Goal: Task Accomplishment & Management: Complete application form

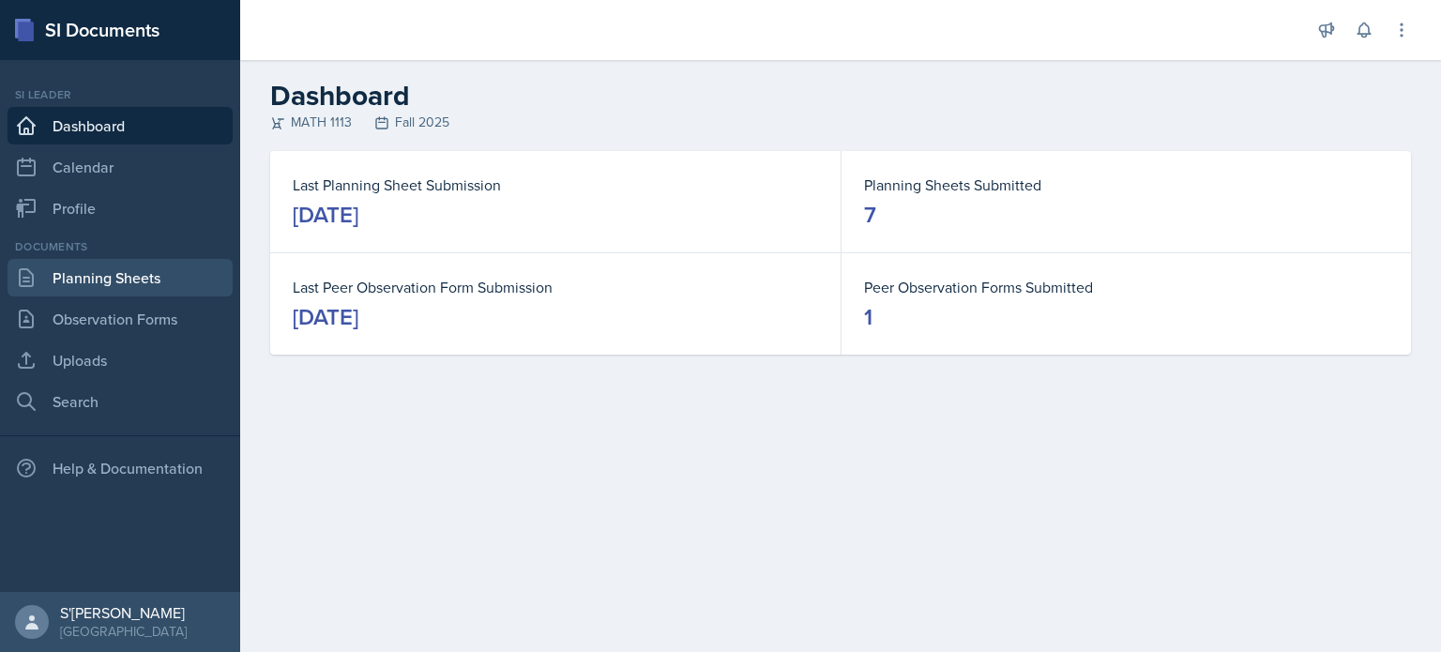
click at [125, 282] on link "Planning Sheets" at bounding box center [120, 278] width 225 height 38
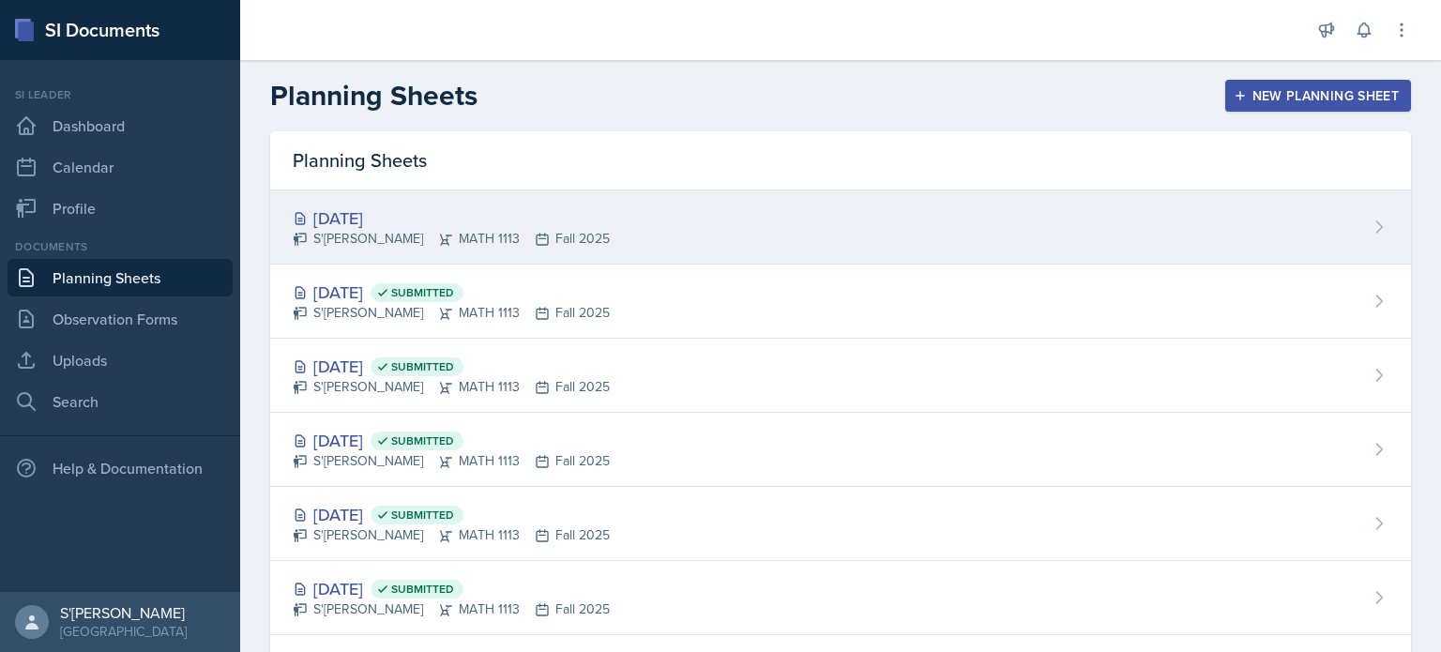
click at [814, 226] on div "[DATE] S'[PERSON_NAME] MATH 1113 Fall 2025" at bounding box center [840, 228] width 1141 height 74
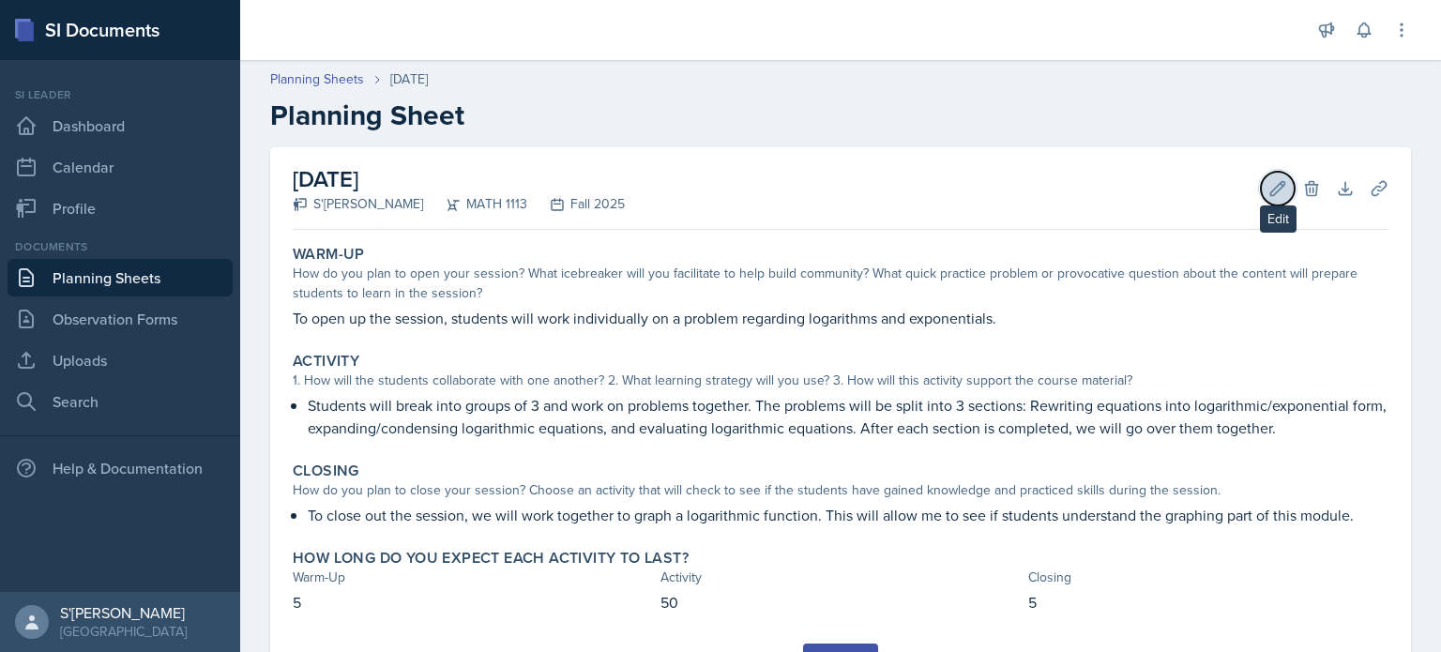
click at [1269, 183] on icon at bounding box center [1278, 188] width 19 height 19
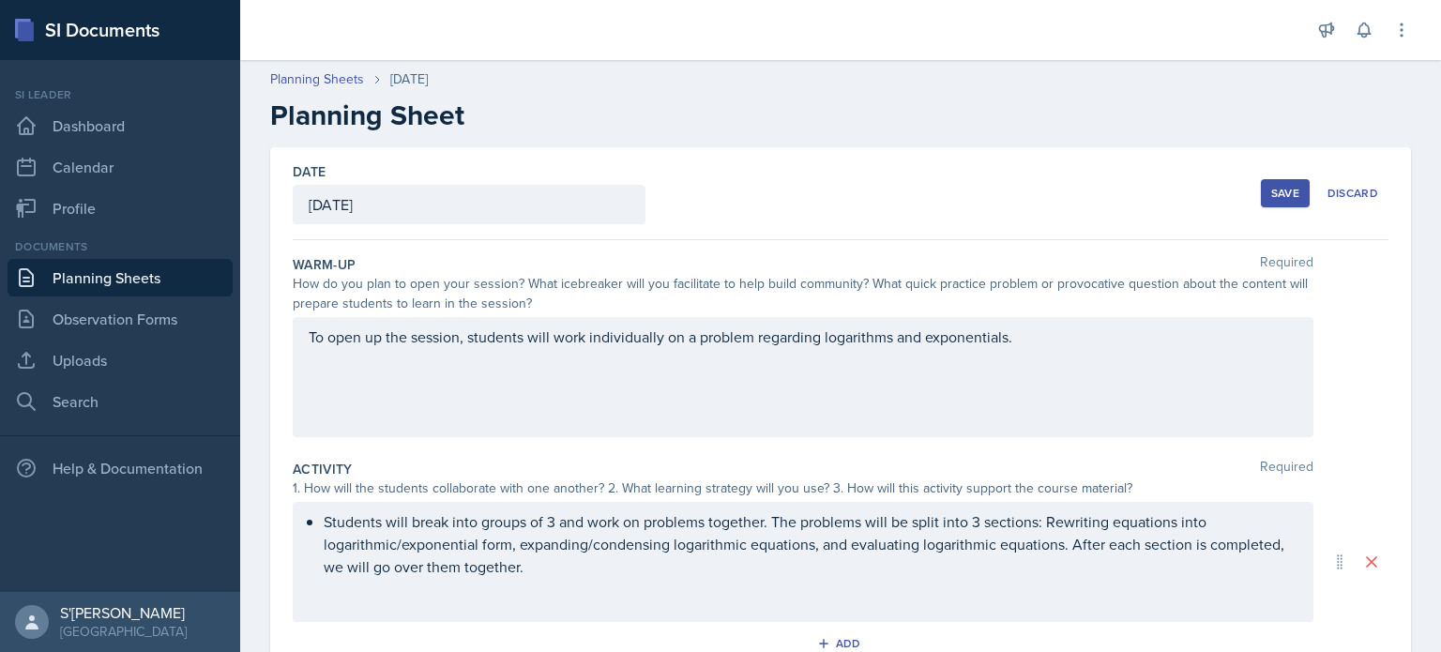
click at [446, 198] on div "[DATE]" at bounding box center [469, 204] width 353 height 39
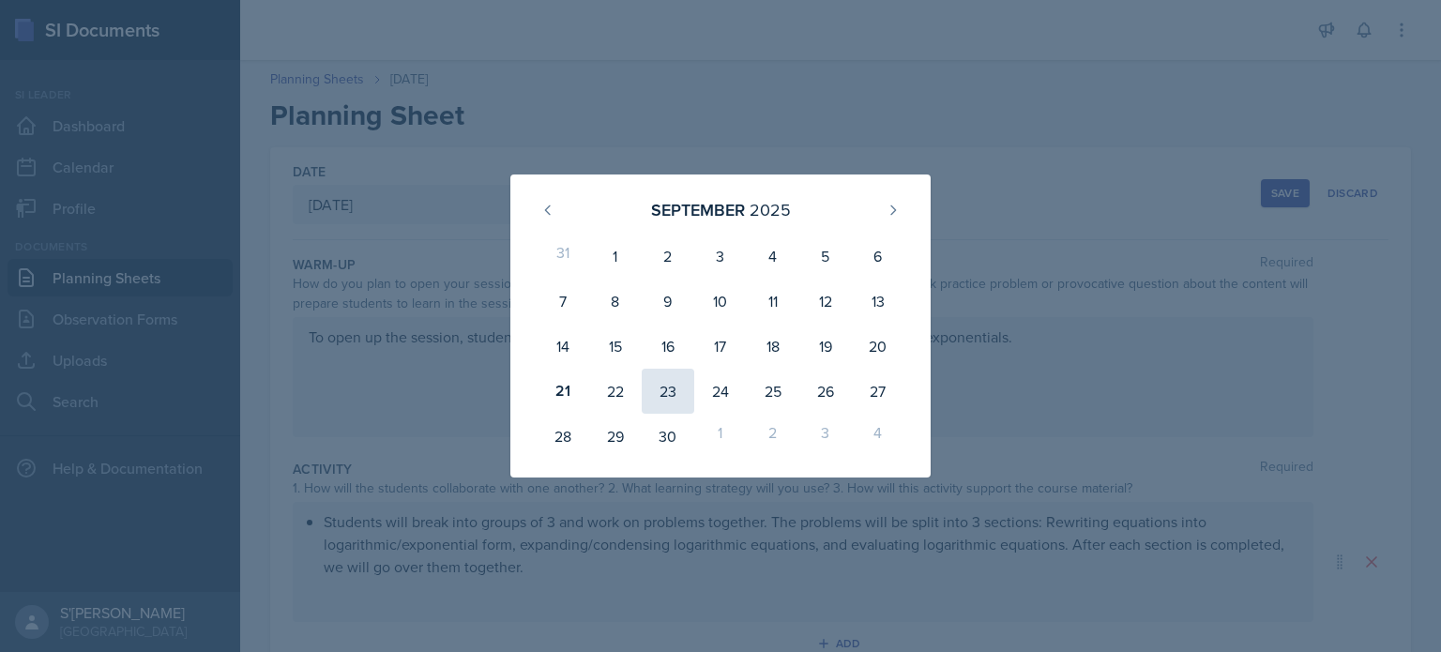
click at [676, 401] on div "23" at bounding box center [668, 391] width 53 height 45
type input "[DATE]"
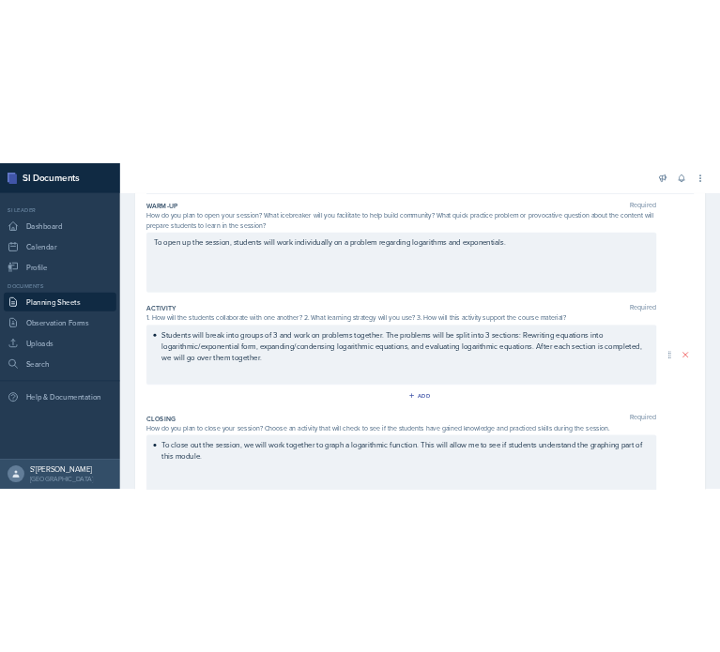
scroll to position [188, 0]
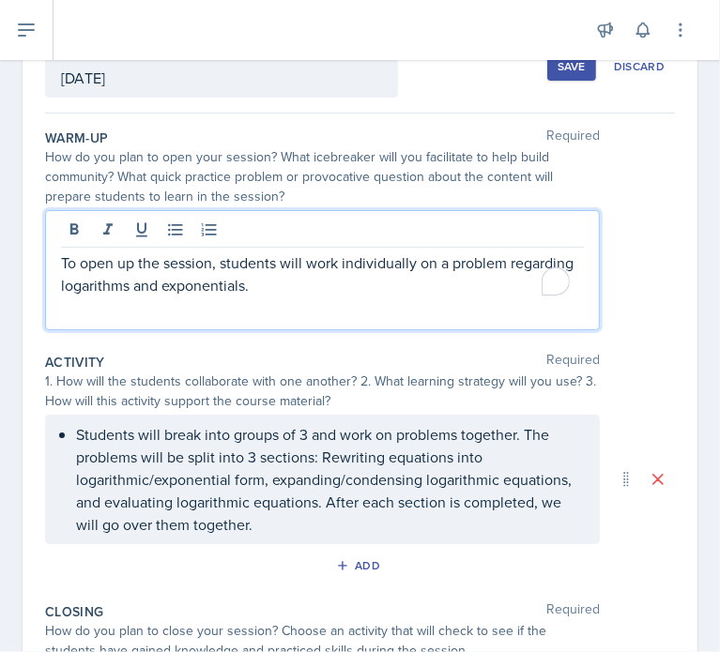
drag, startPoint x: 402, startPoint y: 314, endPoint x: 29, endPoint y: 225, distance: 383.1
click at [29, 225] on div "Date [DATE] [DATE] 31 1 2 3 4 5 6 7 8 9 10 11 12 13 14 15 16 17 18 19 20 21 22 …" at bounding box center [360, 470] width 675 height 898
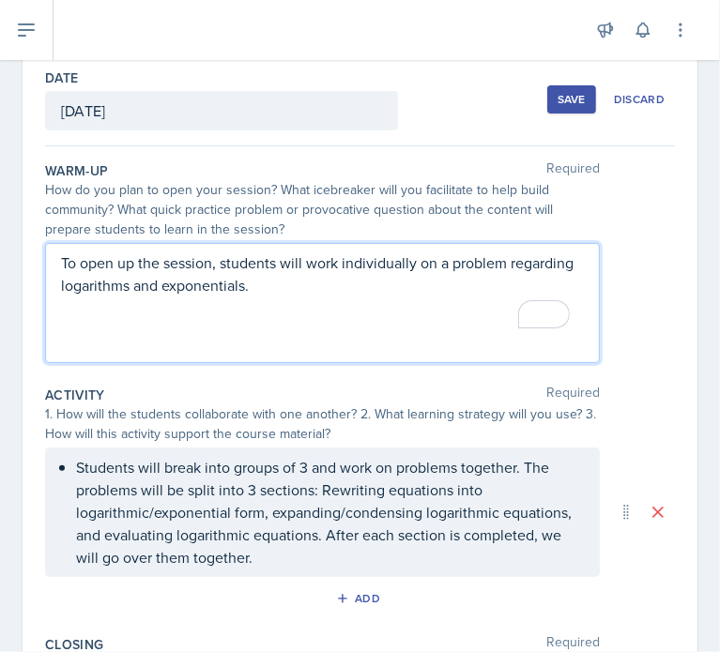
click at [293, 296] on p "To open up the session, students will work individually on a problem regarding …" at bounding box center [322, 274] width 523 height 45
drag, startPoint x: 353, startPoint y: 301, endPoint x: 391, endPoint y: 305, distance: 38.7
click at [357, 303] on div "To open up the session, students will work individually on a problem regarding …" at bounding box center [322, 303] width 555 height 120
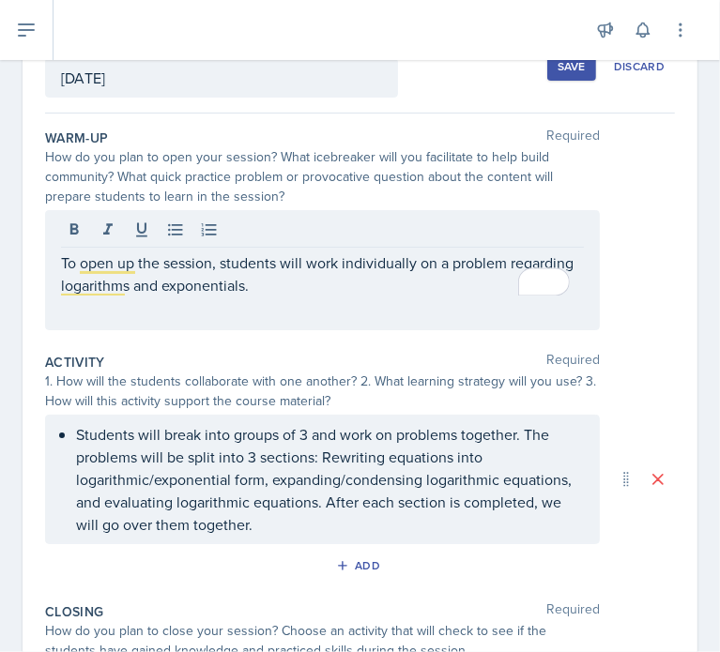
drag, startPoint x: 395, startPoint y: 306, endPoint x: 53, endPoint y: 270, distance: 343.5
click at [53, 270] on div "To open up the session, students will work individually on a problem regarding …" at bounding box center [322, 270] width 555 height 120
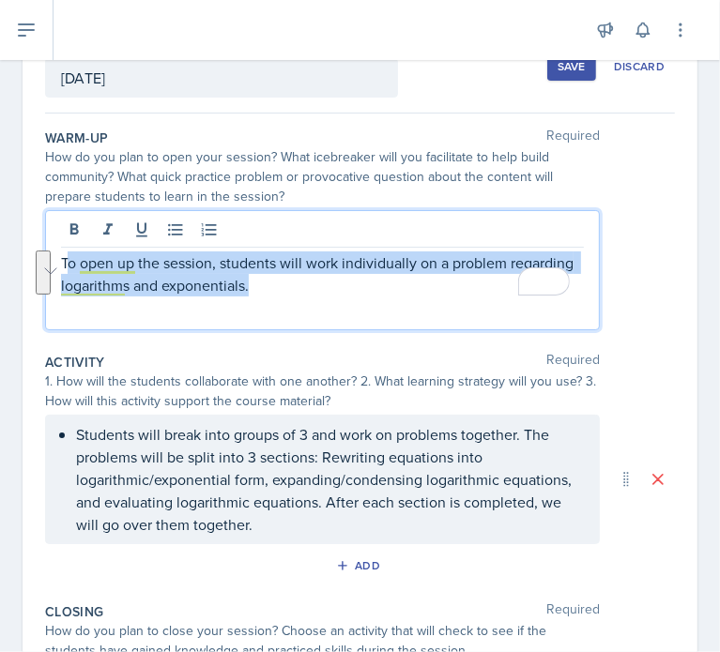
drag, startPoint x: 358, startPoint y: 292, endPoint x: 66, endPoint y: 253, distance: 294.4
click at [66, 253] on p "To open up the session, students will work individually on a problem regarding …" at bounding box center [322, 274] width 523 height 45
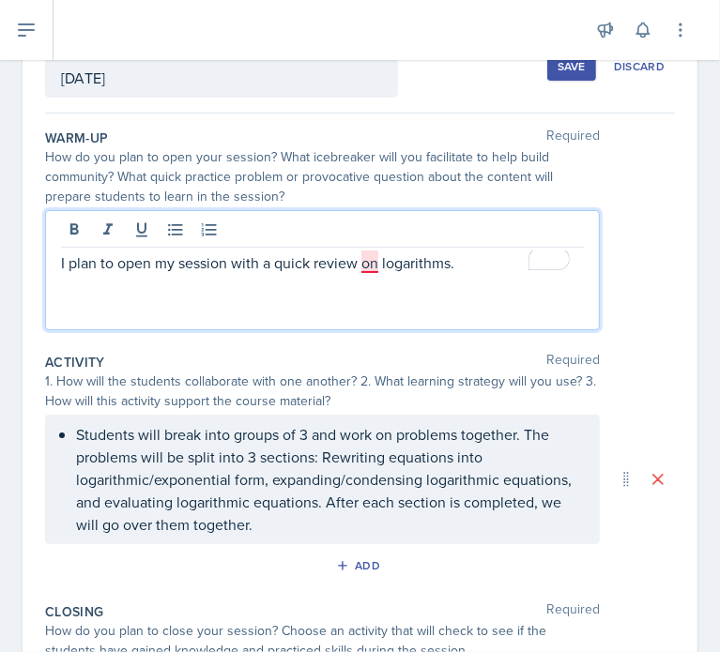
click at [370, 258] on p "I plan to open my session with a quick review on logarithms." at bounding box center [322, 263] width 523 height 23
click at [483, 252] on p "I plan to open my session with a quick review of logarithms." at bounding box center [322, 263] width 523 height 23
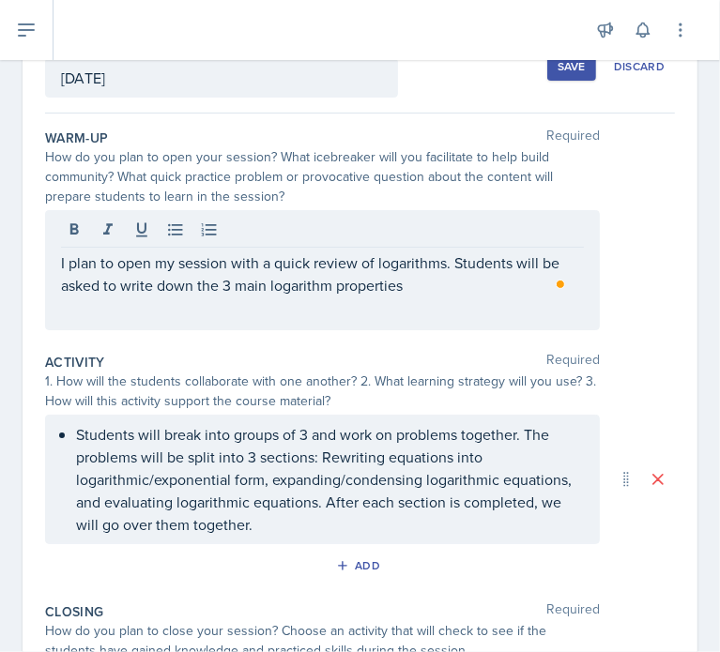
click at [330, 353] on div "Activity Required" at bounding box center [360, 362] width 630 height 19
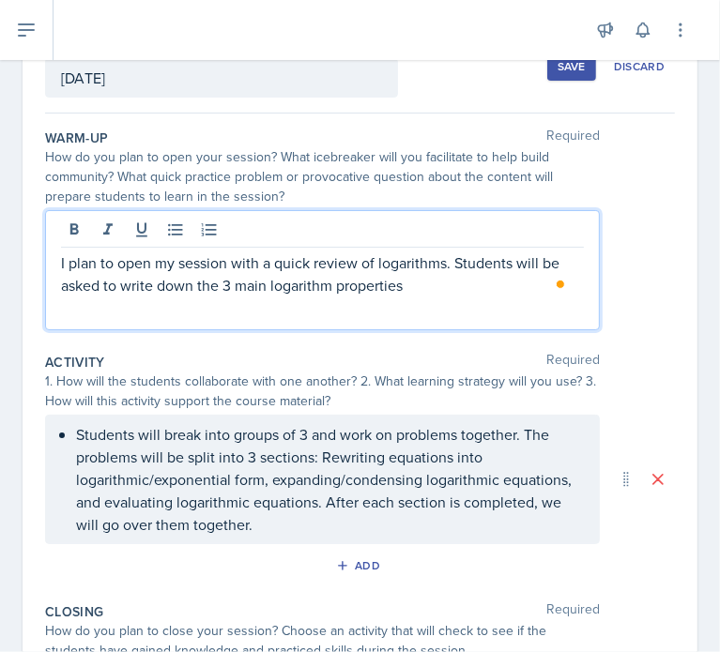
click at [447, 254] on p "I plan to open my session with a quick review of logarithms. Students will be a…" at bounding box center [322, 274] width 523 height 45
click at [544, 261] on p "I plan to open my session with a quick review of logarithms. Students will be a…" at bounding box center [322, 274] width 523 height 45
click at [424, 292] on p "I plan to open my session with a quick review of logarithms. Students will indi…" at bounding box center [322, 274] width 523 height 45
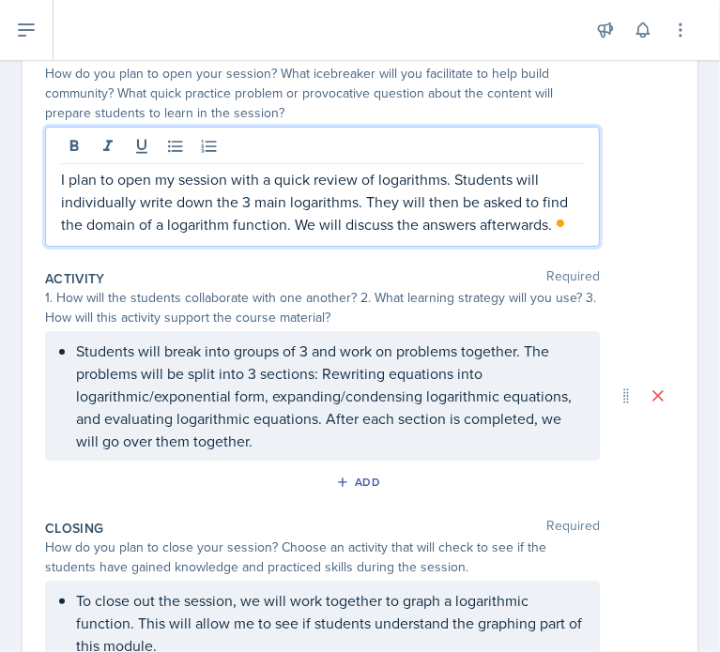
scroll to position [221, 0]
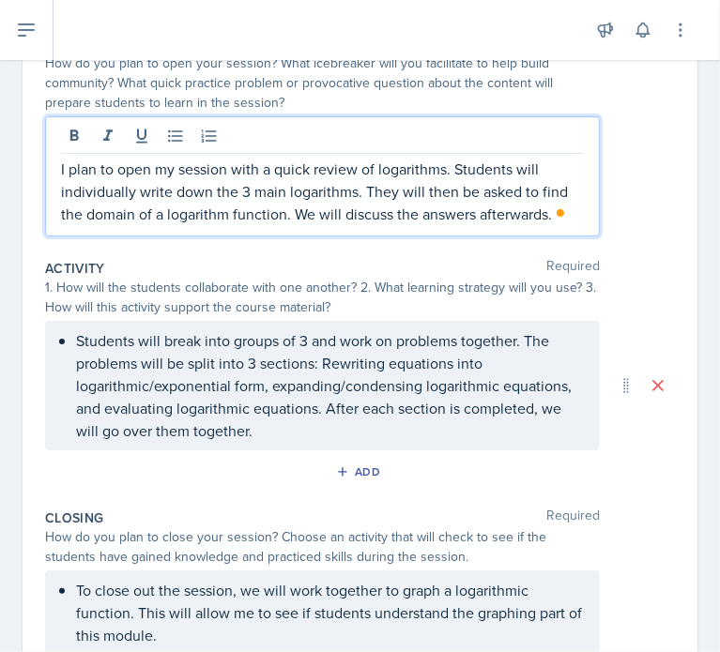
click at [315, 378] on p "Students will break into groups of 3 and work on problems together. The problem…" at bounding box center [330, 385] width 508 height 113
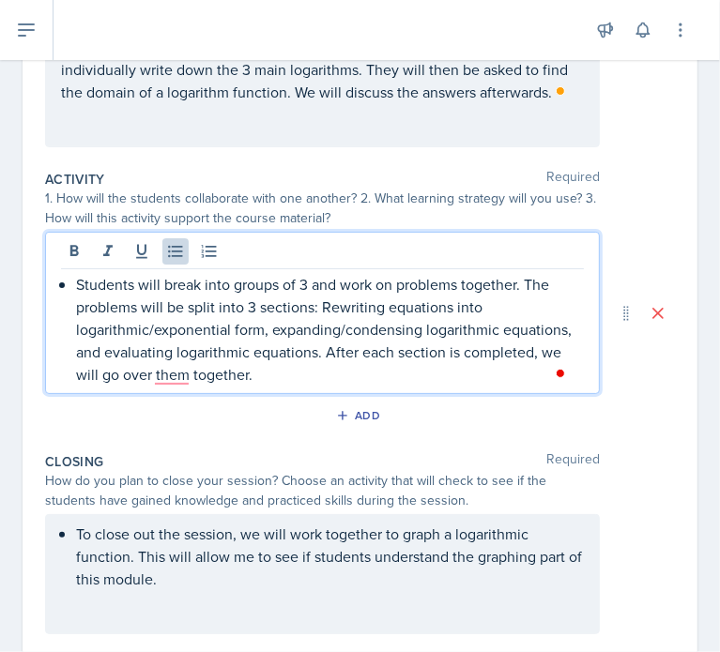
scroll to position [314, 0]
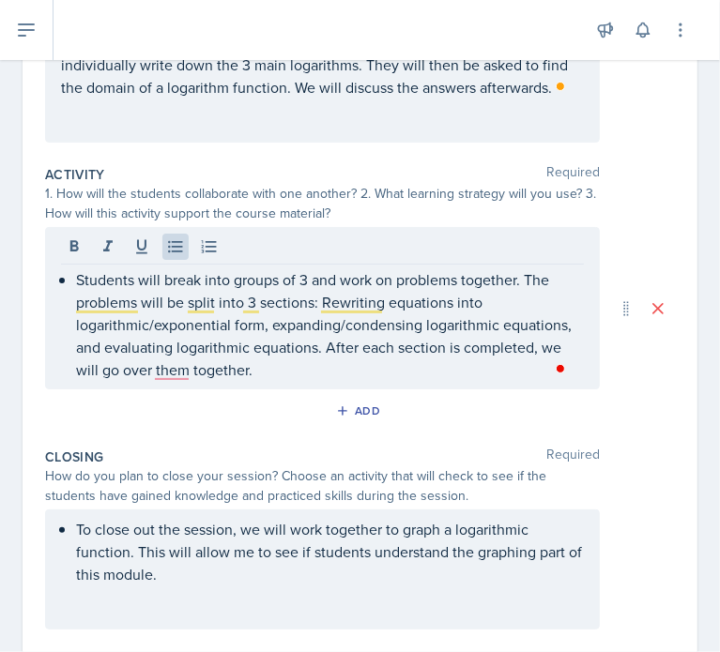
click at [312, 318] on p "Students will break into groups of 3 and work on problems together. The problem…" at bounding box center [330, 324] width 508 height 113
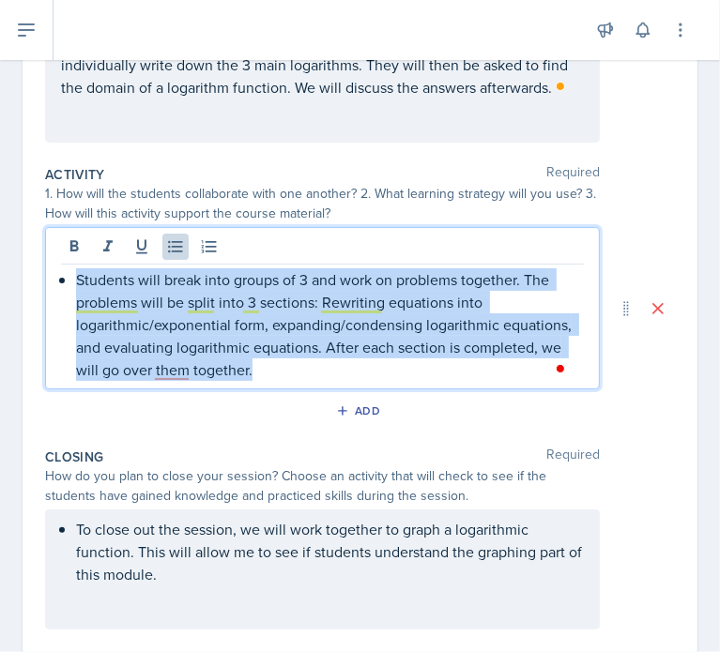
drag, startPoint x: 303, startPoint y: 371, endPoint x: 60, endPoint y: 258, distance: 267.9
click at [60, 258] on div "Students will break into groups of 3 and work on problems together. The problem…" at bounding box center [322, 308] width 555 height 162
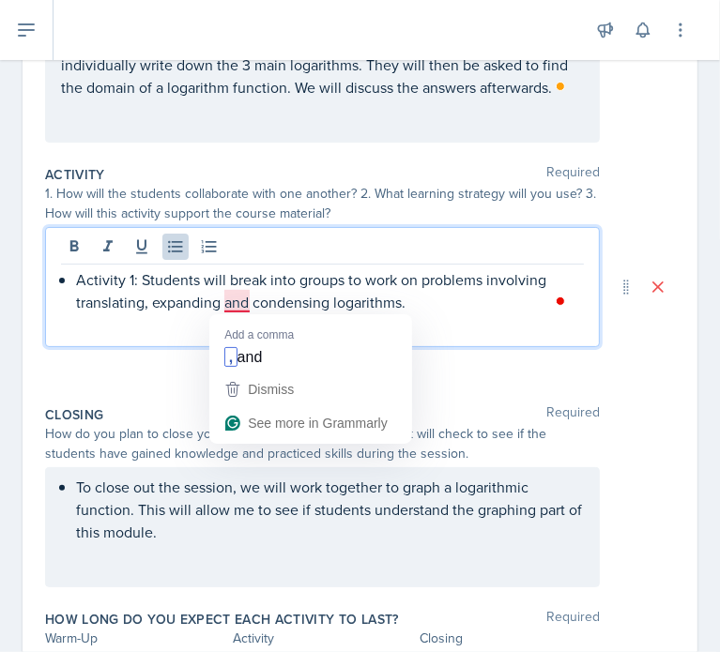
click at [245, 295] on p "Activity 1: Students will break into groups to work on problems involving trans…" at bounding box center [330, 290] width 508 height 45
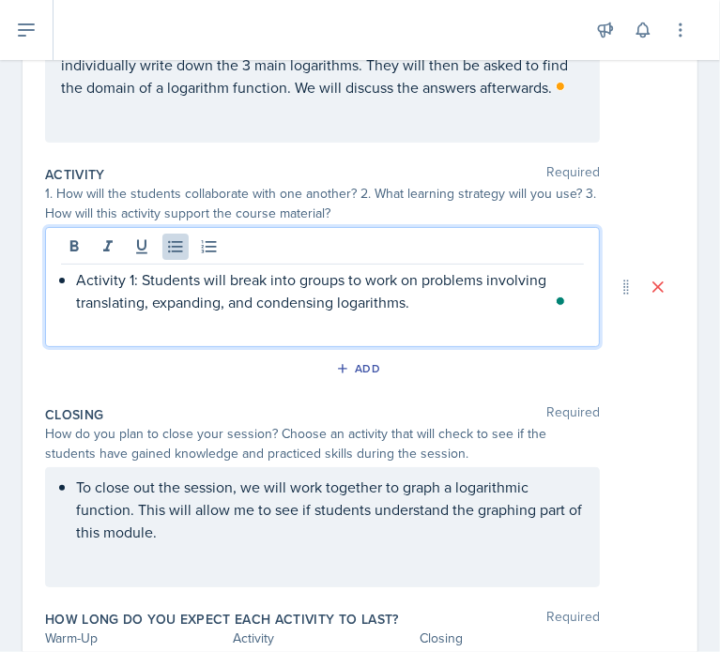
click at [439, 294] on p "Activity 1: Students will break into groups to work on problems involving trans…" at bounding box center [330, 290] width 508 height 45
click at [435, 312] on p "Activity 1: Students will break into groups to work on problems involving trans…" at bounding box center [330, 290] width 508 height 45
click at [132, 282] on p "Activity 1: Students will break into groups to work on problems involving trans…" at bounding box center [330, 290] width 508 height 45
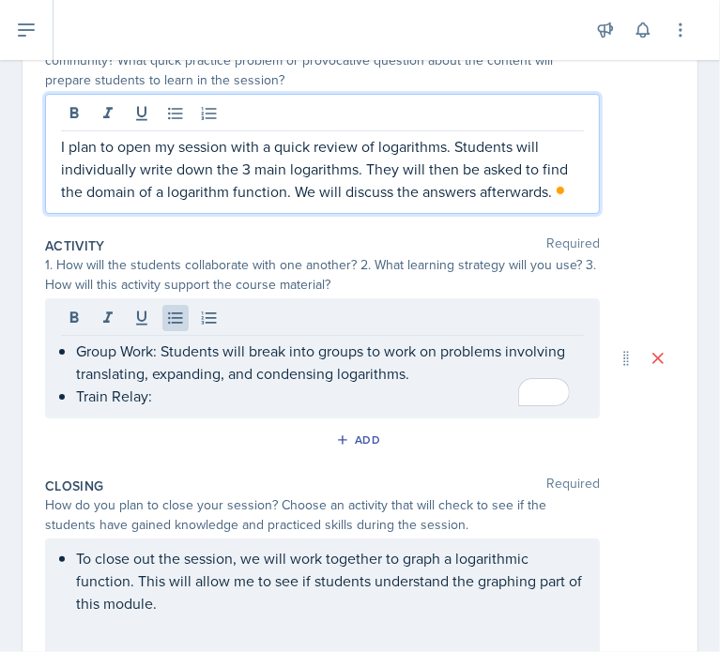
scroll to position [276, 0]
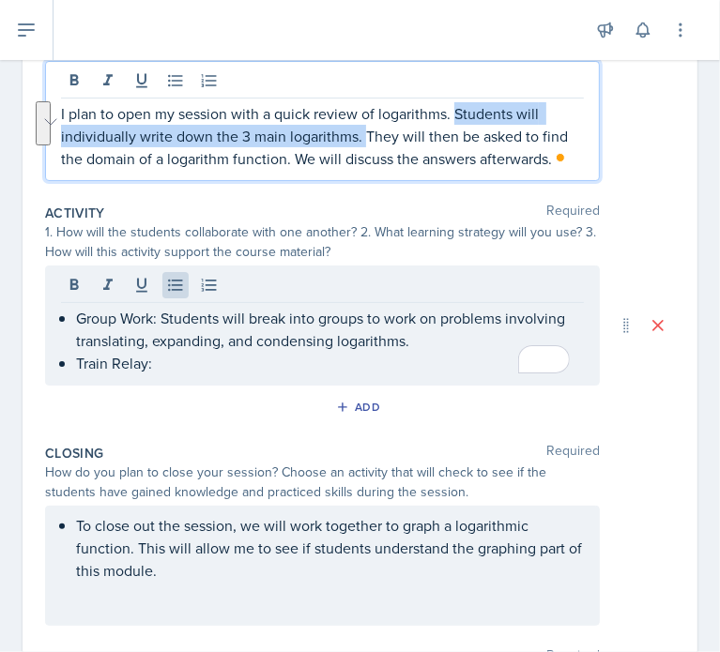
drag, startPoint x: 362, startPoint y: 138, endPoint x: 456, endPoint y: 113, distance: 97.2
click at [456, 113] on p "I plan to open my session with a quick review of logarithms. Students will indi…" at bounding box center [322, 136] width 523 height 68
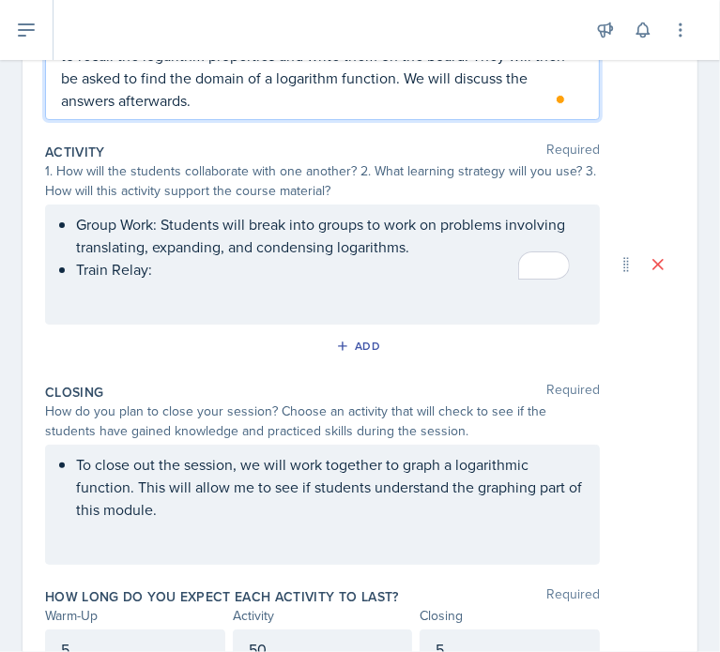
scroll to position [370, 0]
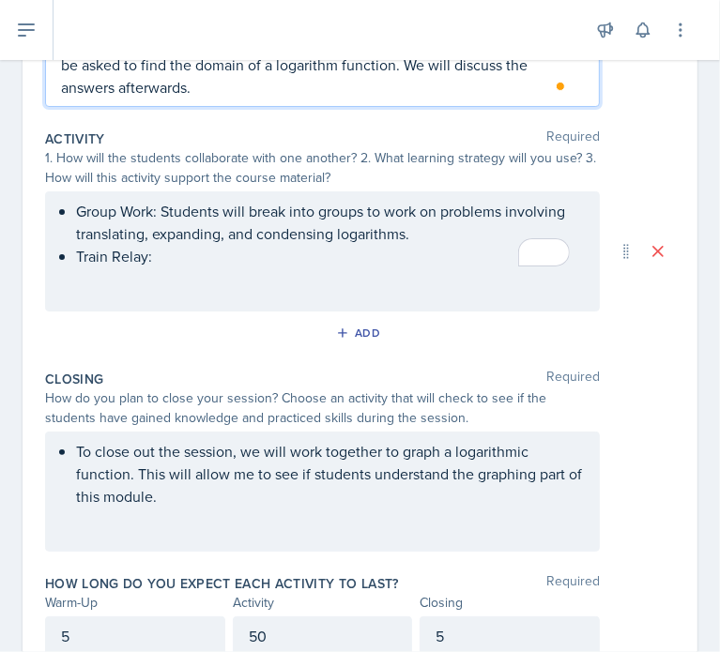
click at [113, 95] on p "I plan to open my session with a quick review of logarithms. I will ask student…" at bounding box center [322, 53] width 523 height 90
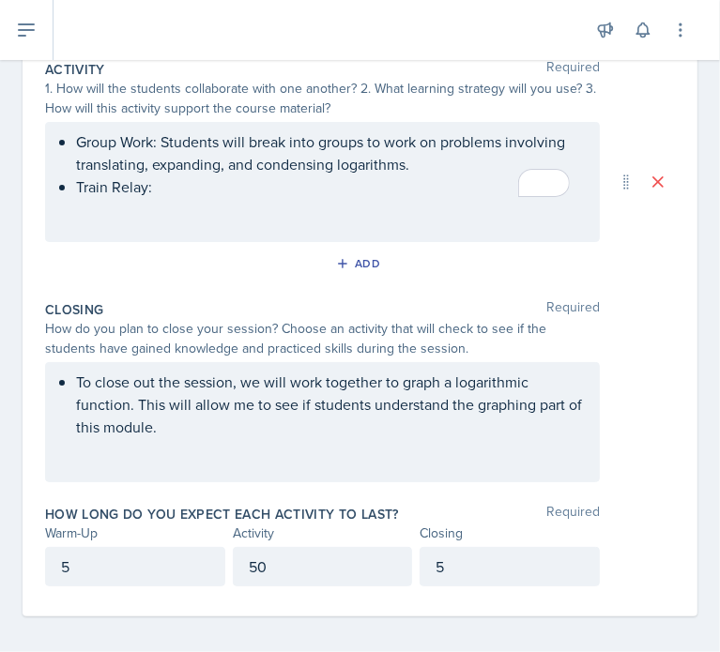
scroll to position [447, 0]
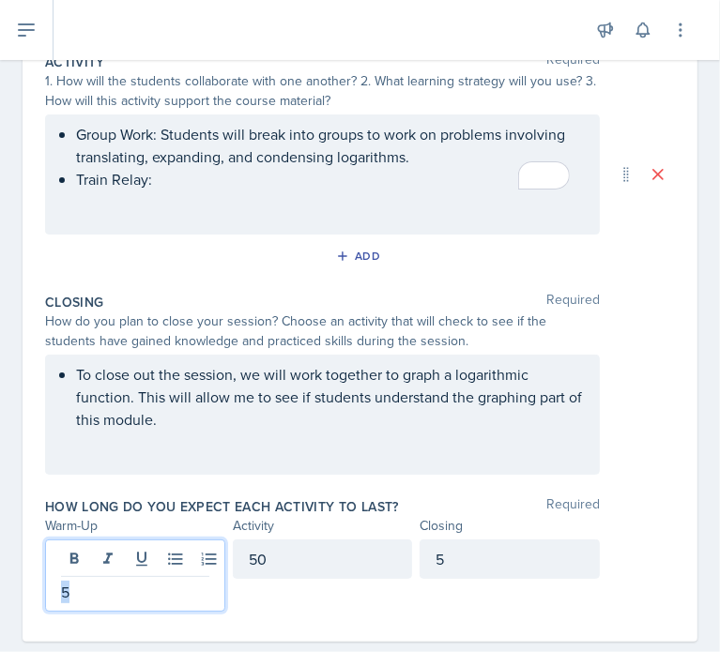
drag, startPoint x: 106, startPoint y: 555, endPoint x: -19, endPoint y: 554, distance: 124.8
click at [0, 554] on html "SI Documents Si leader Dashboard Calendar Profile Documents Planning Sheets Obs…" at bounding box center [360, 326] width 720 height 652
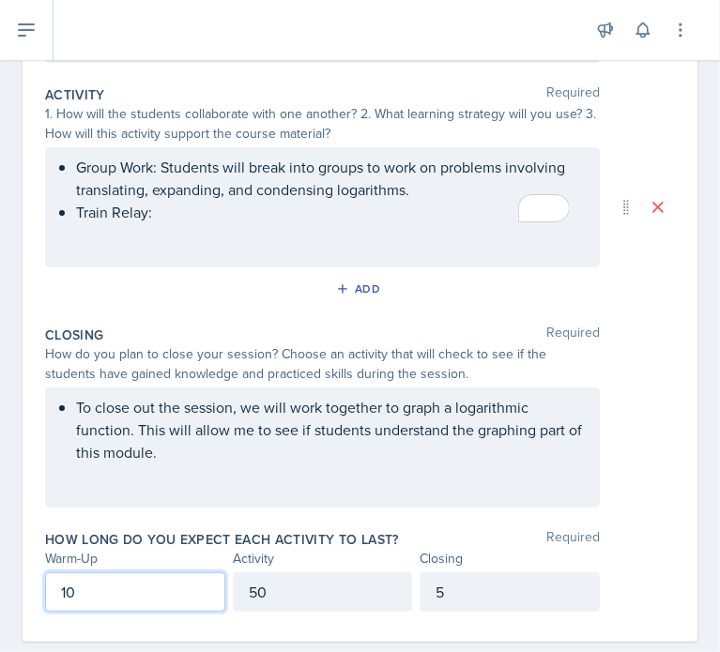
click at [441, 535] on div "How long do you expect each activity to last? Required" at bounding box center [360, 539] width 630 height 19
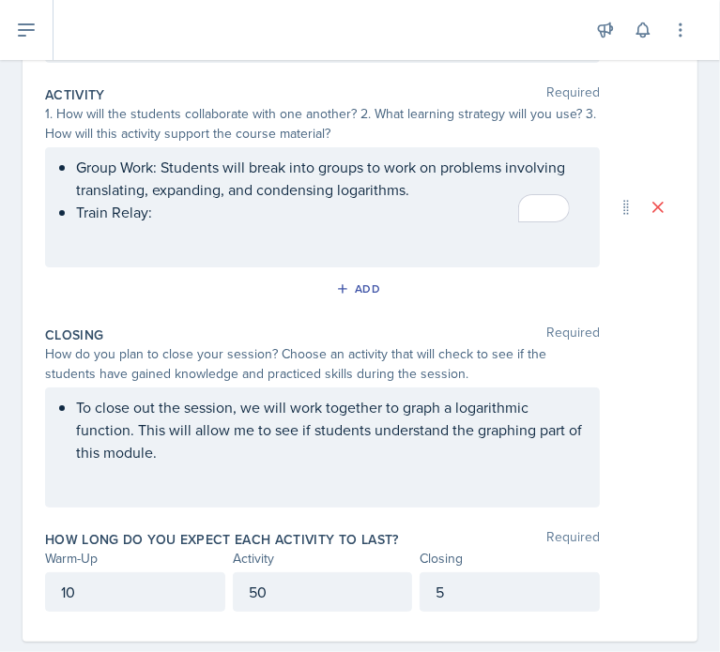
click at [265, 232] on div "Group Work: Students will break into groups to work on problems involving trans…" at bounding box center [322, 207] width 555 height 120
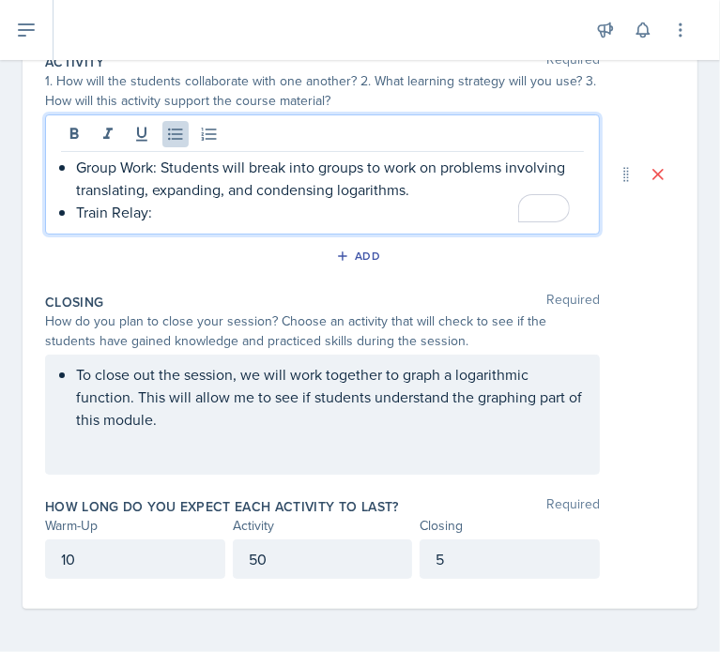
click at [250, 228] on div "Group Work: Students will break into groups to work on problems involving trans…" at bounding box center [322, 174] width 555 height 120
click at [227, 212] on p "Train Relay:" at bounding box center [330, 212] width 508 height 23
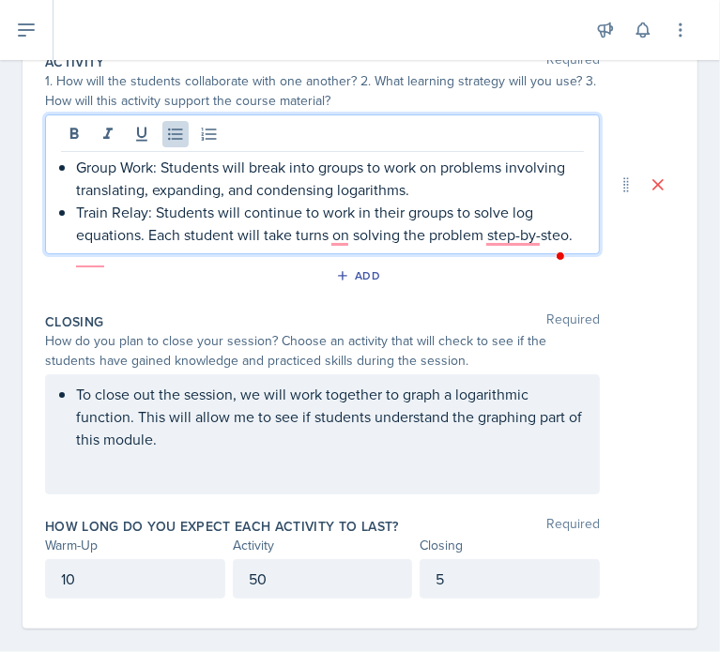
click at [352, 239] on p "Train Relay: Students will continue to work in their groups to solve log equati…" at bounding box center [330, 223] width 508 height 45
click at [529, 231] on p "Train Relay: Students will continue to work in their groups to solve log equati…" at bounding box center [330, 223] width 508 height 45
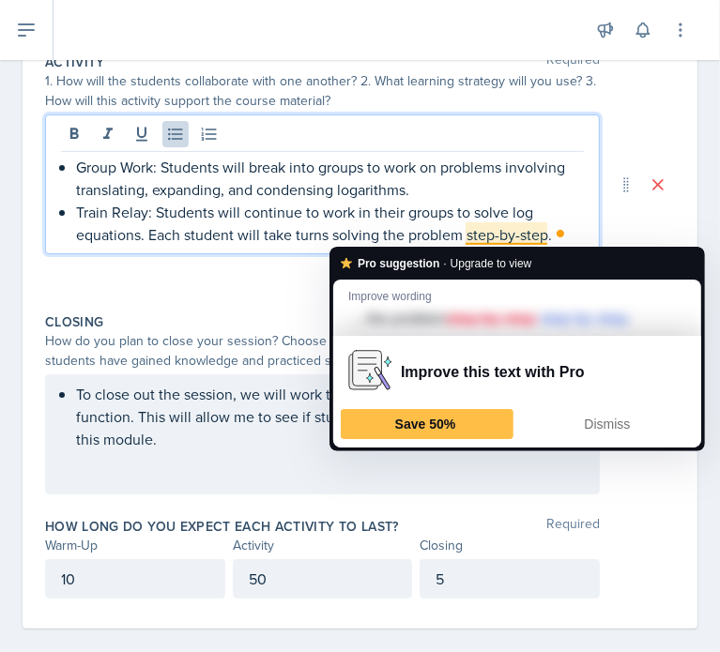
click at [548, 215] on p "Train Relay: Students will continue to work in their groups to solve log equati…" at bounding box center [330, 223] width 508 height 45
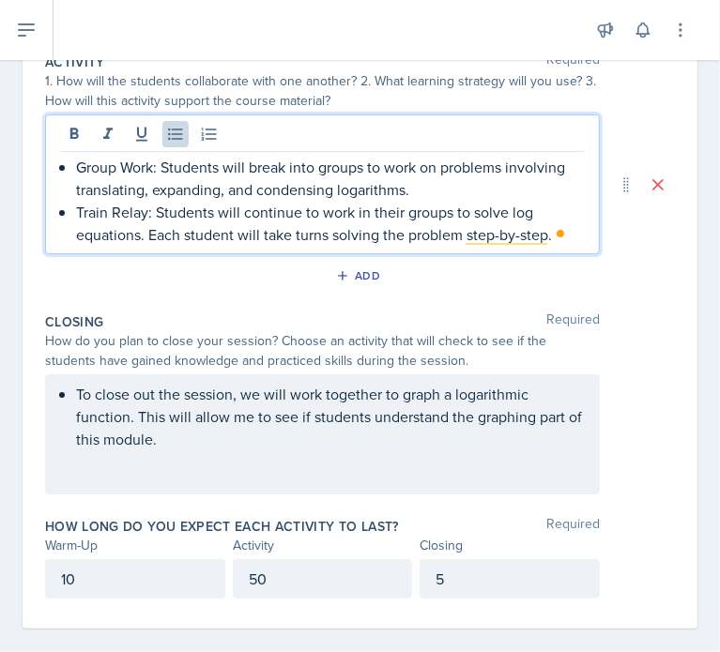
click at [325, 234] on p "Train Relay: Students will continue to work in their groups to solve log equati…" at bounding box center [330, 223] width 508 height 45
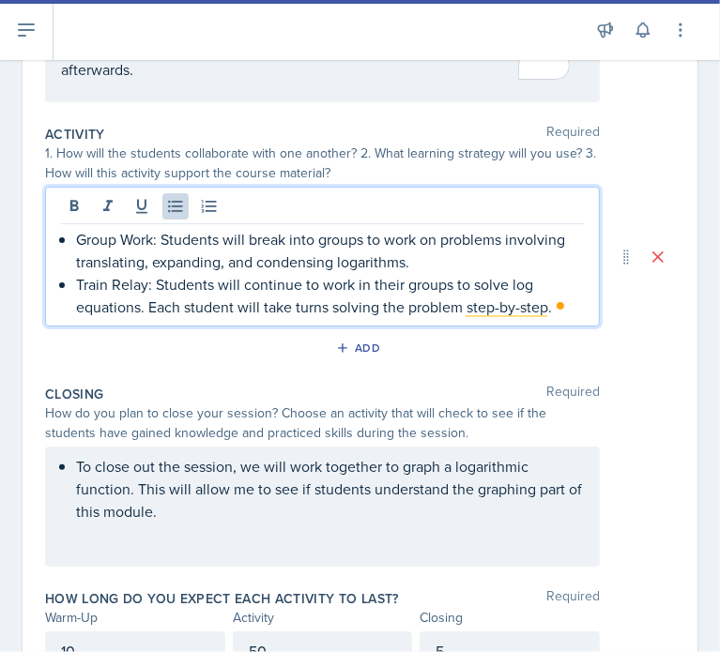
scroll to position [353, 0]
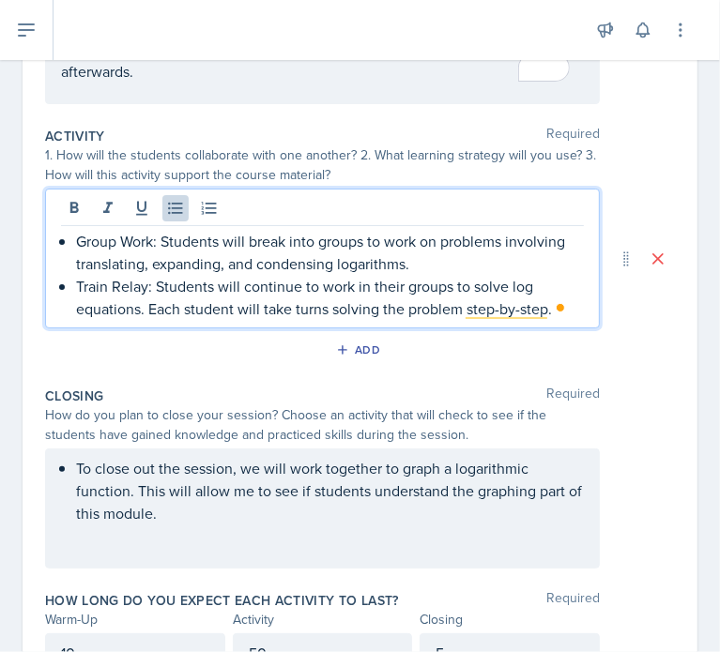
click at [368, 175] on div "1. How will the students collaborate with one another? 2. What learning strateg…" at bounding box center [322, 164] width 555 height 39
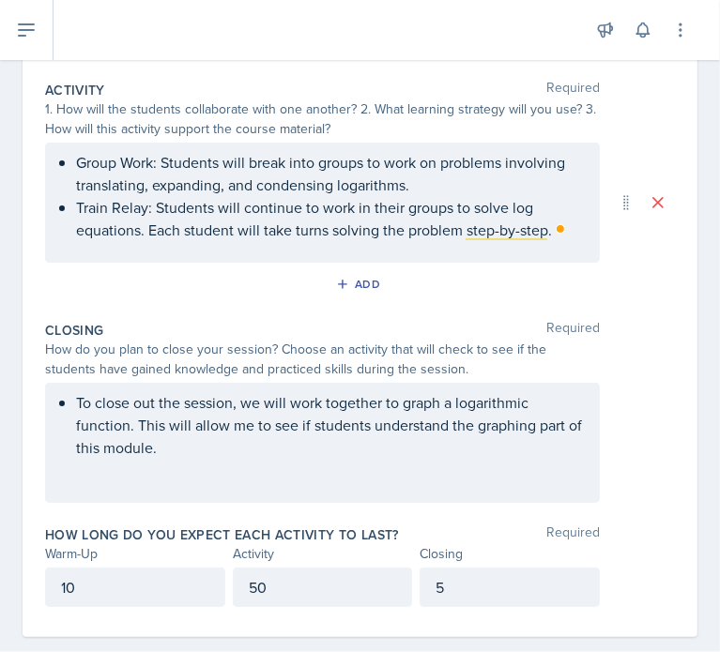
scroll to position [427, 0]
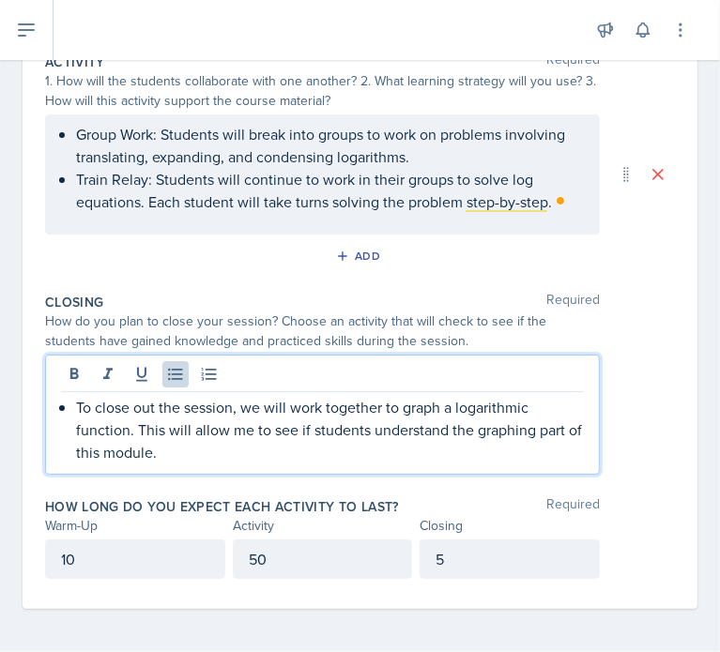
click at [219, 423] on p "To close out the session, we will work together to graph a logarithmic function…" at bounding box center [330, 430] width 508 height 68
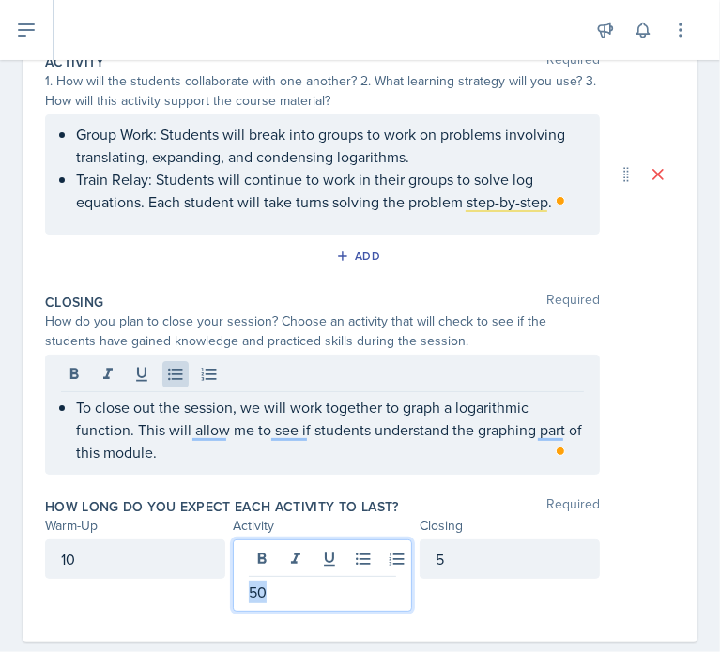
drag, startPoint x: 341, startPoint y: 563, endPoint x: 180, endPoint y: 569, distance: 160.6
click at [180, 569] on div "10 50 5" at bounding box center [322, 576] width 555 height 72
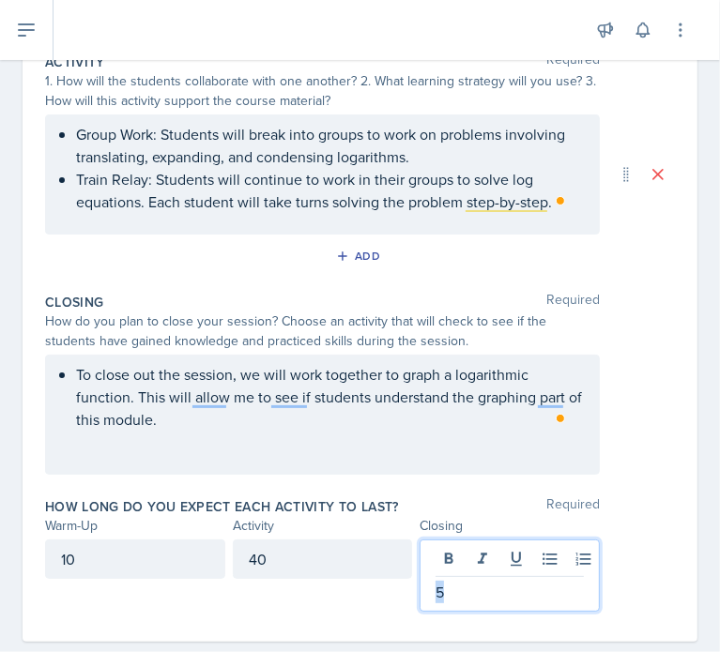
drag, startPoint x: 507, startPoint y: 546, endPoint x: 411, endPoint y: 561, distance: 96.9
click at [419, 561] on div "5" at bounding box center [509, 576] width 180 height 72
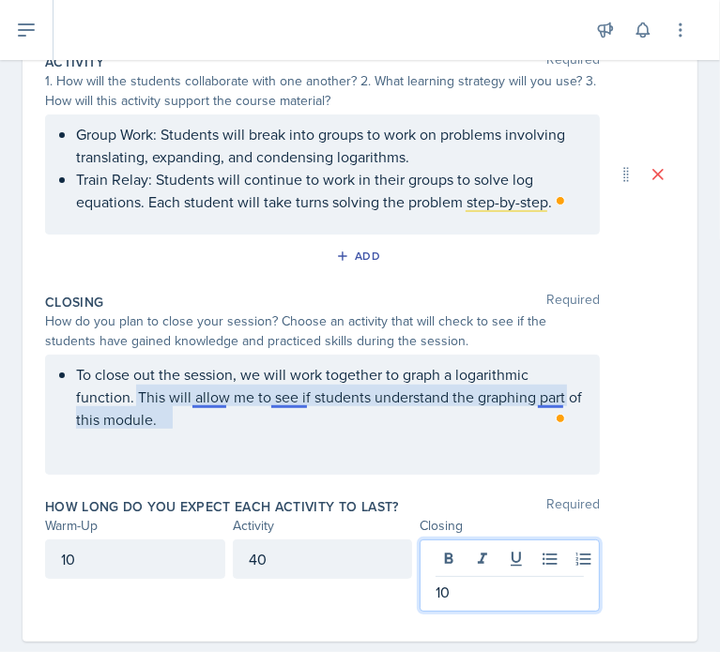
click at [293, 401] on p "To close out the session, we will work together to graph a logarithmic function…" at bounding box center [330, 397] width 508 height 68
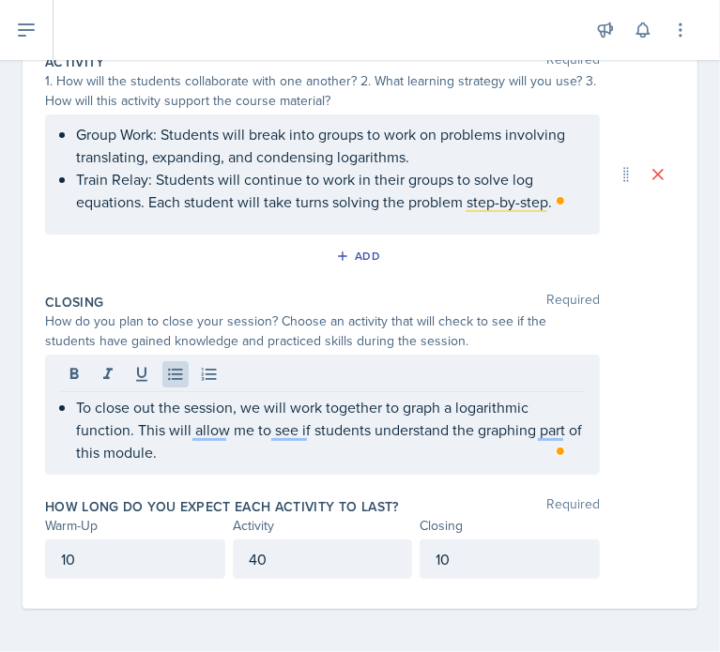
drag, startPoint x: 148, startPoint y: 450, endPoint x: 139, endPoint y: 456, distance: 10.9
click at [48, 402] on div "To close out the session, we will work together to graph a logarithmic function…" at bounding box center [322, 415] width 555 height 120
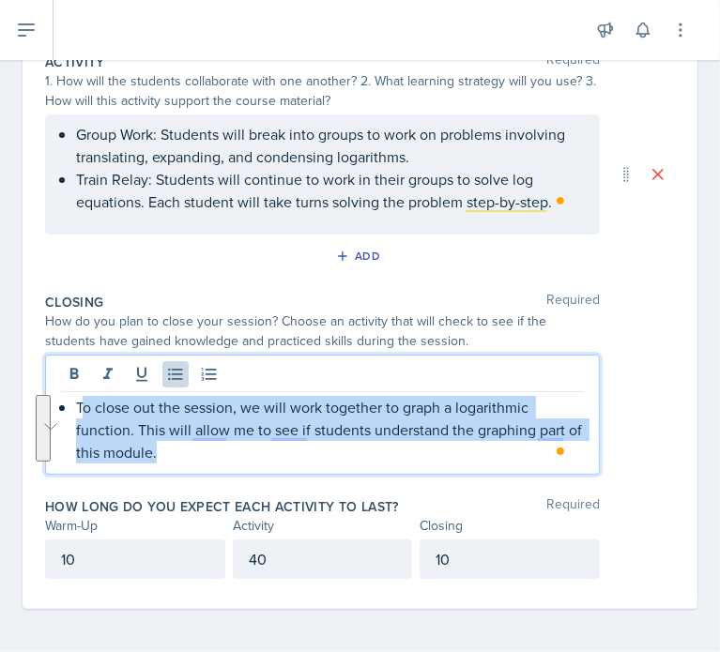
drag, startPoint x: 176, startPoint y: 452, endPoint x: 79, endPoint y: 405, distance: 108.3
click at [79, 405] on p "To close out the session, we will work together to graph a logarithmic function…" at bounding box center [330, 430] width 508 height 68
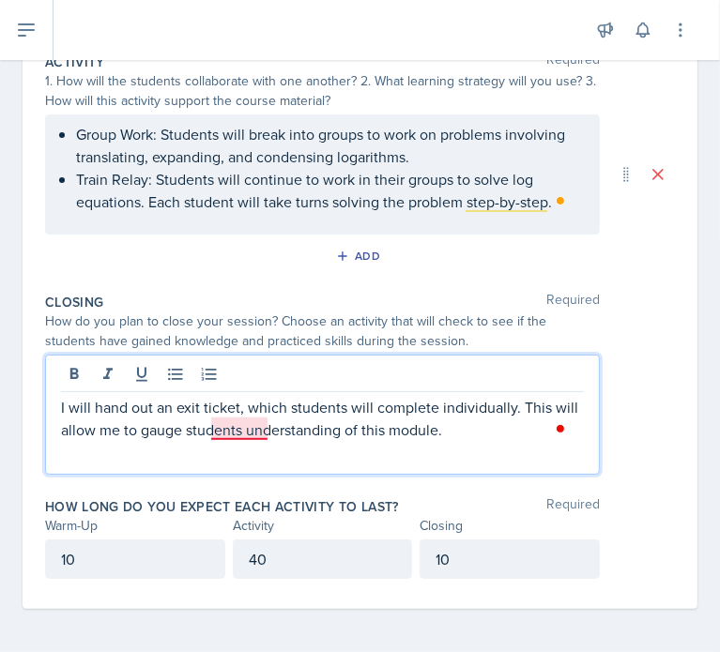
click at [232, 421] on p "I will hand out an exit ticket, which students will complete individually. This…" at bounding box center [322, 418] width 523 height 45
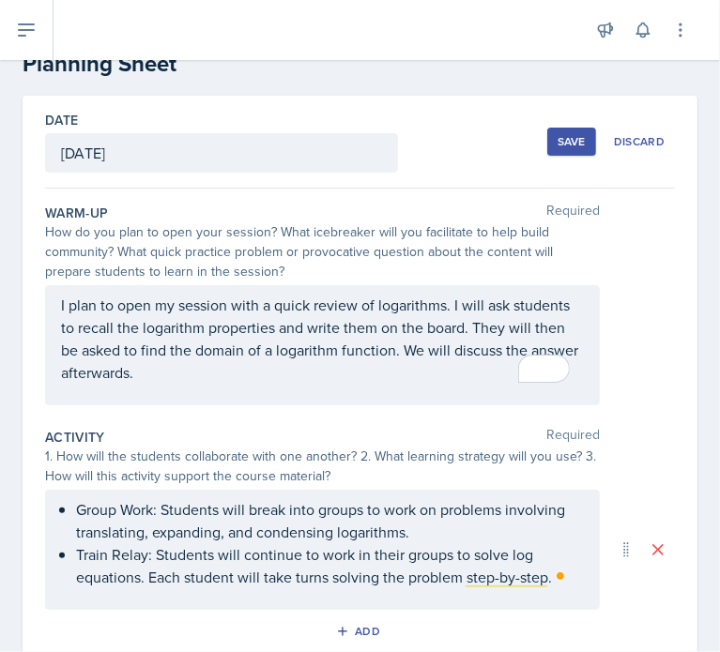
click at [557, 134] on div "Save" at bounding box center [571, 141] width 28 height 15
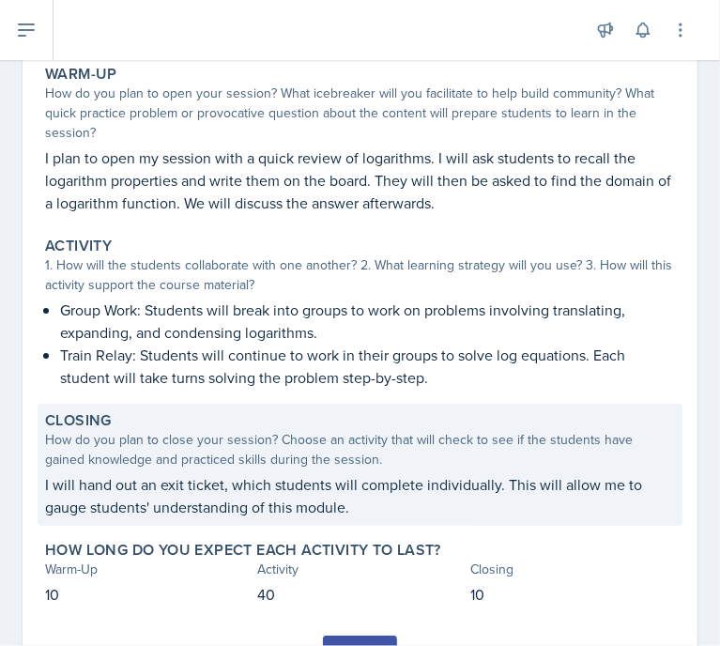
scroll to position [175, 0]
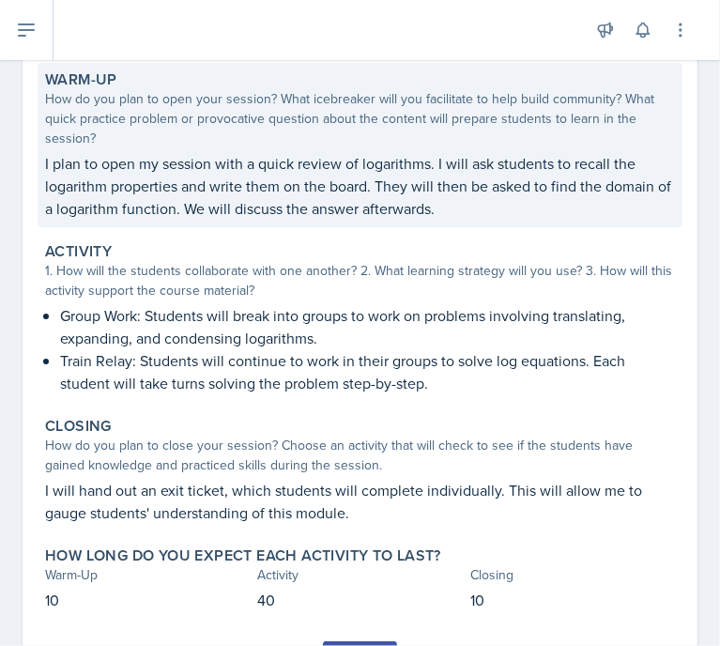
click at [302, 214] on p "I plan to open my session with a quick review of logarithms. I will ask student…" at bounding box center [360, 186] width 630 height 68
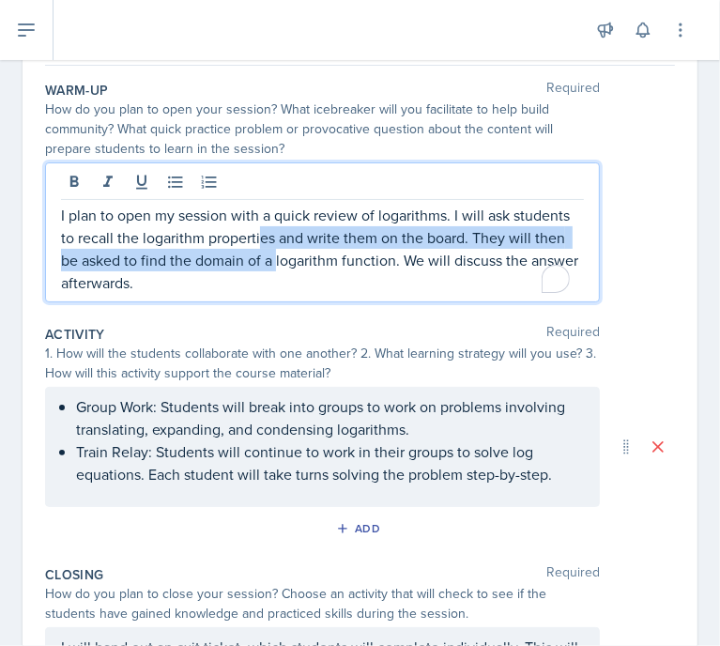
drag, startPoint x: 229, startPoint y: 236, endPoint x: 275, endPoint y: 254, distance: 49.3
click at [275, 254] on p "I plan to open my session with a quick review of logarithms. I will ask student…" at bounding box center [322, 249] width 523 height 90
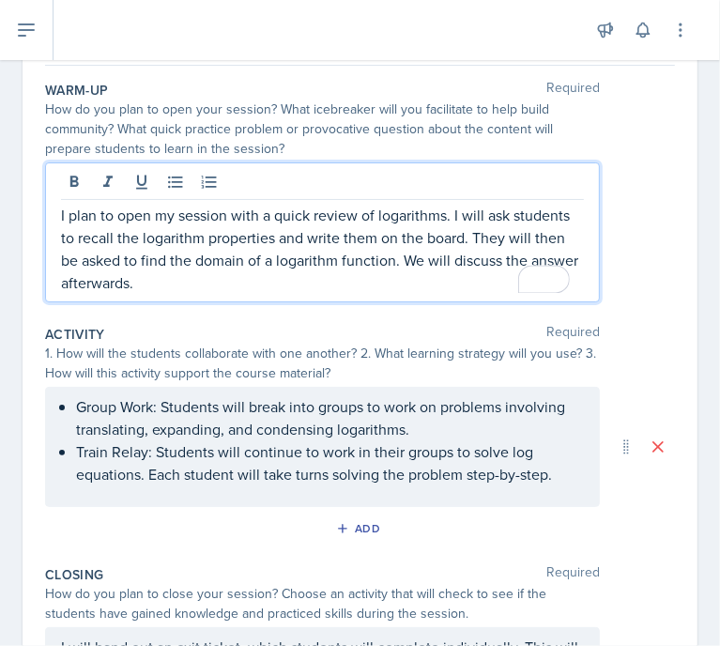
click at [201, 284] on p "I plan to open my session with a quick review of logarithms. I will ask student…" at bounding box center [322, 249] width 523 height 90
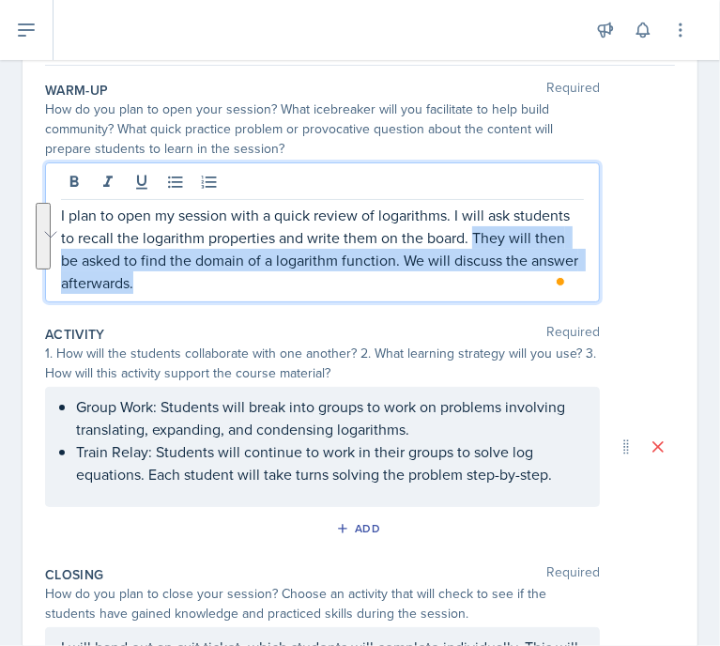
drag, startPoint x: 193, startPoint y: 286, endPoint x: 473, endPoint y: 235, distance: 284.4
click at [473, 235] on p "I plan to open my session with a quick review of logarithms. I will ask student…" at bounding box center [322, 249] width 523 height 90
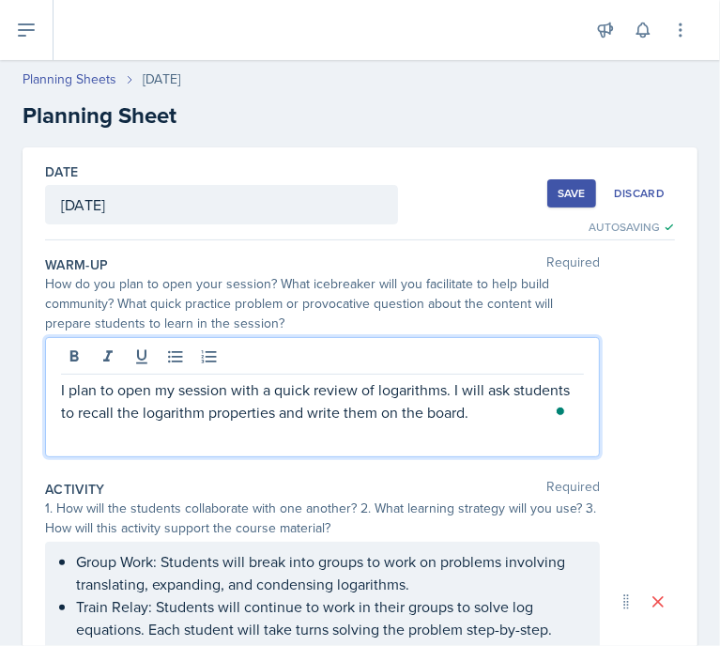
scroll to position [175, 0]
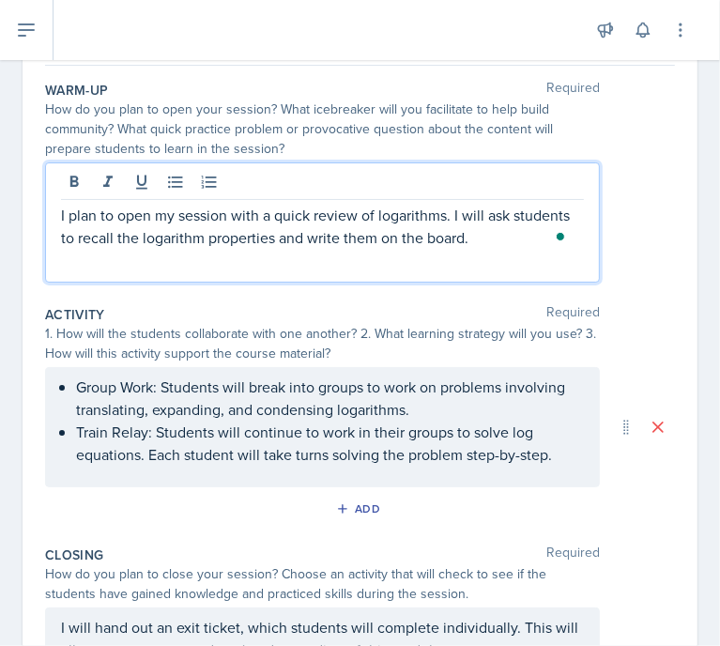
click at [319, 296] on div "Warm-Up Required How do you plan to open your session? What icebreaker will you…" at bounding box center [360, 185] width 630 height 224
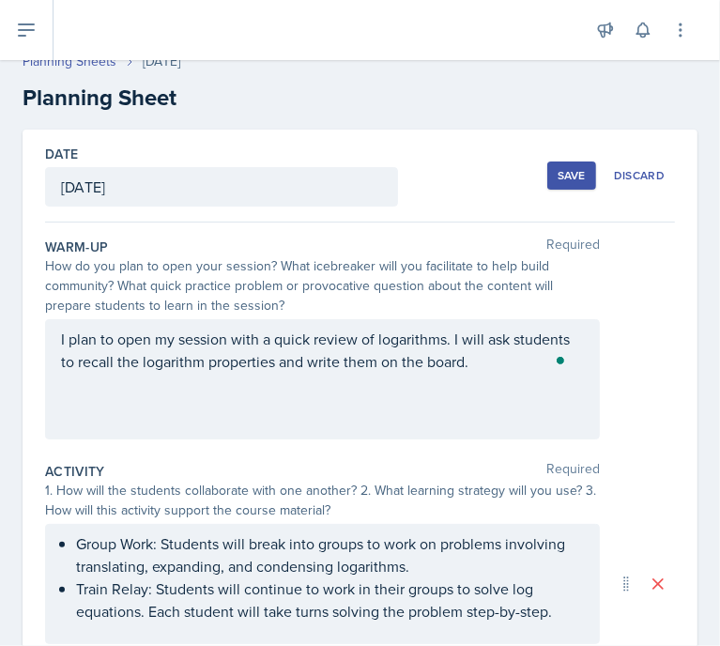
scroll to position [0, 0]
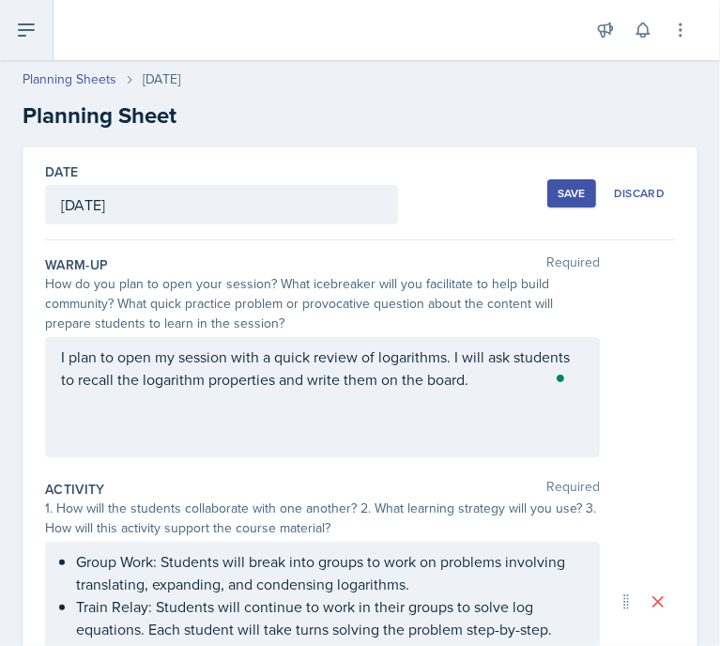
drag, startPoint x: 28, startPoint y: 40, endPoint x: 19, endPoint y: 42, distance: 9.6
click at [26, 44] on button at bounding box center [26, 30] width 53 height 60
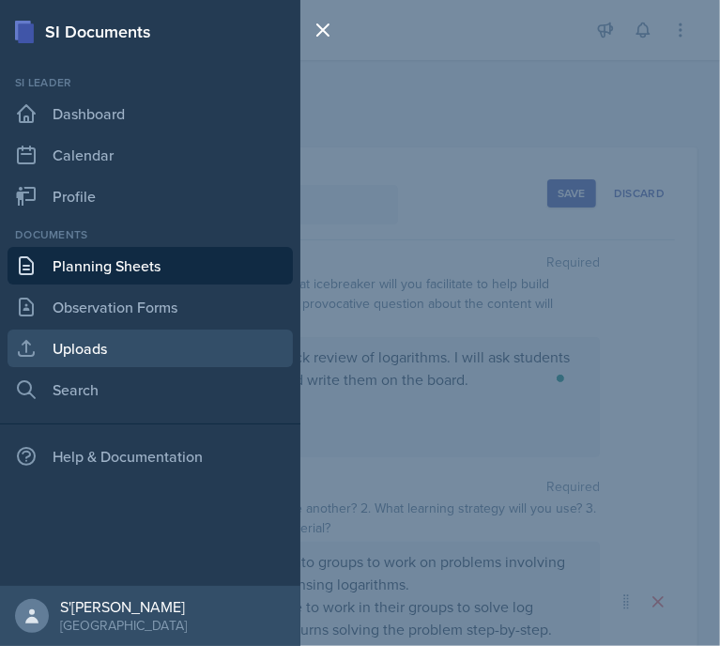
click at [79, 363] on link "Uploads" at bounding box center [150, 348] width 285 height 38
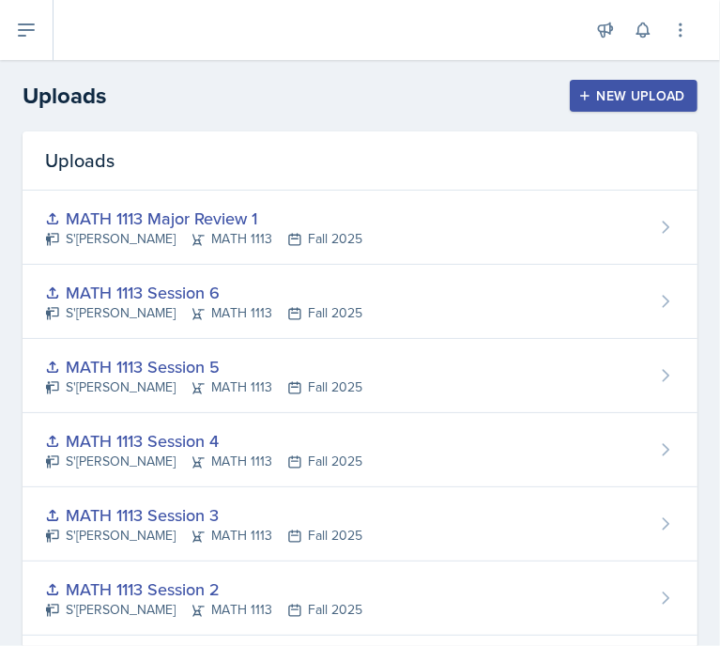
click at [598, 101] on div "New Upload" at bounding box center [634, 95] width 104 height 15
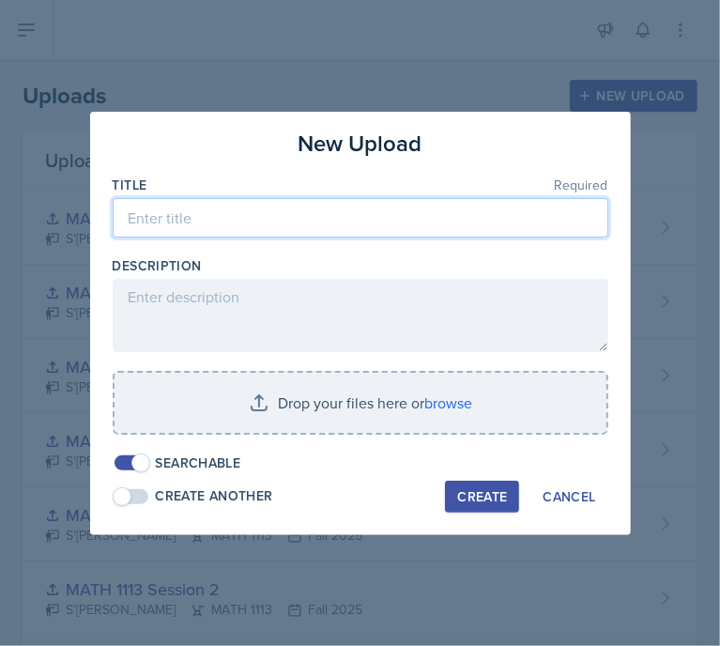
click at [398, 225] on input at bounding box center [361, 217] width 496 height 39
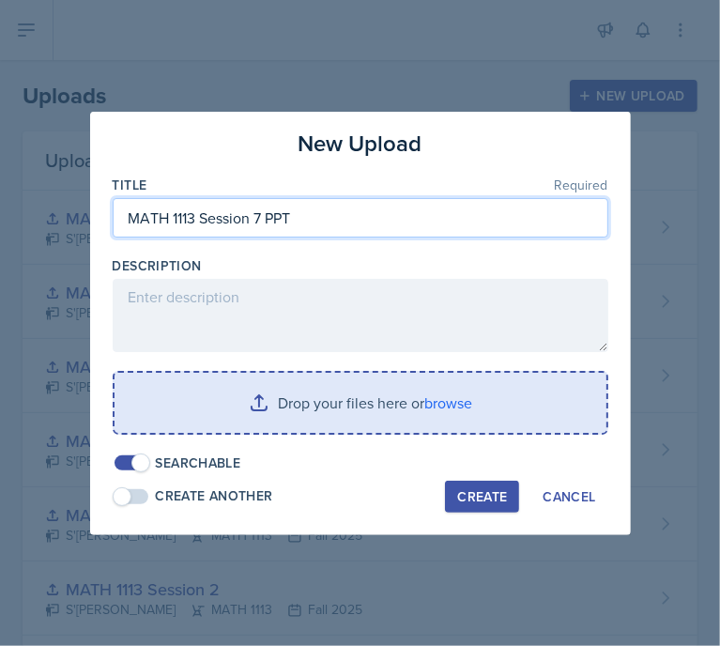
type input "MATH 1113 Session 7 PPT"
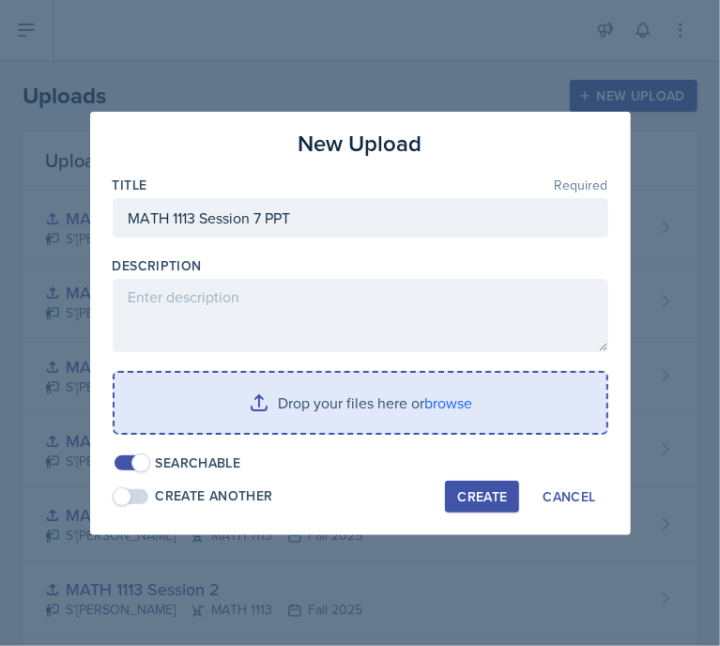
click at [384, 385] on input "file" at bounding box center [360, 403] width 492 height 60
click at [264, 416] on input "file" at bounding box center [360, 403] width 492 height 60
click at [415, 401] on input "file" at bounding box center [360, 403] width 492 height 60
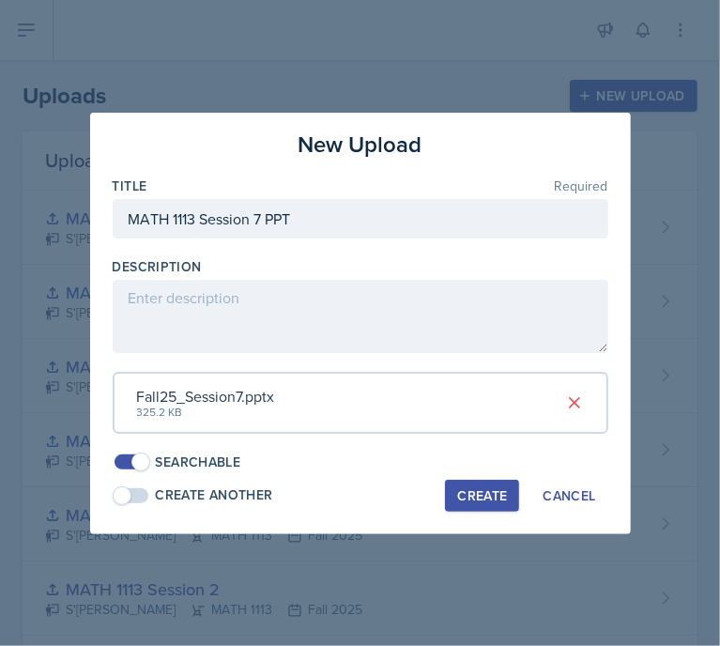
click at [497, 503] on button "Create" at bounding box center [482, 496] width 74 height 32
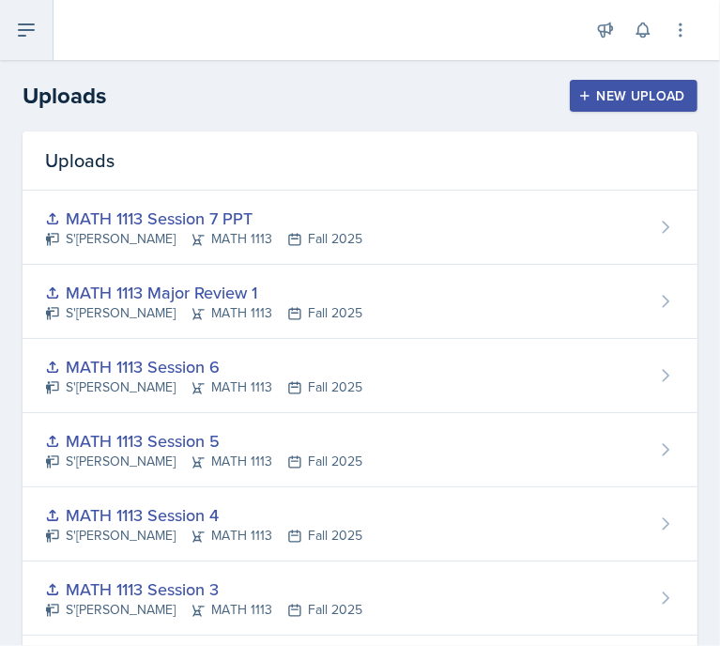
click at [42, 25] on button at bounding box center [26, 30] width 53 height 60
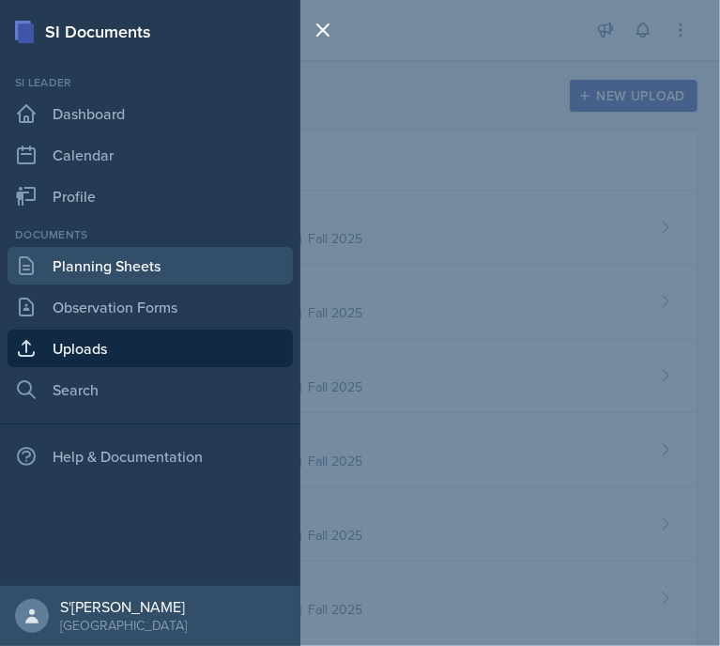
click at [82, 266] on link "Planning Sheets" at bounding box center [150, 266] width 285 height 38
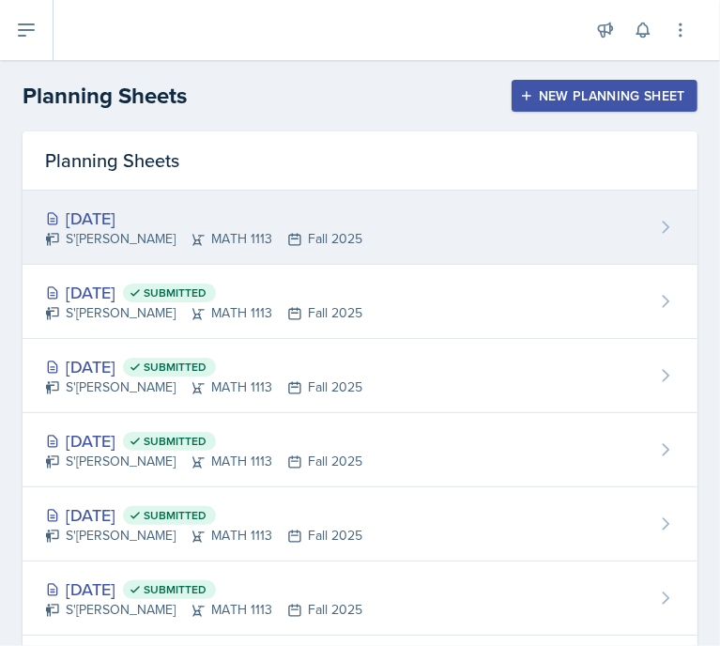
click at [184, 221] on div "[DATE]" at bounding box center [203, 218] width 317 height 25
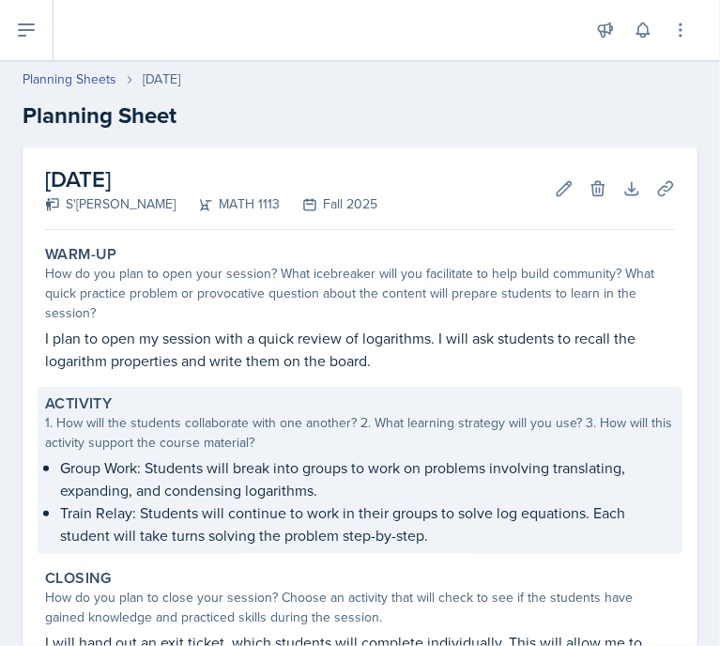
click at [254, 516] on p "Train Relay: Students will continue to work in their groups to solve log equati…" at bounding box center [367, 523] width 615 height 45
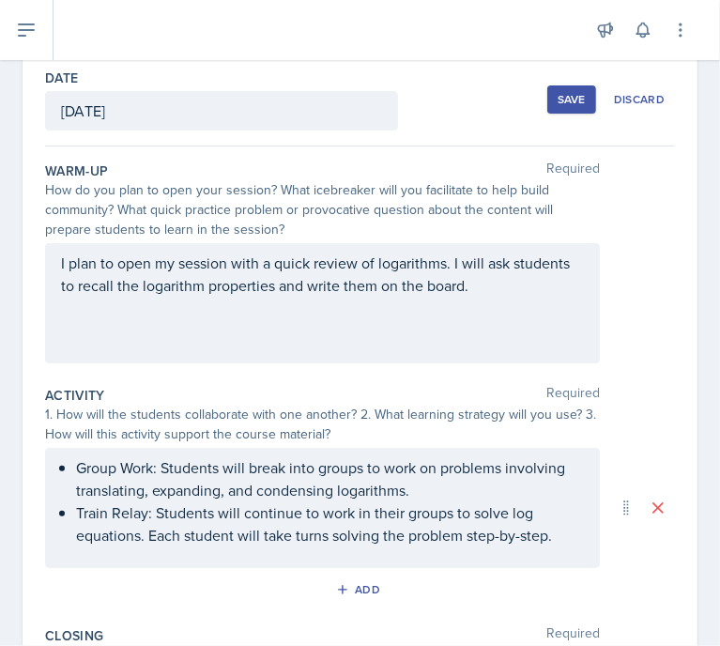
scroll to position [126, 0]
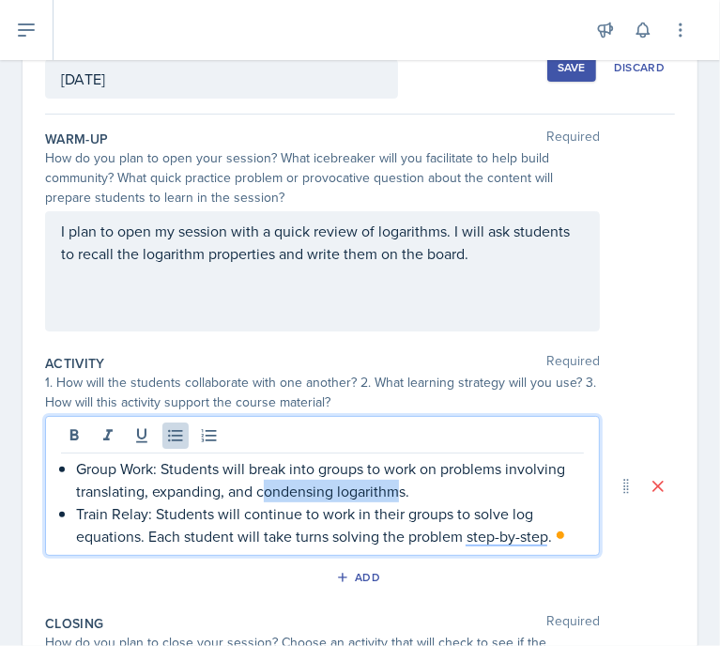
drag, startPoint x: 260, startPoint y: 495, endPoint x: 425, endPoint y: 495, distance: 165.2
click at [397, 492] on p "Group Work: Students will break into groups to work on problems involving trans…" at bounding box center [330, 479] width 508 height 45
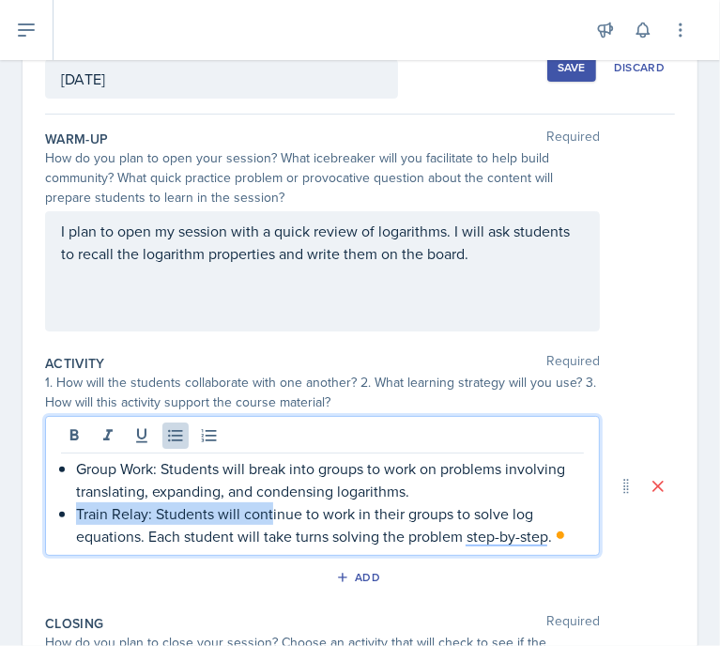
drag, startPoint x: 458, startPoint y: 496, endPoint x: 272, endPoint y: 505, distance: 186.0
click at [271, 506] on ul "Group Work: Students will break into groups to work on problems involving trans…" at bounding box center [330, 502] width 508 height 90
click at [410, 489] on p "Group Work: Students will break into groups to work on problems involving trans…" at bounding box center [330, 479] width 508 height 45
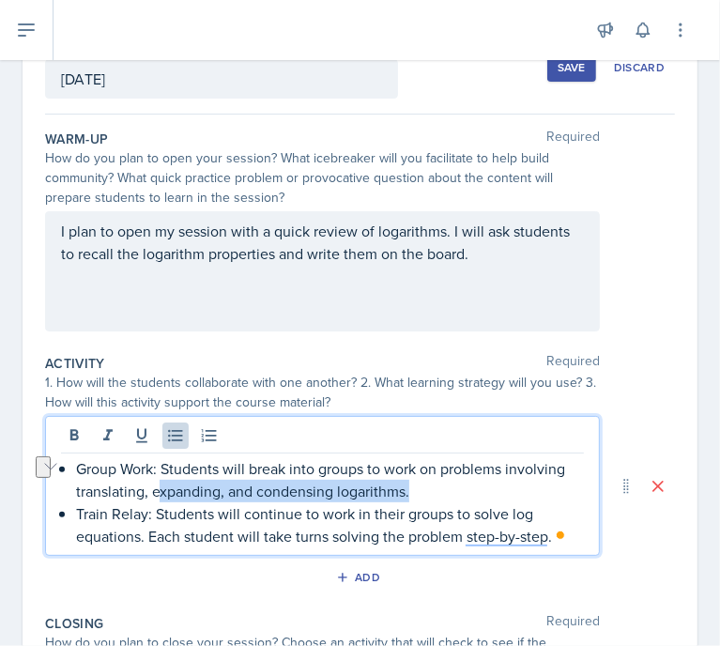
drag, startPoint x: 449, startPoint y: 488, endPoint x: 156, endPoint y: 492, distance: 292.8
click at [156, 492] on p "Group Work: Students will break into groups to work on problems involving trans…" at bounding box center [330, 479] width 508 height 45
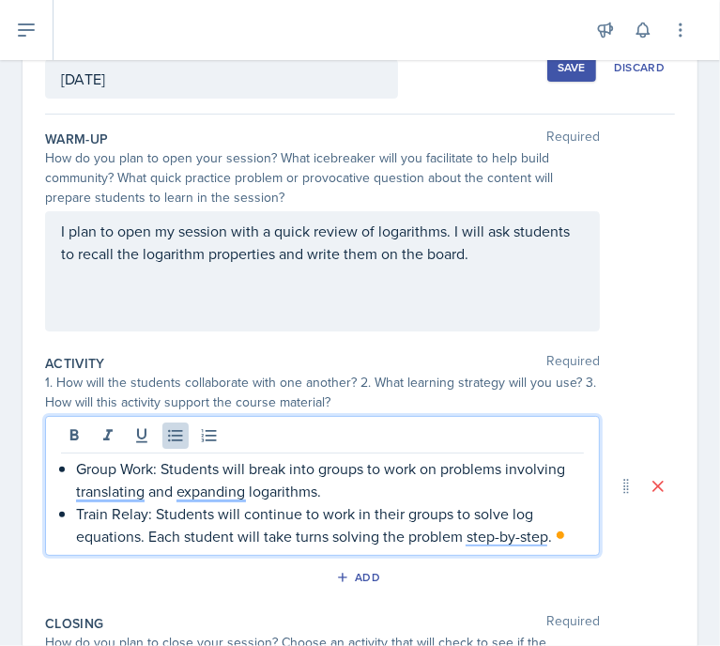
click at [627, 366] on div "Activity Required" at bounding box center [360, 363] width 630 height 19
click at [213, 462] on p "Group Work: Students will break into groups to work on problems involving trans…" at bounding box center [330, 479] width 508 height 45
click at [206, 502] on p "Train Relay: Students will continue to work in their groups to solve log equati…" at bounding box center [330, 524] width 508 height 45
click at [206, 483] on p "Group Work: Students will break into groups to work on problems involving trans…" at bounding box center [330, 479] width 508 height 45
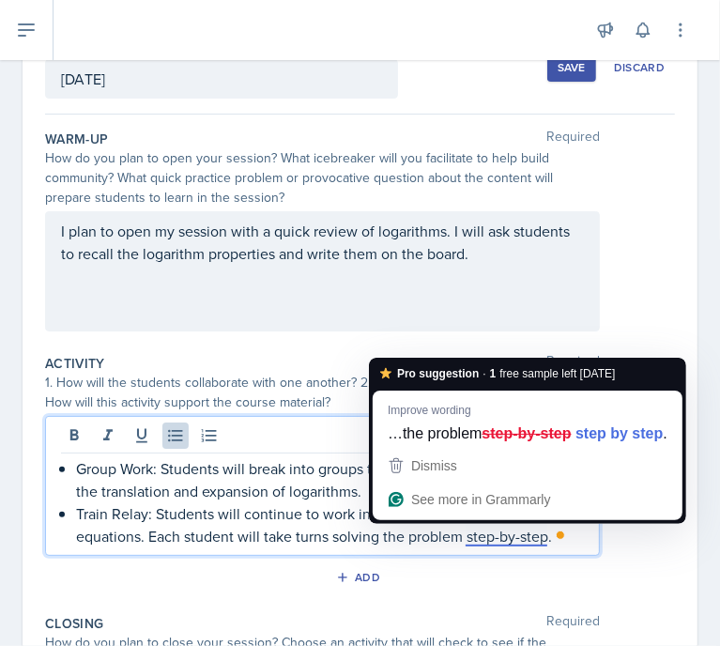
click at [511, 535] on p "Train Relay: Students will continue to work in their groups to solve log equati…" at bounding box center [330, 524] width 508 height 45
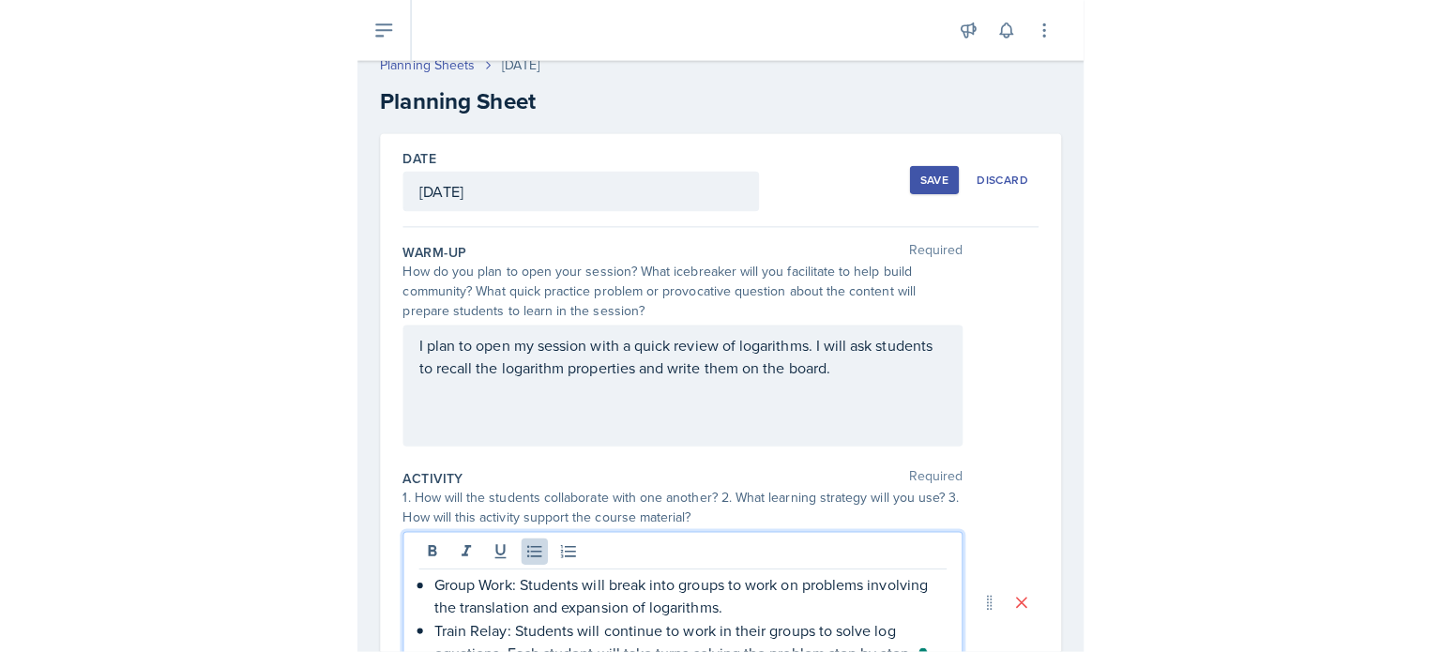
scroll to position [0, 0]
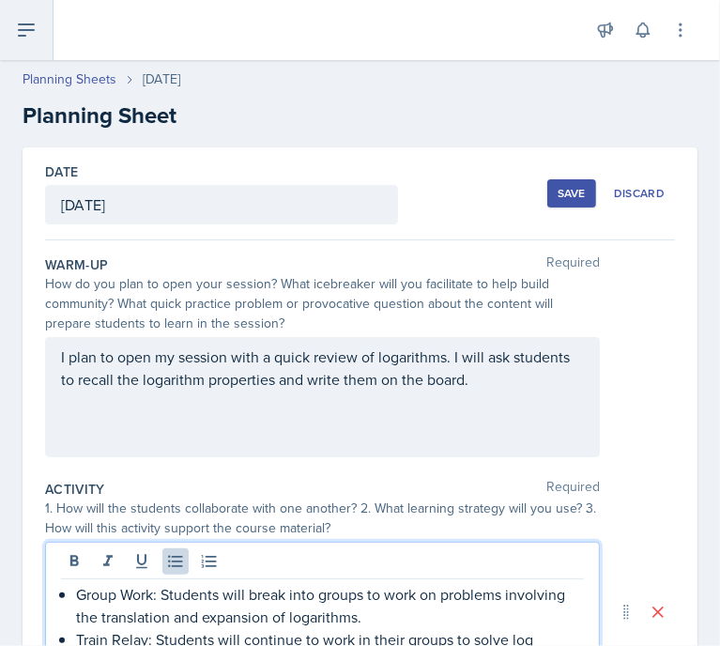
click at [32, 17] on button at bounding box center [26, 30] width 53 height 60
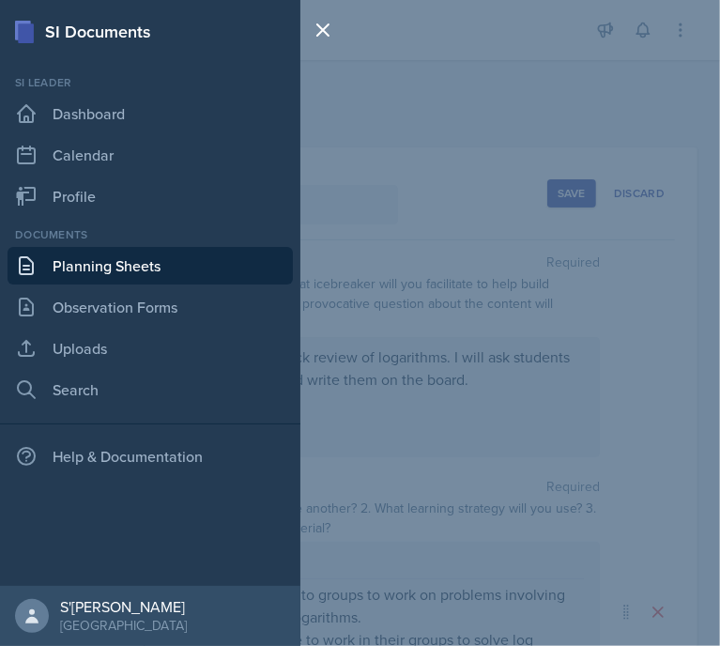
click at [103, 328] on div "Documents Planning Sheets Observation Forms Uploads Search" at bounding box center [150, 317] width 285 height 182
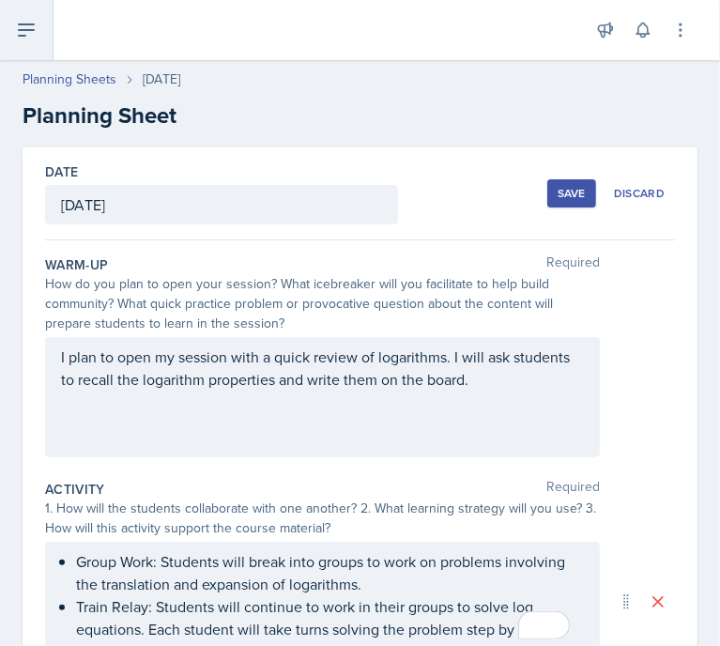
click at [34, 33] on icon at bounding box center [26, 30] width 23 height 23
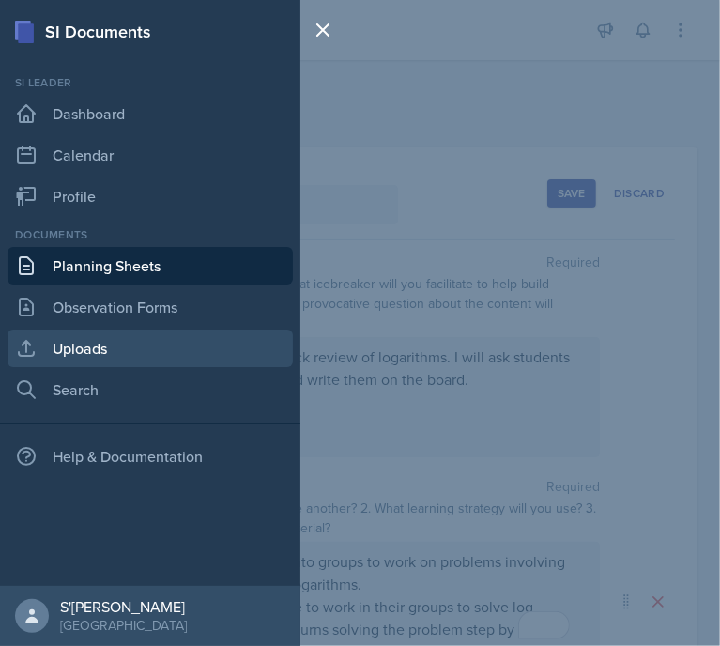
click at [96, 344] on link "Uploads" at bounding box center [150, 348] width 285 height 38
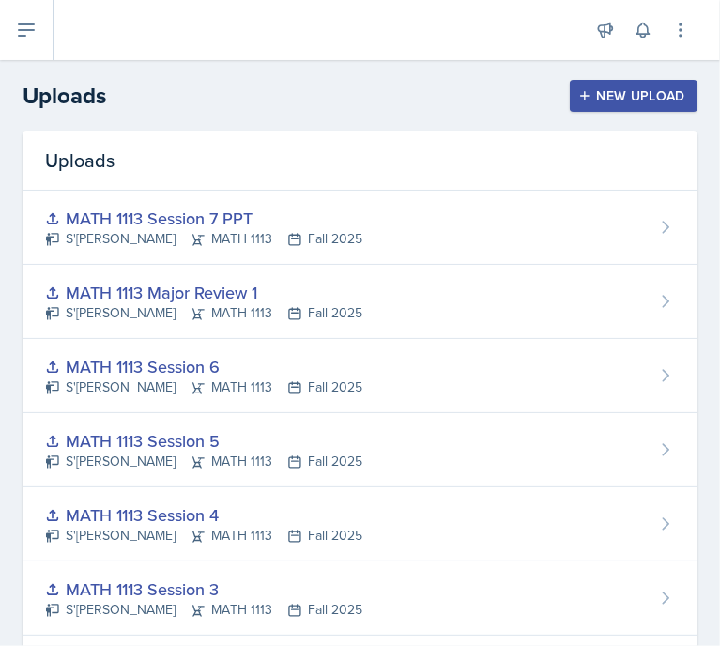
click at [638, 96] on div "New Upload" at bounding box center [634, 95] width 104 height 15
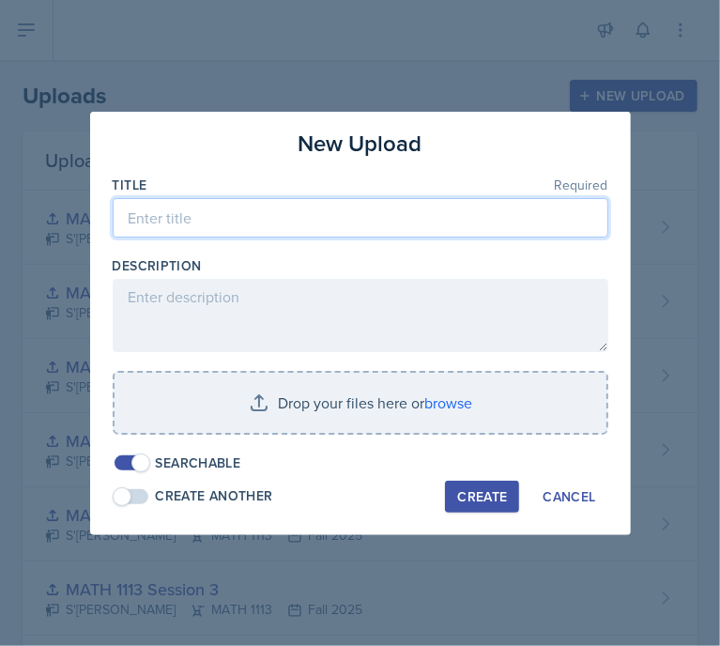
click at [295, 228] on input at bounding box center [361, 217] width 496 height 39
type input "MATH 1113 Logarithm Group Work"
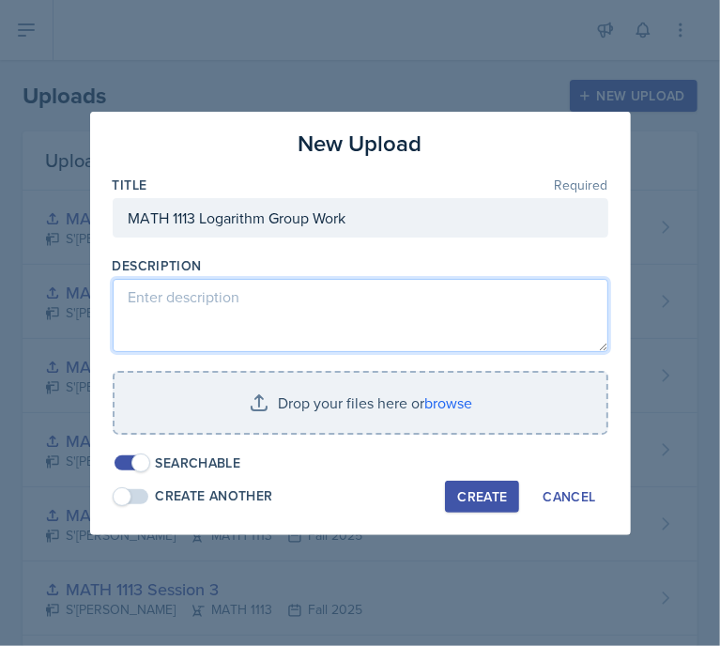
click at [267, 333] on textarea at bounding box center [361, 315] width 496 height 73
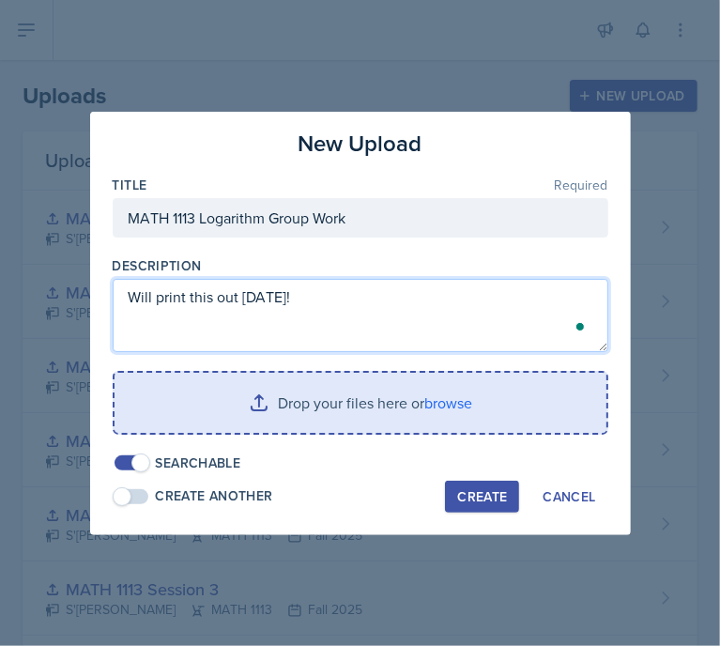
type textarea "Will print this out Monday!"
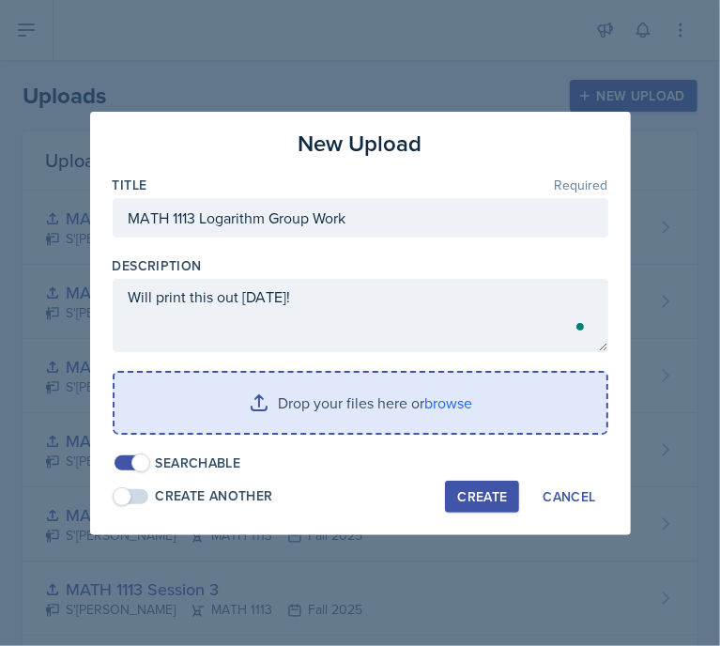
click at [403, 376] on input "file" at bounding box center [360, 403] width 492 height 60
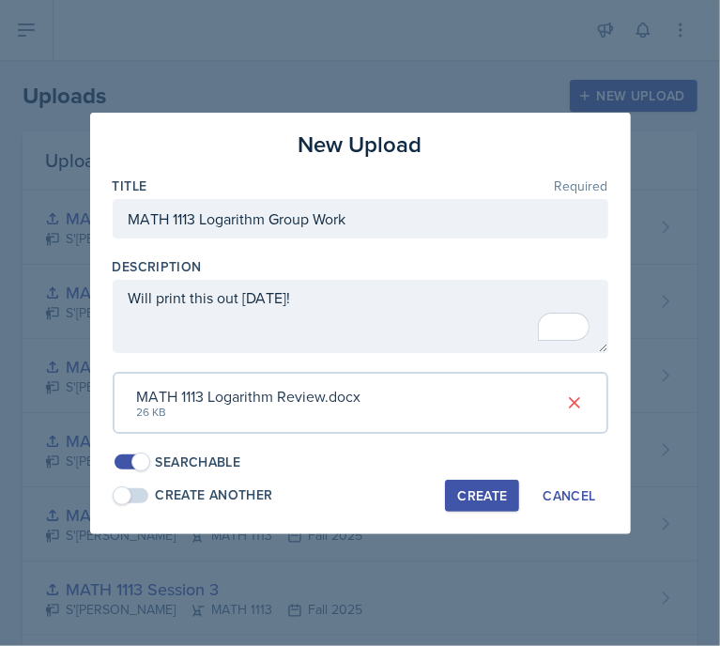
click at [482, 496] on div "Create" at bounding box center [482, 495] width 50 height 15
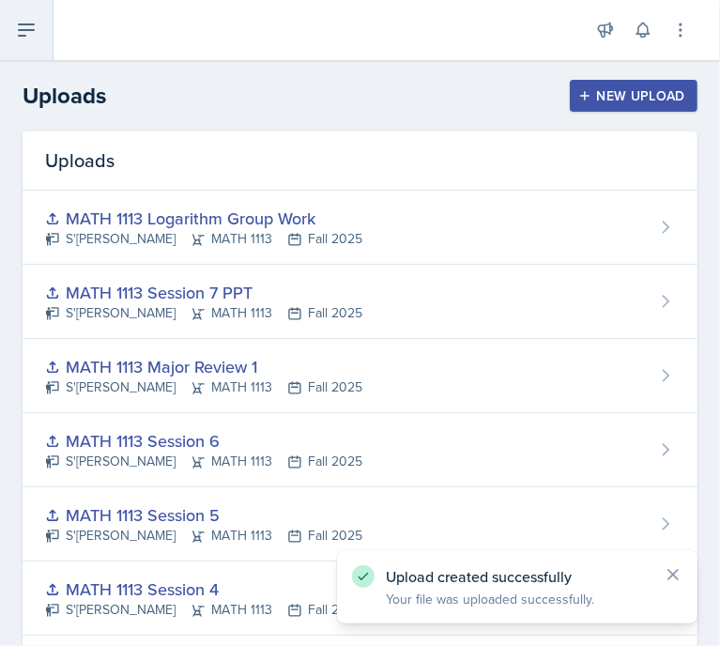
click at [34, 32] on icon at bounding box center [26, 30] width 23 height 23
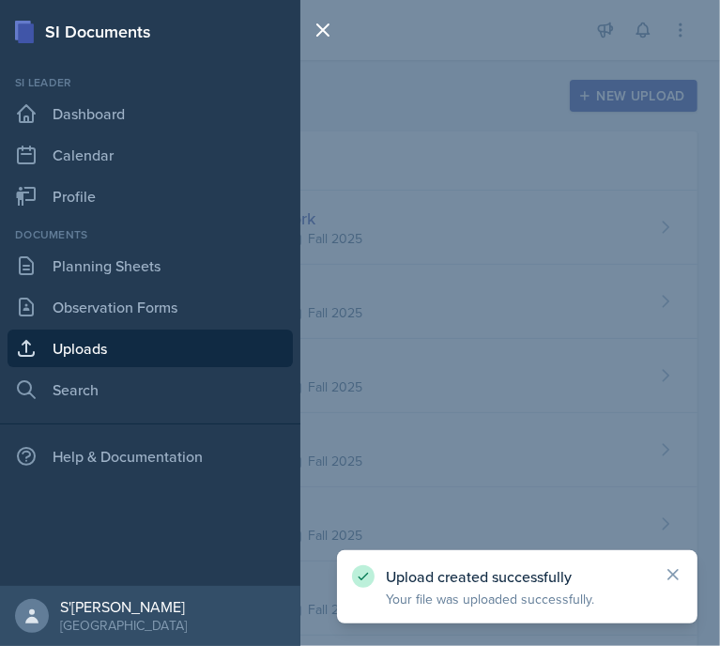
click at [417, 69] on div "SI Documents Si leader Dashboard Calendar Profile Documents Planning Sheets Obs…" at bounding box center [360, 323] width 720 height 646
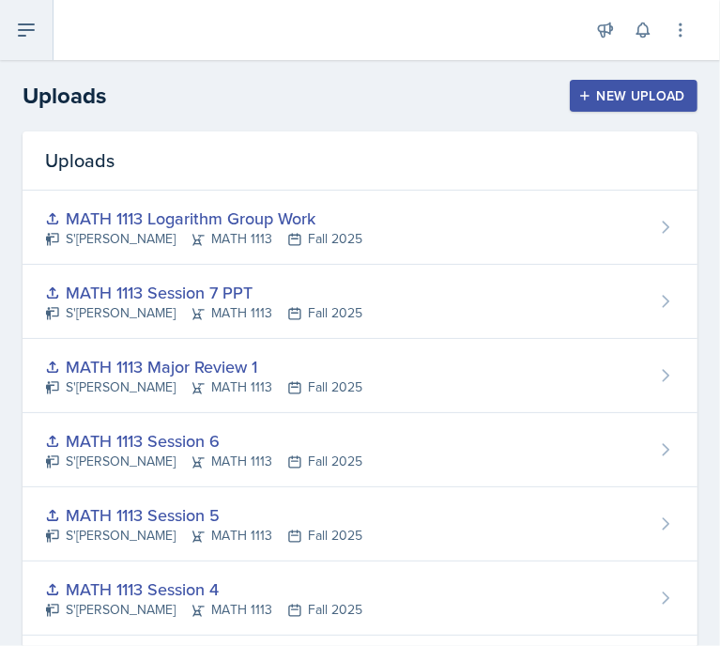
click at [30, 25] on icon at bounding box center [26, 30] width 23 height 23
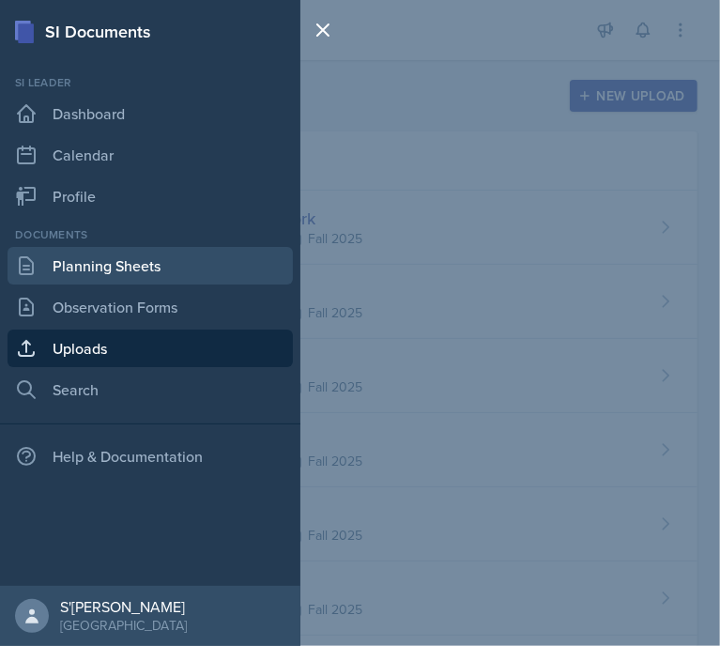
click at [150, 275] on link "Planning Sheets" at bounding box center [150, 266] width 285 height 38
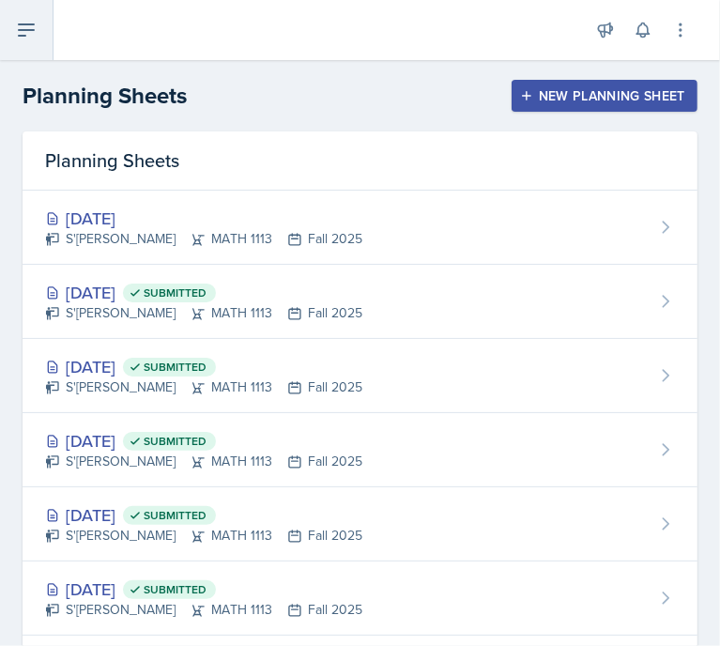
click at [30, 27] on icon at bounding box center [26, 30] width 23 height 23
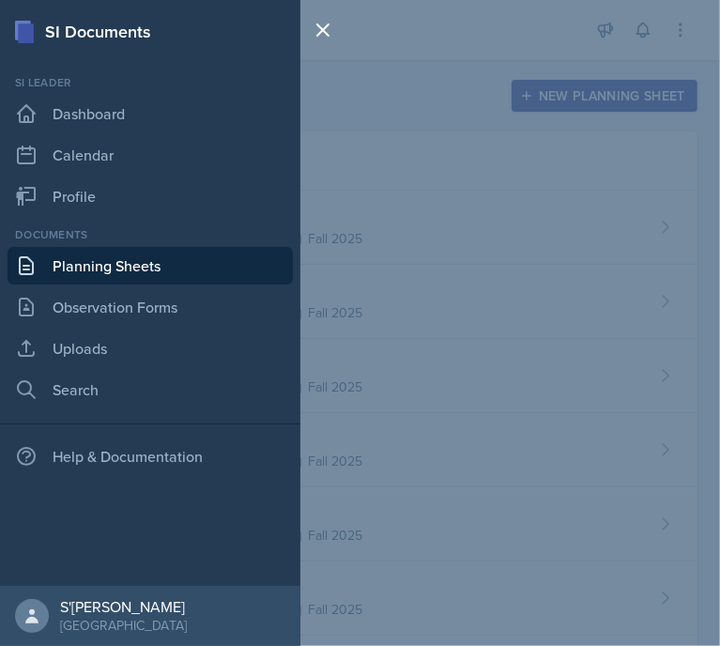
click at [529, 282] on div "SI Documents Si leader Dashboard Calendar Profile Documents Planning Sheets Obs…" at bounding box center [360, 323] width 720 height 646
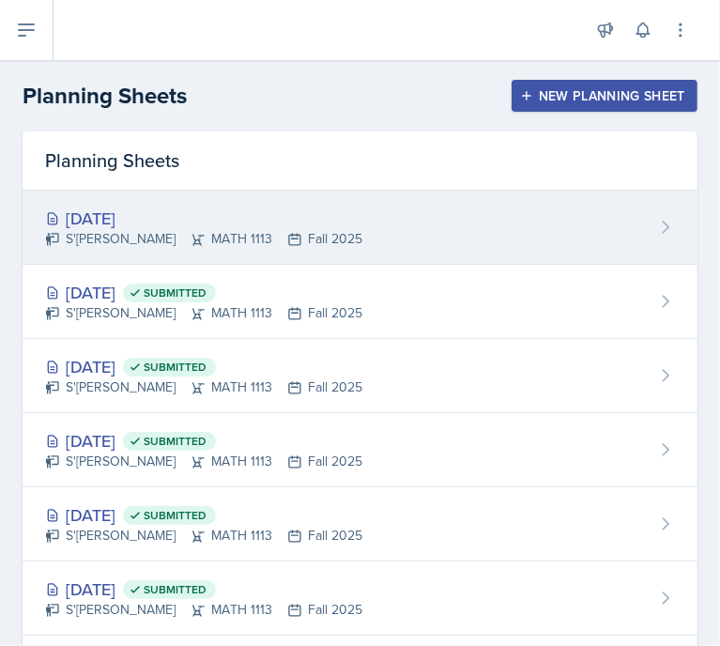
click at [338, 218] on div "Sep 23rd, 2025 S'dhari Hardy MATH 1113 Fall 2025" at bounding box center [360, 228] width 675 height 74
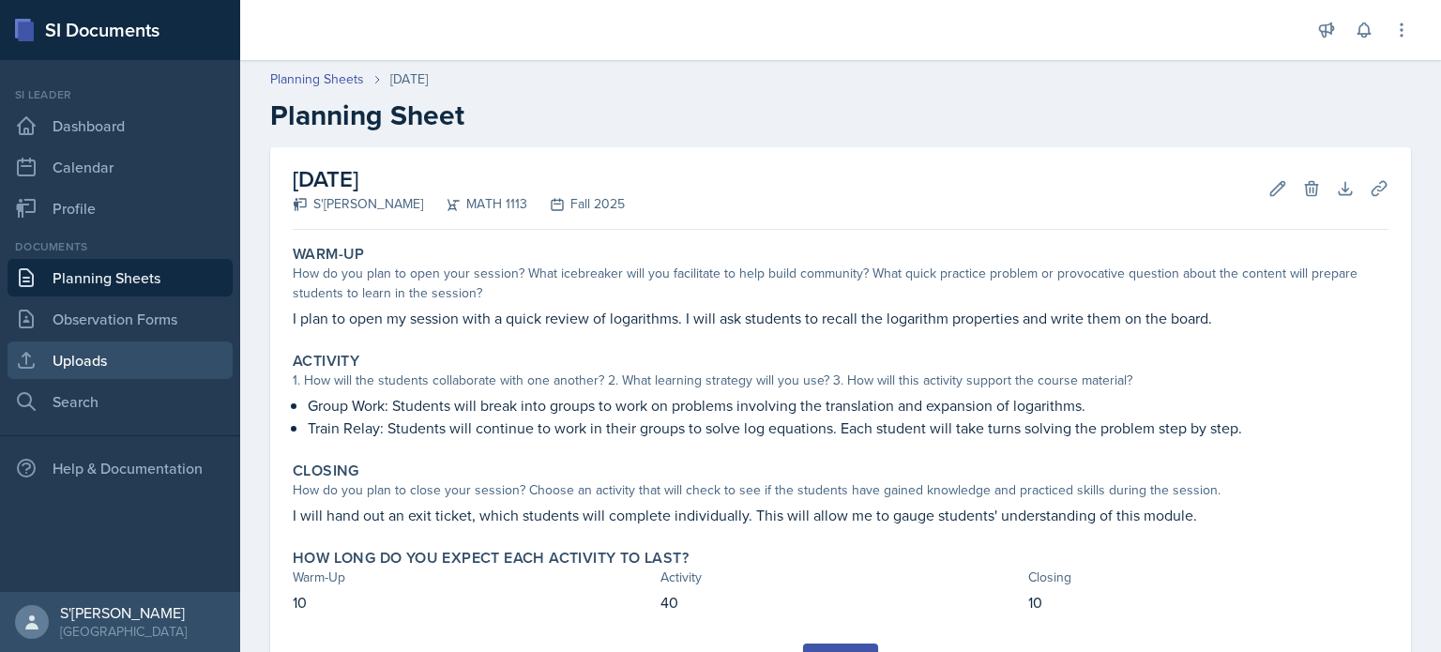
click at [175, 356] on link "Uploads" at bounding box center [120, 361] width 225 height 38
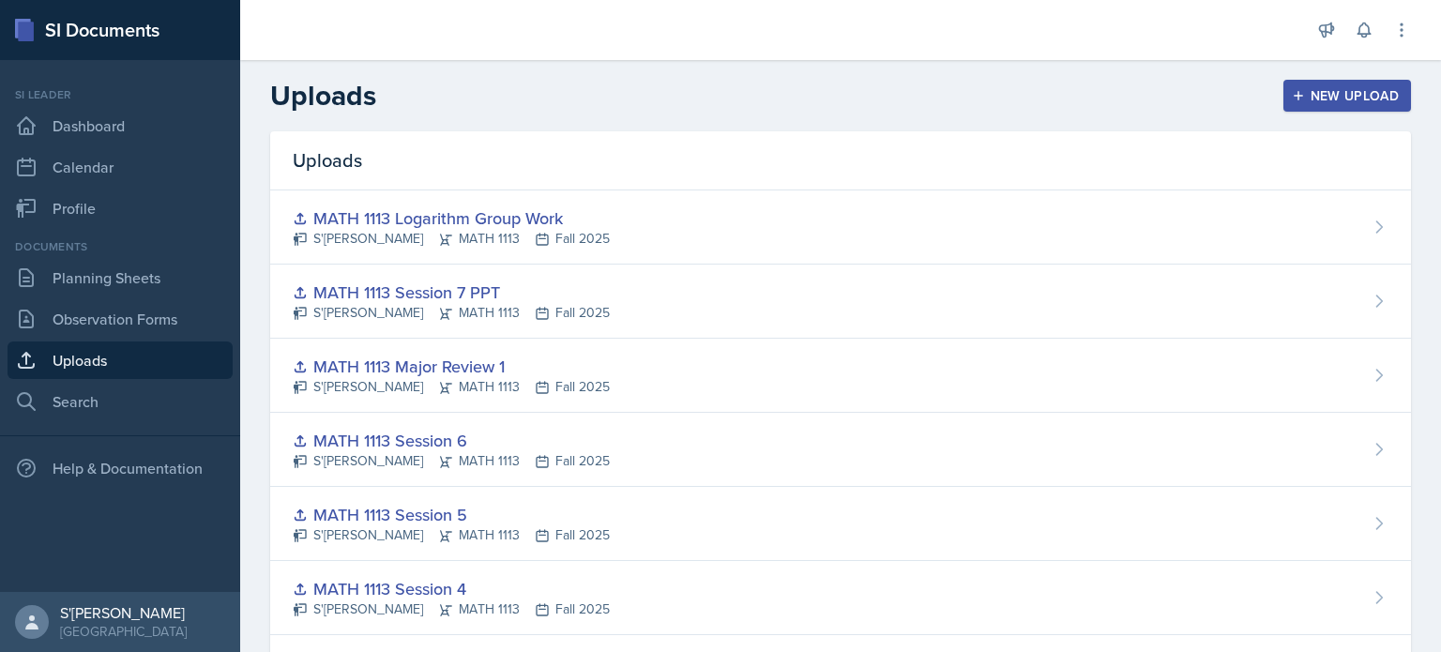
click at [719, 88] on div "New Upload" at bounding box center [1348, 95] width 104 height 15
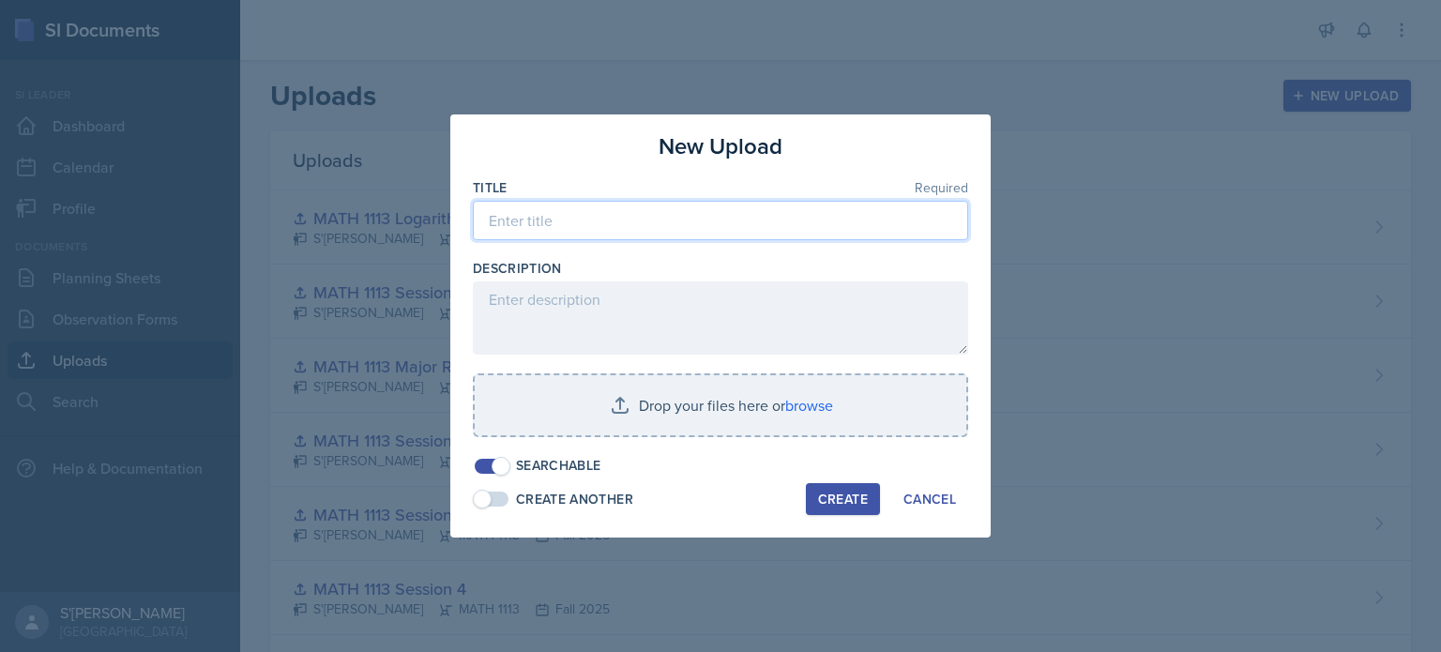
click at [719, 228] on input at bounding box center [721, 220] width 496 height 39
type input "MATH 1113 Session 7 Exit Ticket"
drag, startPoint x: 660, startPoint y: 369, endPoint x: 651, endPoint y: 351, distance: 19.7
click at [655, 357] on div "Title Required MATH 1113 Session 7 Exit Ticket Description Drop your files here…" at bounding box center [721, 326] width 496 height 297
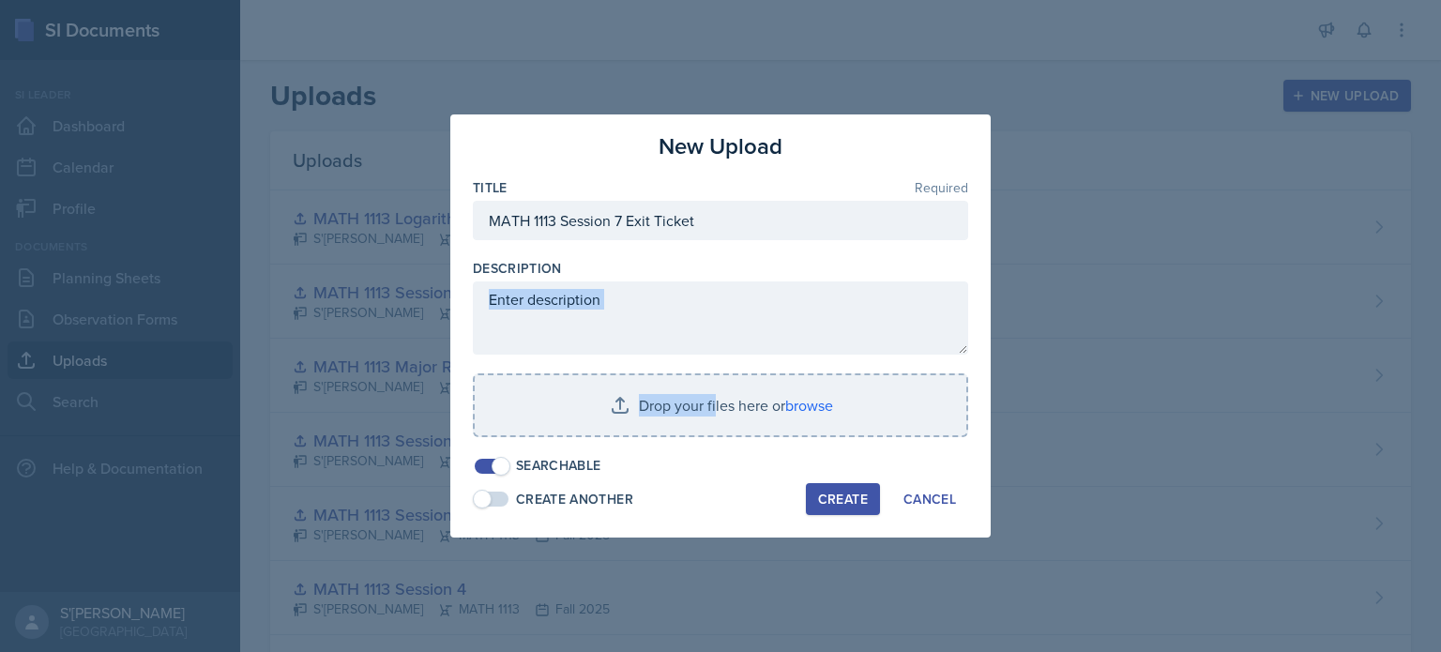
click at [638, 311] on textarea at bounding box center [721, 318] width 496 height 73
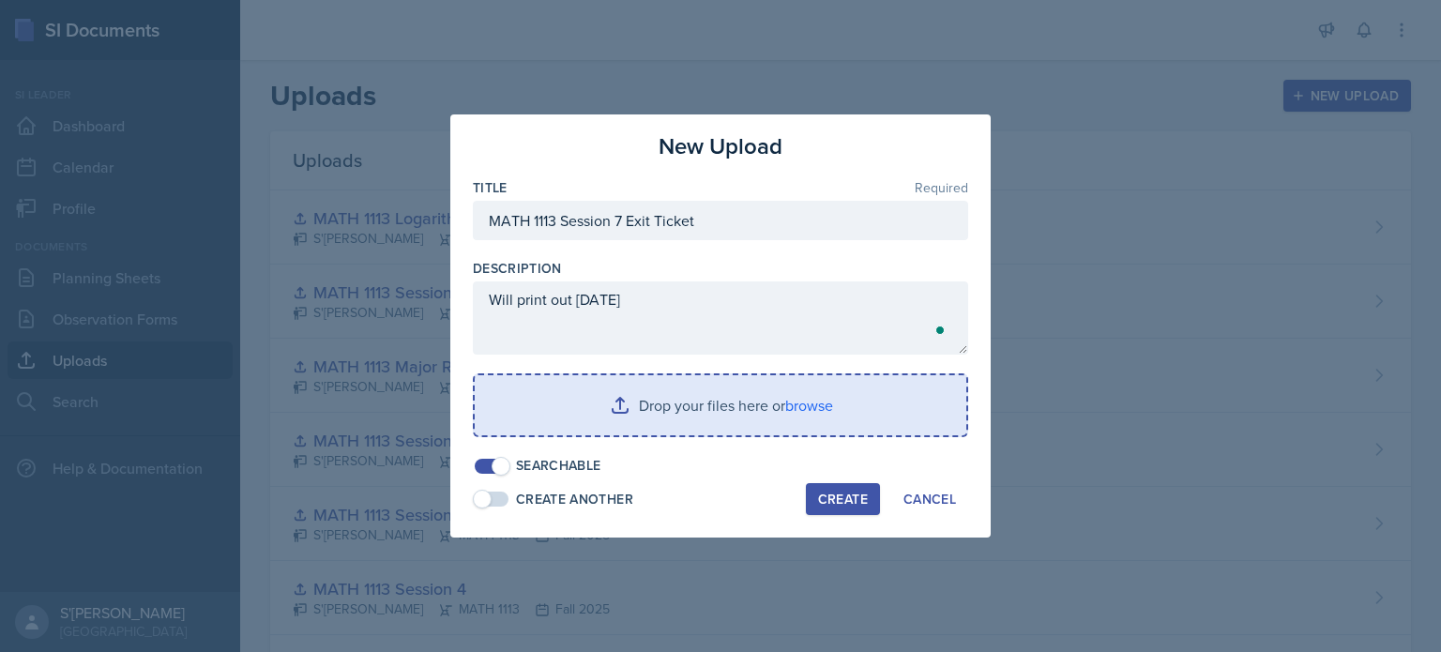
click at [719, 386] on input "file" at bounding box center [721, 405] width 492 height 60
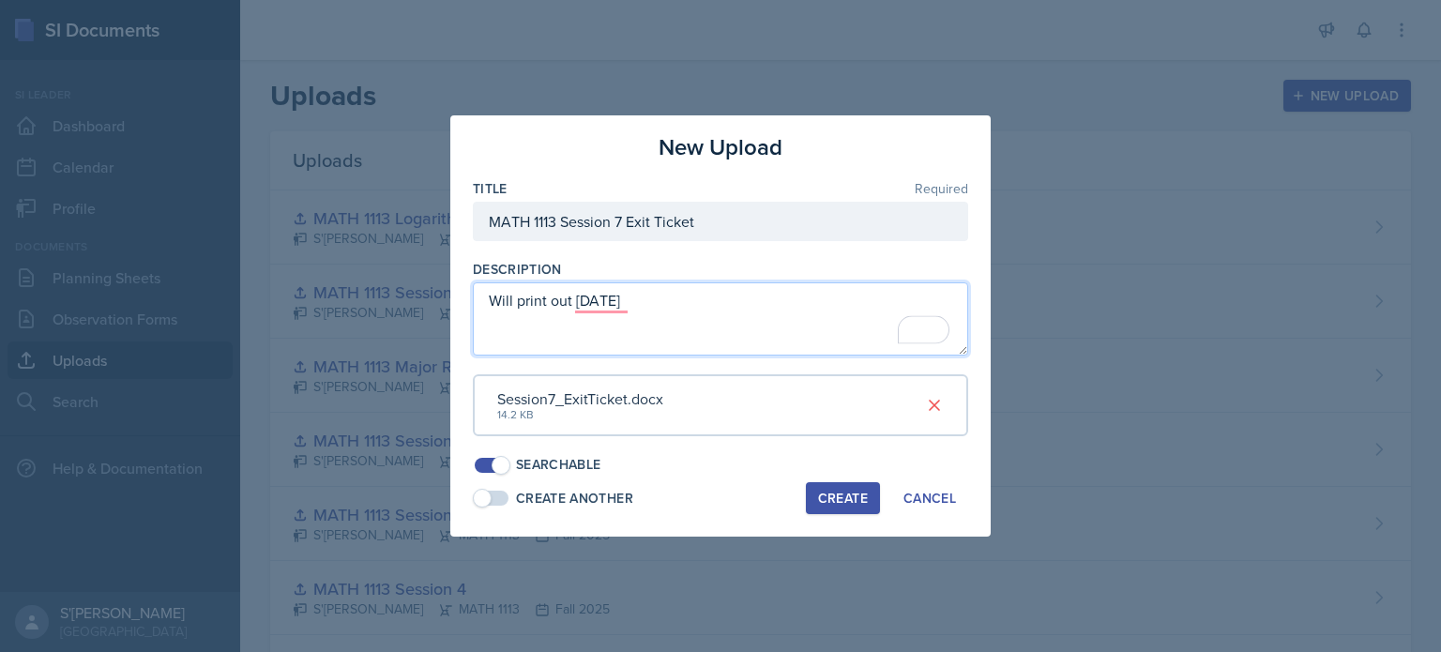
click at [664, 314] on textarea "Will print out Monday" at bounding box center [721, 318] width 496 height 73
click at [567, 290] on textarea "Will print out Monday" at bounding box center [721, 318] width 496 height 73
click at [589, 303] on textarea "Will print out Monday" at bounding box center [721, 318] width 496 height 73
type textarea "Will print out on Monday"
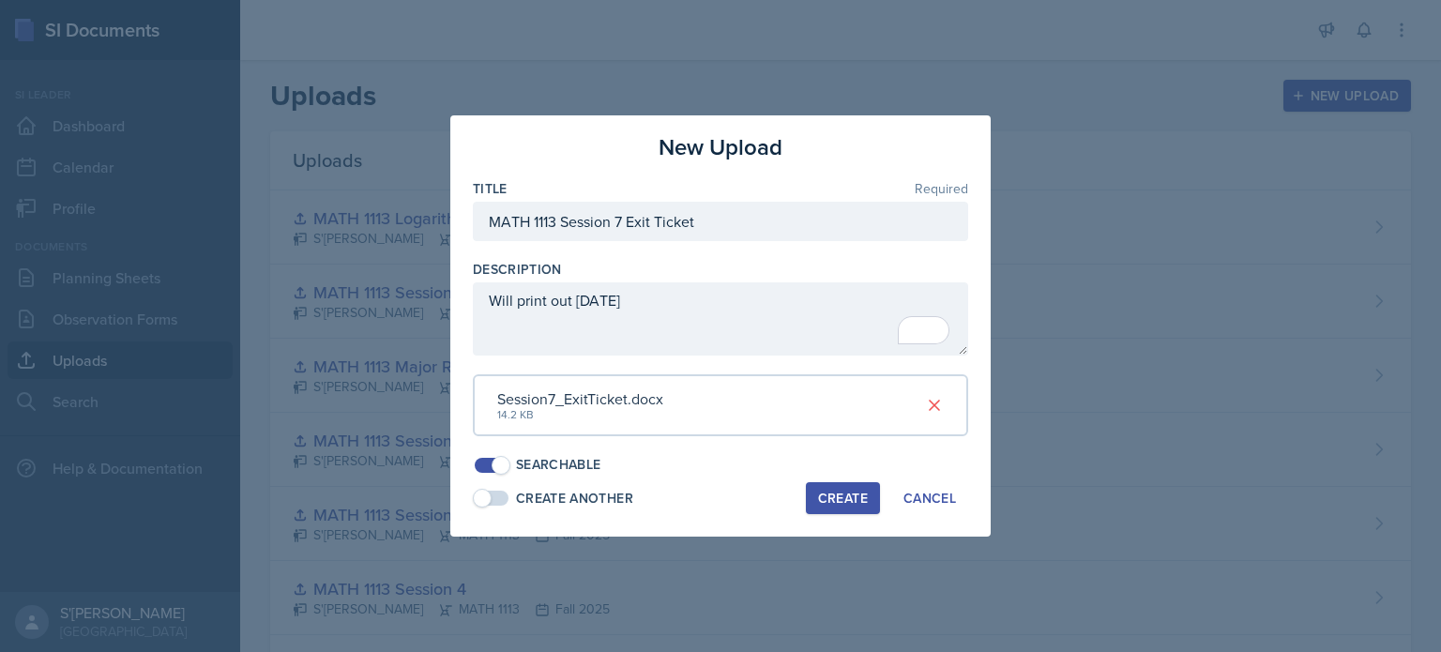
click at [719, 491] on div "Create" at bounding box center [843, 498] width 50 height 15
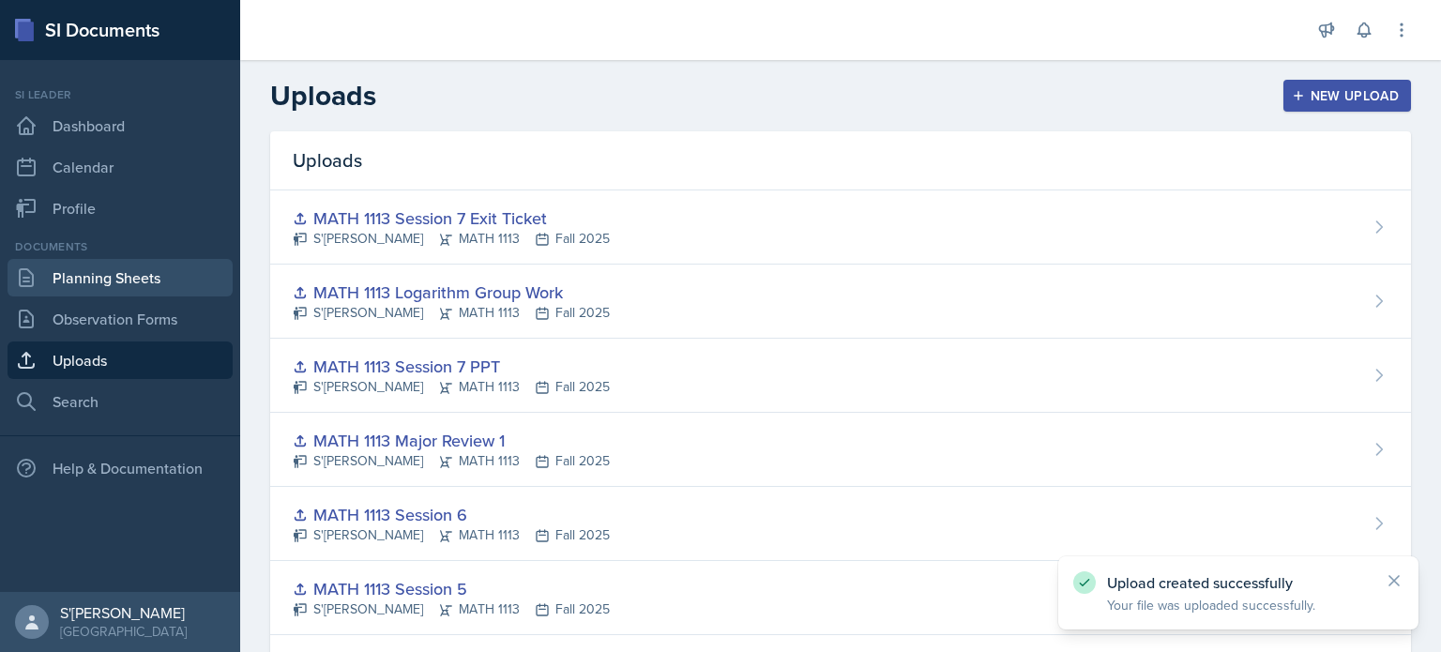
click at [139, 279] on link "Planning Sheets" at bounding box center [120, 278] width 225 height 38
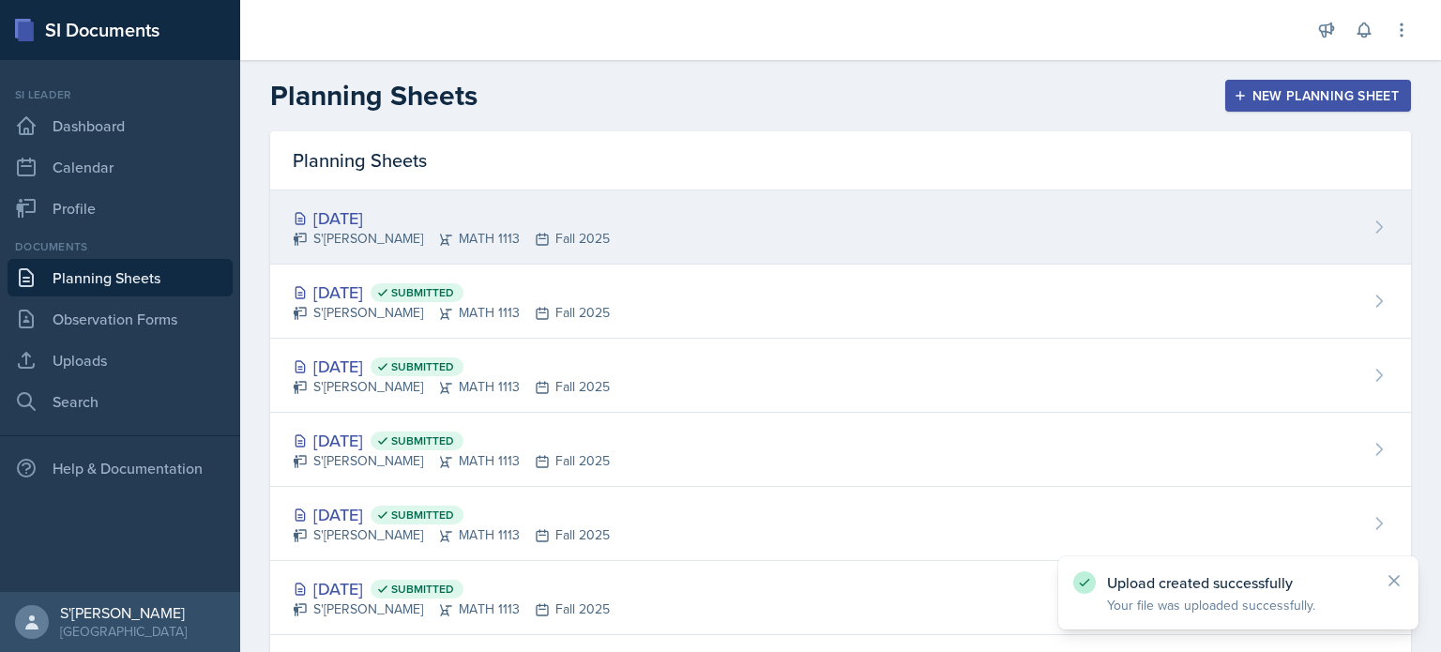
click at [563, 225] on div "[DATE]" at bounding box center [451, 218] width 317 height 25
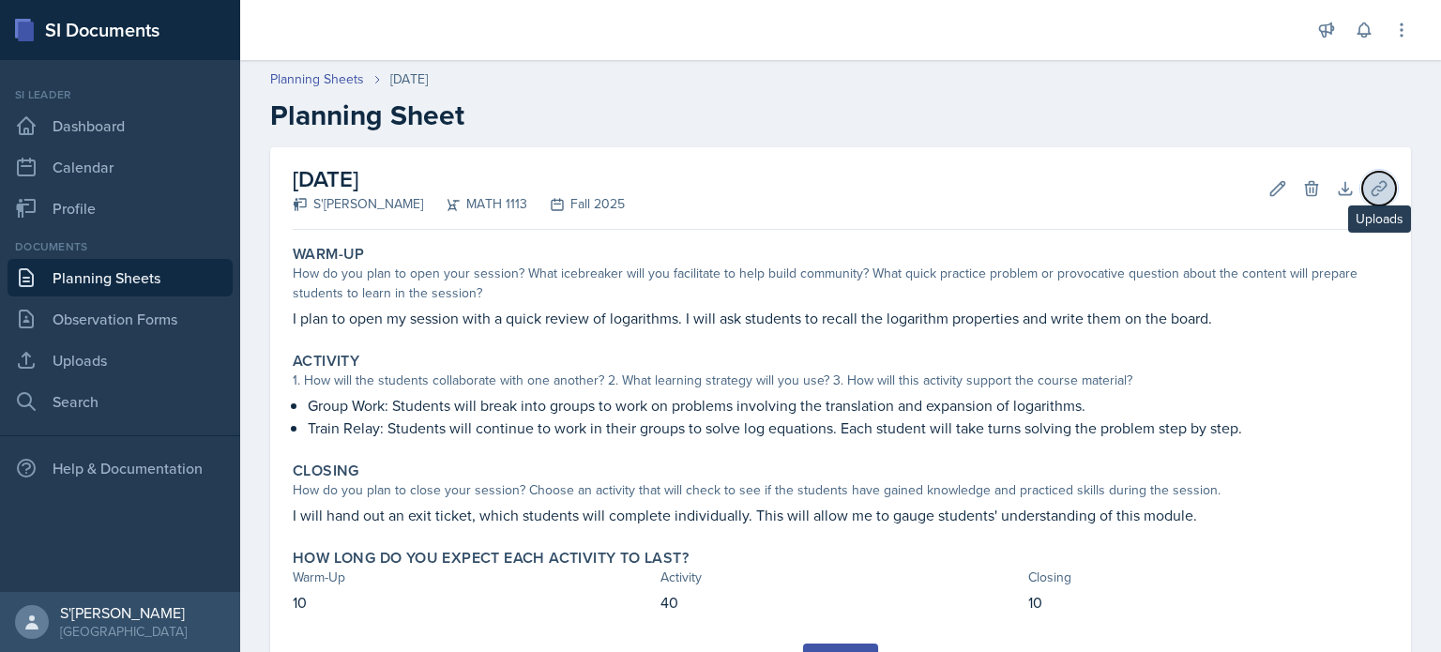
click at [719, 184] on icon at bounding box center [1379, 188] width 19 height 19
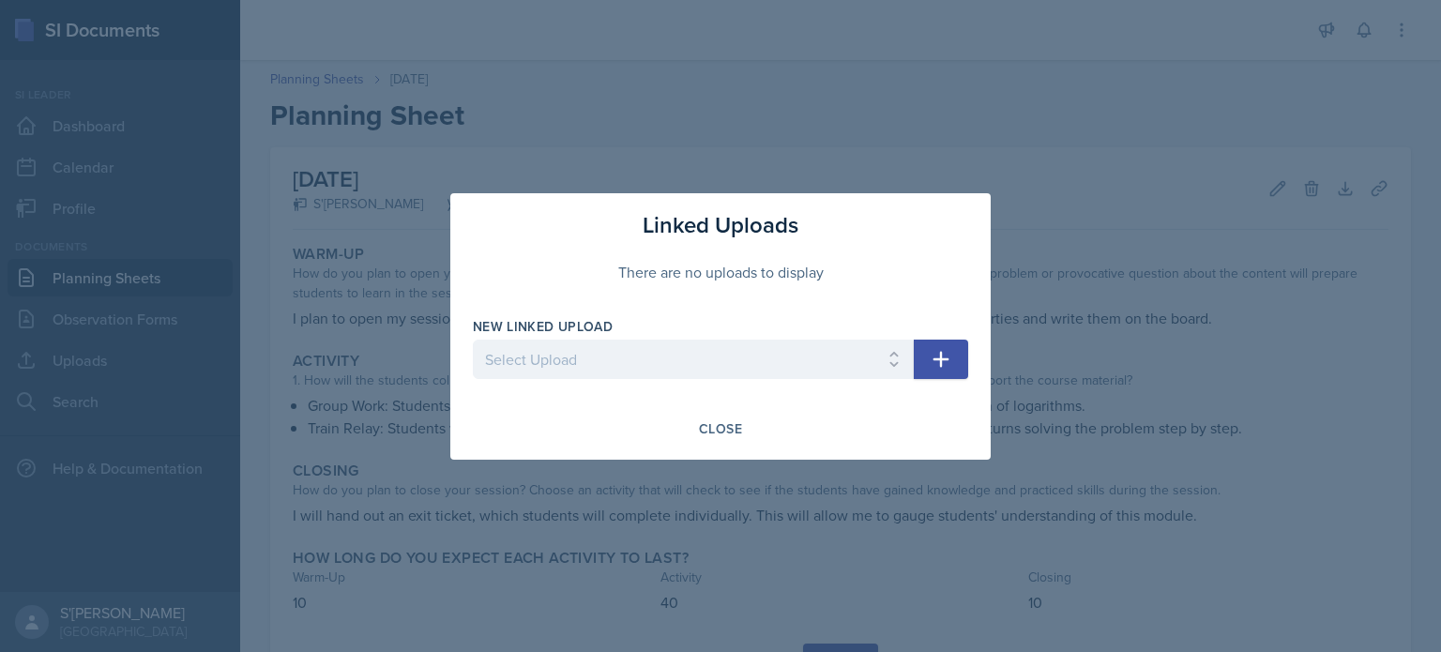
click at [719, 362] on button "button" at bounding box center [941, 359] width 54 height 39
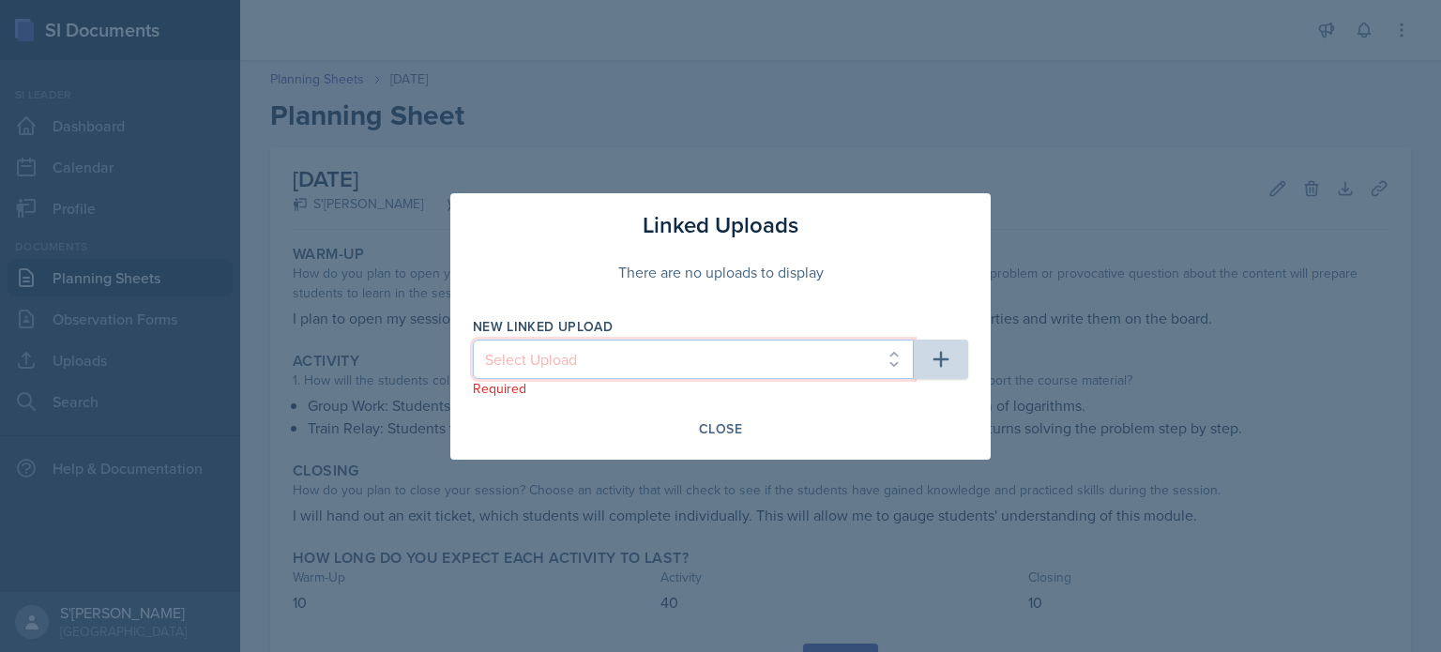
click at [719, 371] on select "Select Upload MATH 1113 Session 1 MATH 1113 Session 2 MATH 1113 Session 3 MATH …" at bounding box center [693, 359] width 441 height 39
select select "352c2df2-f4eb-410f-94c0-489dee842db0"
click at [473, 340] on select "Select Upload MATH 1113 Session 1 MATH 1113 Session 2 MATH 1113 Session 3 MATH …" at bounding box center [693, 359] width 441 height 39
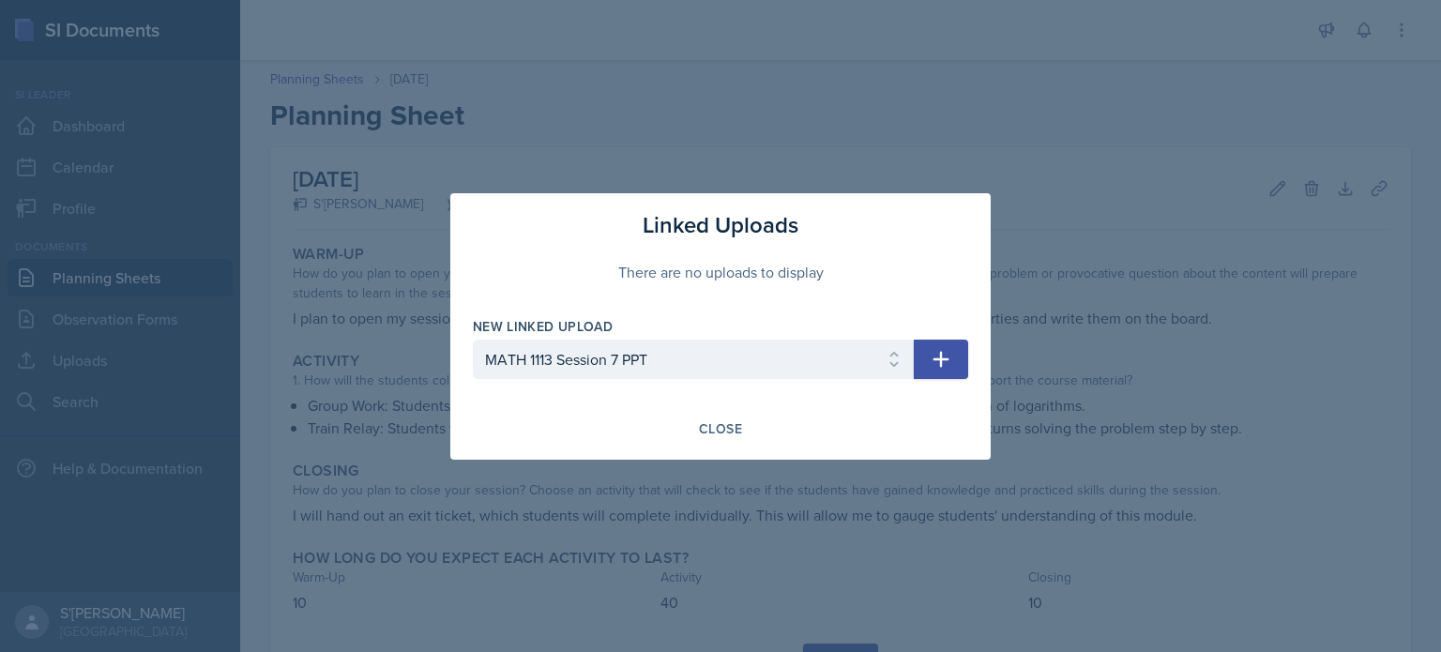
click at [719, 368] on icon "button" at bounding box center [941, 359] width 23 height 23
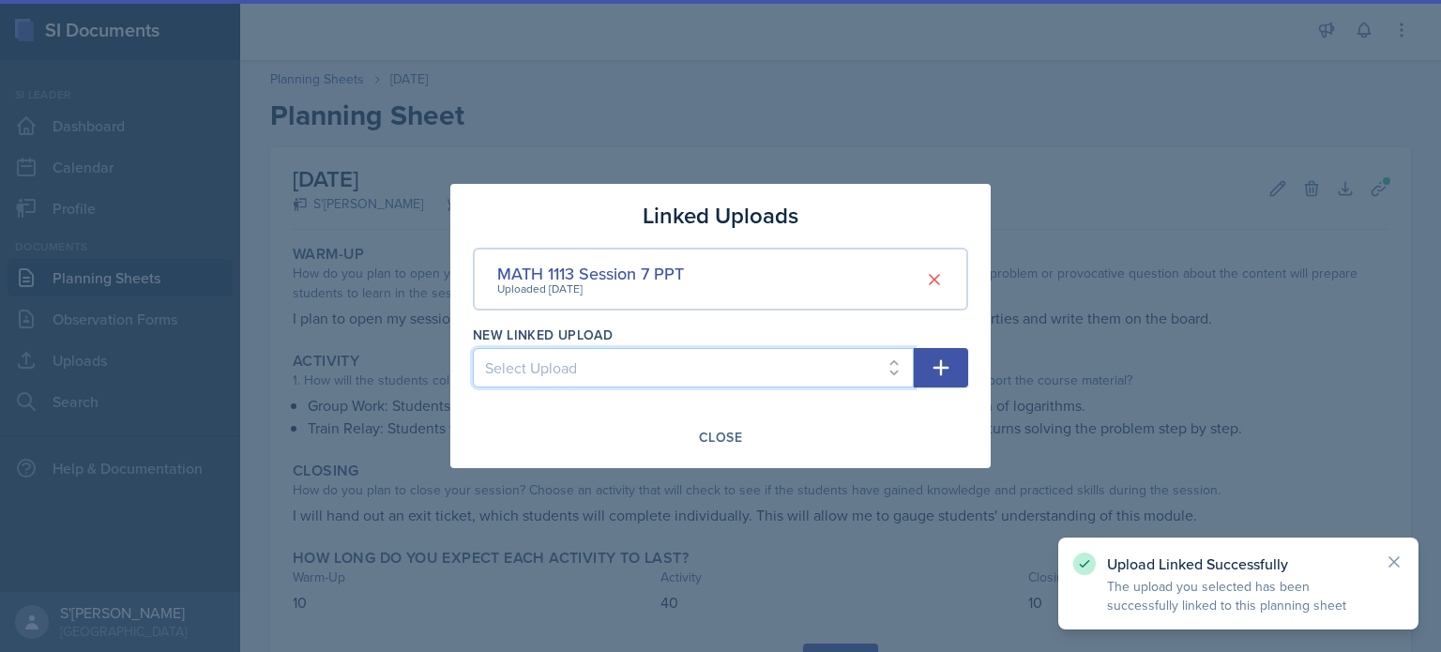
click at [719, 362] on select "Select Upload MATH 1113 Session 1 MATH 1113 Session 2 MATH 1113 Session 3 MATH …" at bounding box center [693, 367] width 441 height 39
select select "30a754f0-e512-44bb-ac26-14bb35562f08"
click at [473, 348] on select "Select Upload MATH 1113 Session 1 MATH 1113 Session 2 MATH 1113 Session 3 MATH …" at bounding box center [693, 367] width 441 height 39
click at [719, 372] on icon "button" at bounding box center [941, 368] width 23 height 23
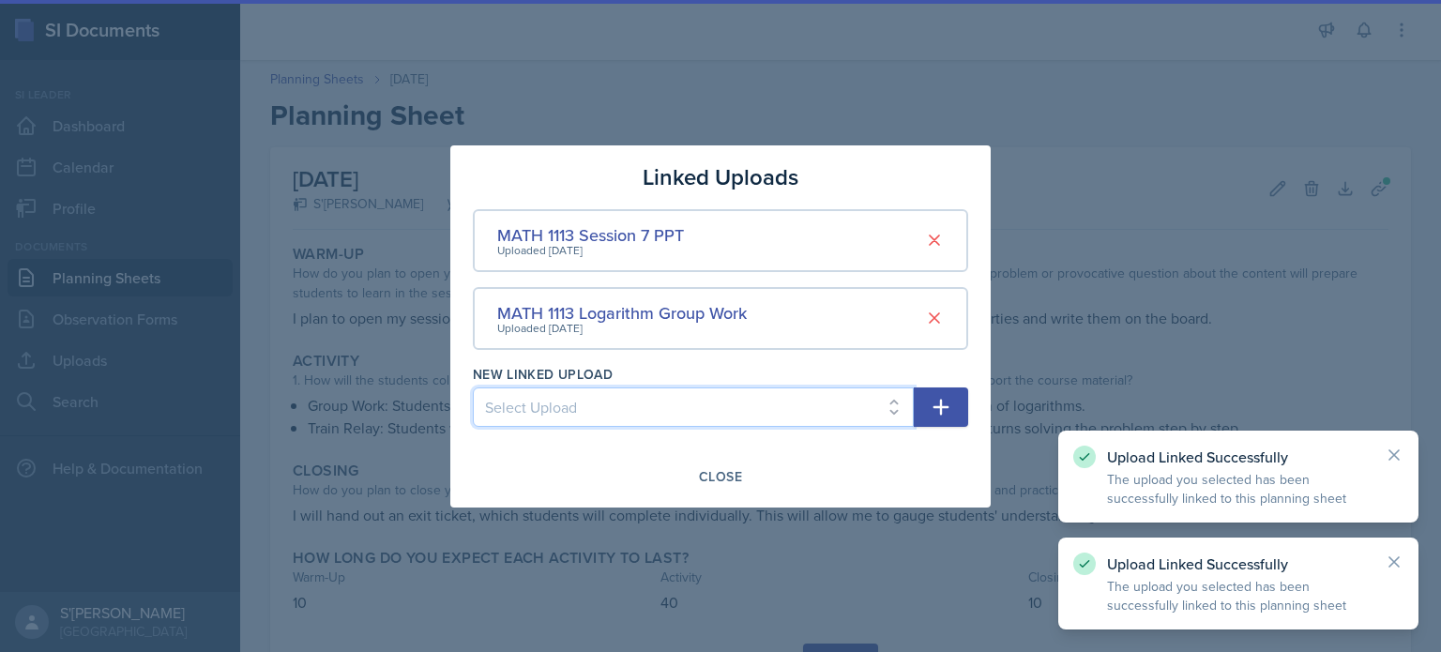
click at [719, 403] on select "Select Upload MATH 1113 Session 1 MATH 1113 Session 2 MATH 1113 Session 3 MATH …" at bounding box center [693, 407] width 441 height 39
select select "ccf82b76-f692-4c20-a3a7-46046e37452c"
click at [473, 388] on select "Select Upload MATH 1113 Session 1 MATH 1113 Session 2 MATH 1113 Session 3 MATH …" at bounding box center [693, 407] width 441 height 39
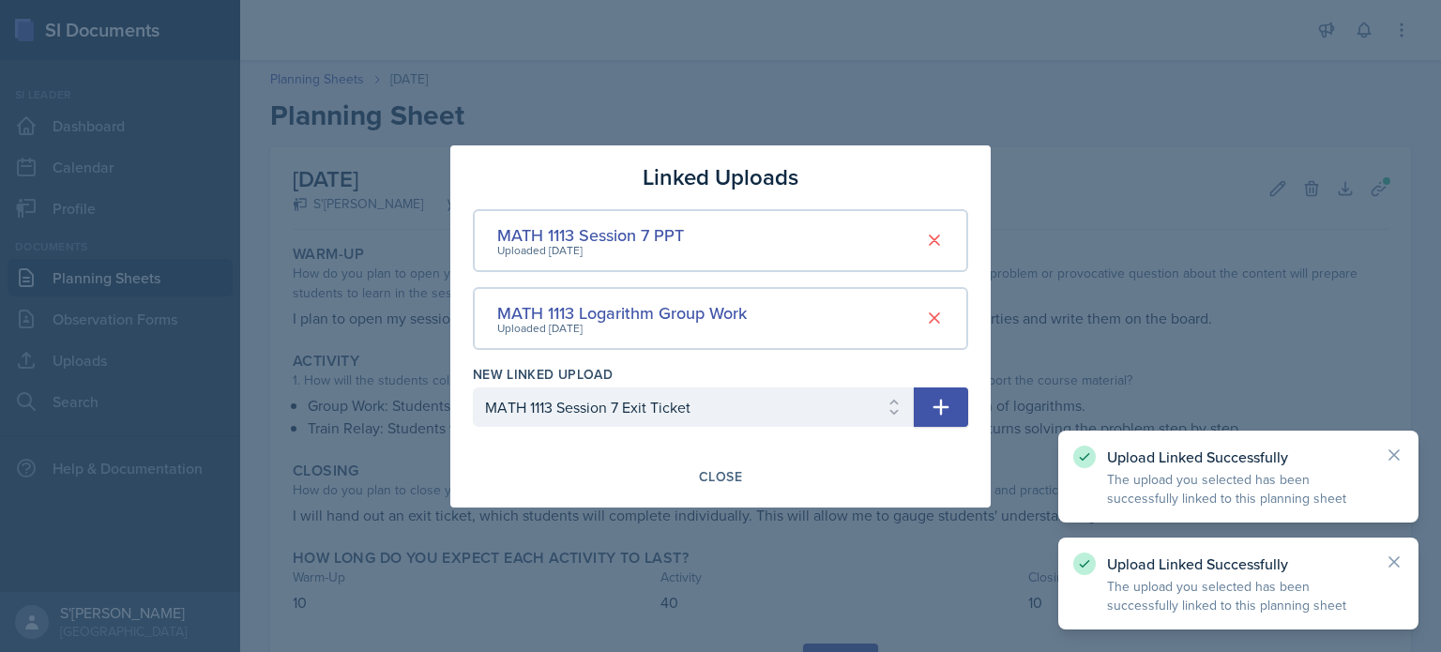
click at [719, 416] on icon "button" at bounding box center [941, 407] width 23 height 23
select select
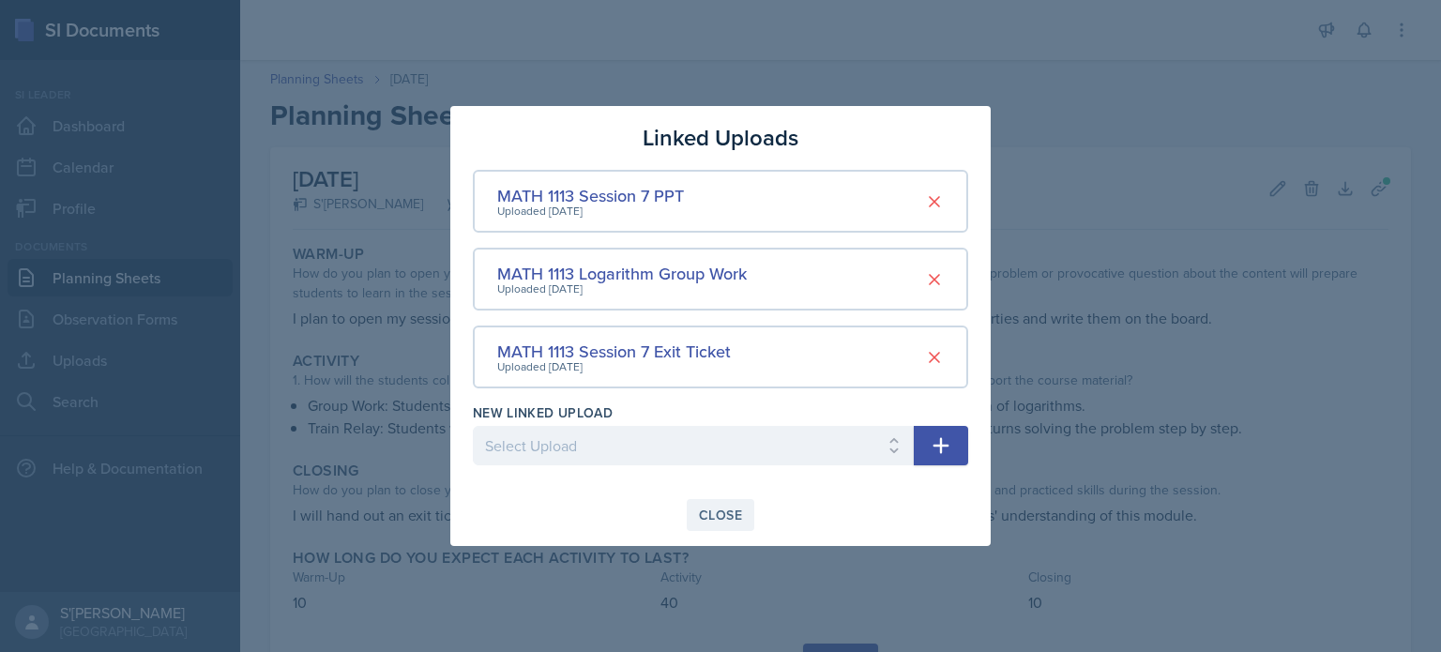
click at [719, 521] on div "Close" at bounding box center [720, 515] width 43 height 15
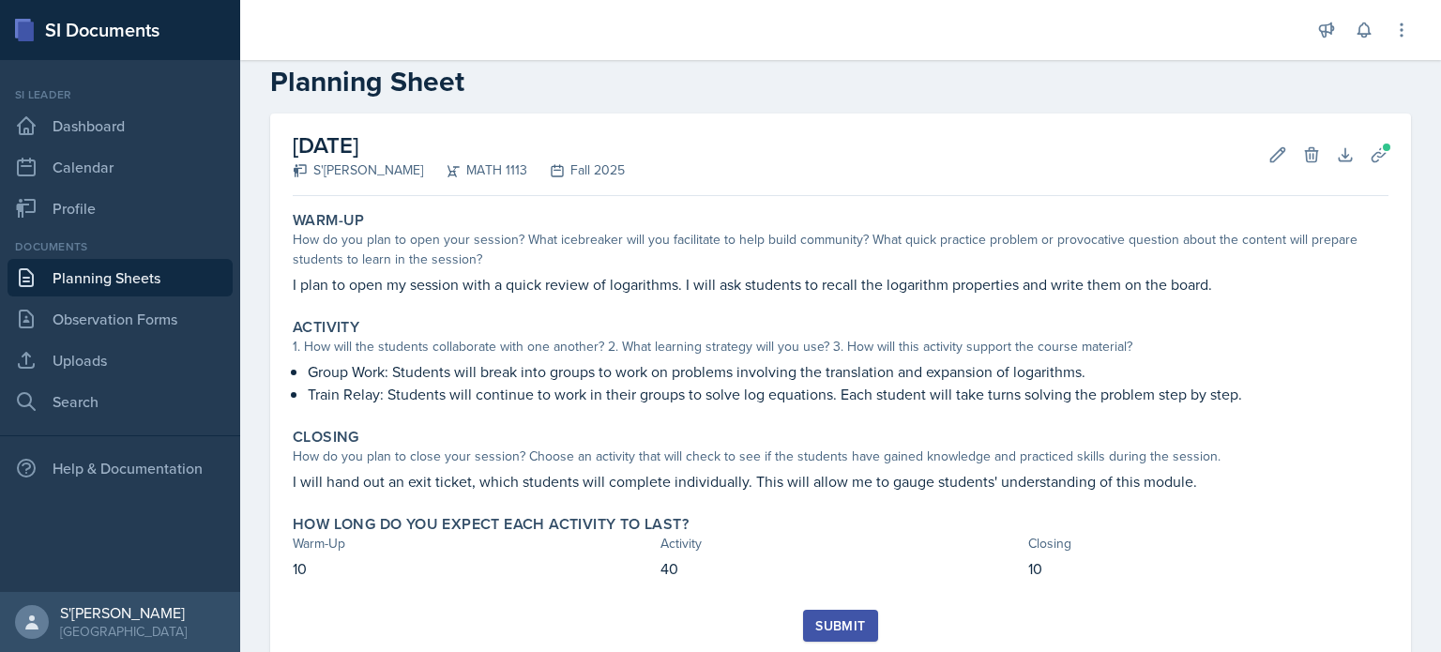
scroll to position [90, 0]
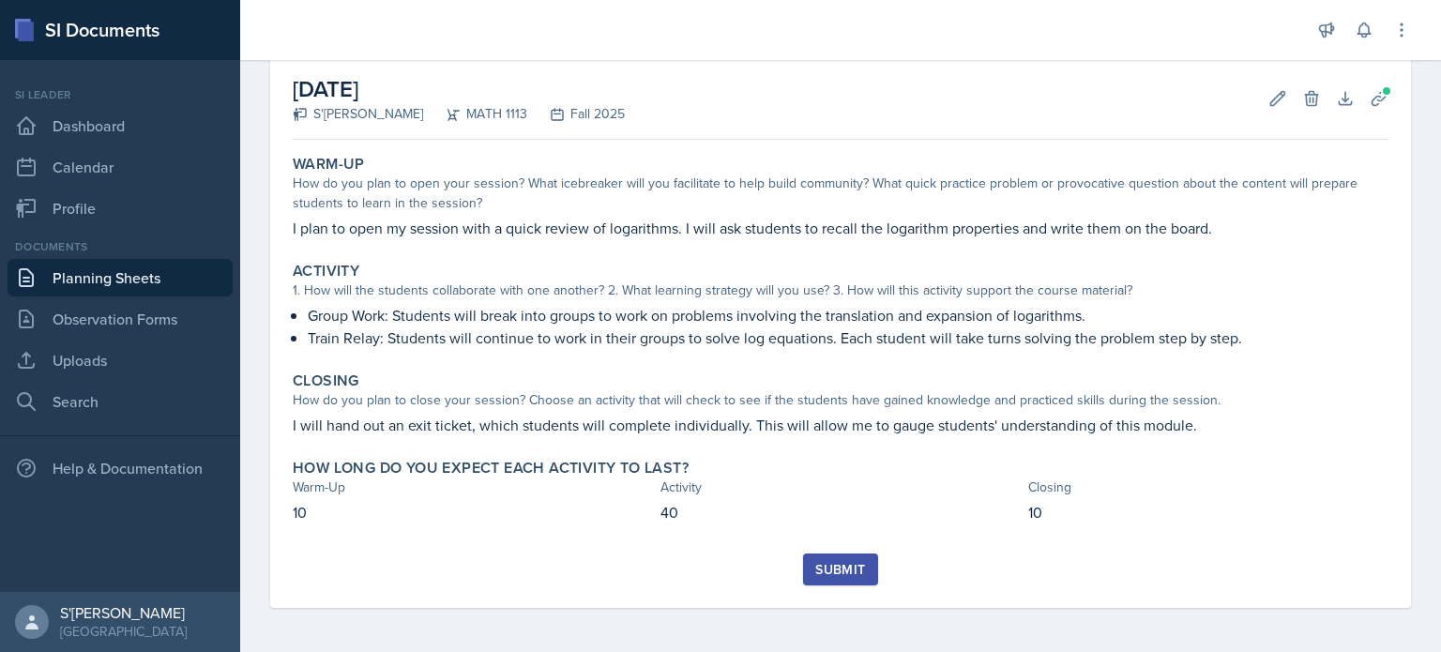
click at [719, 570] on div "Submit" at bounding box center [841, 569] width 50 height 15
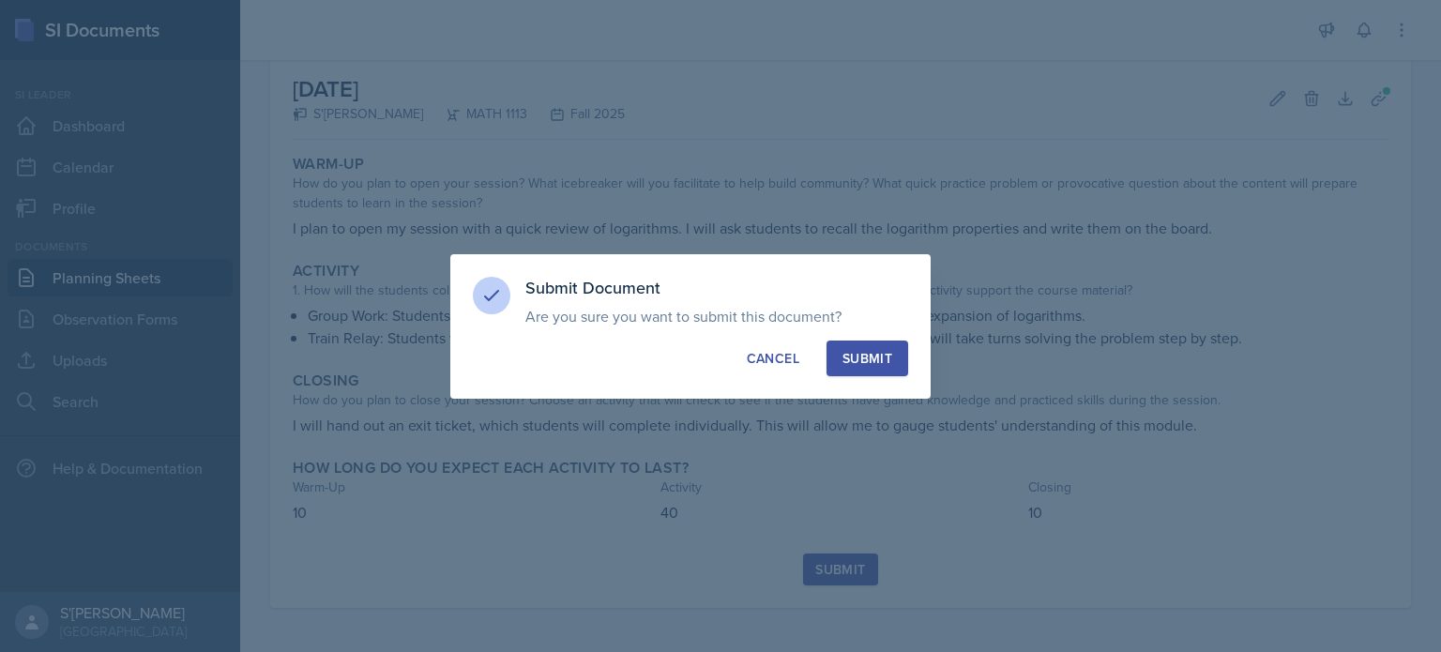
click at [719, 357] on div "Submit" at bounding box center [868, 358] width 50 height 19
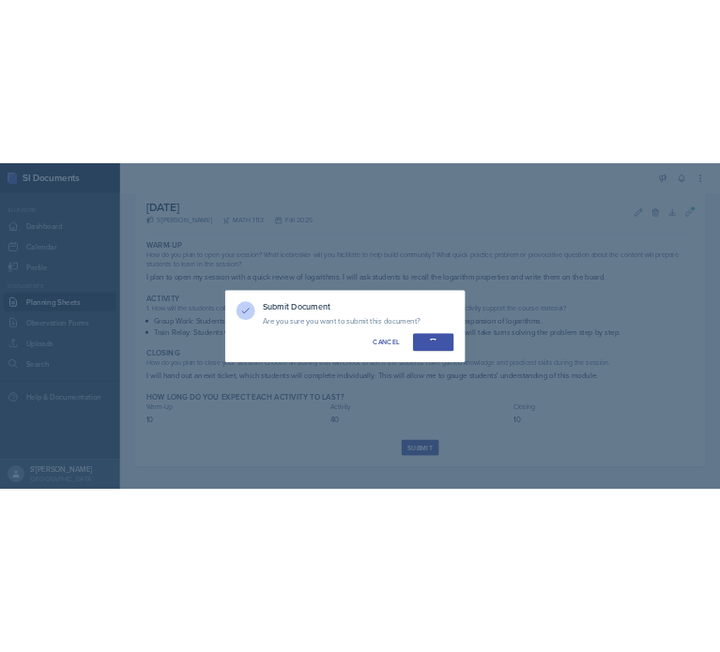
scroll to position [36, 0]
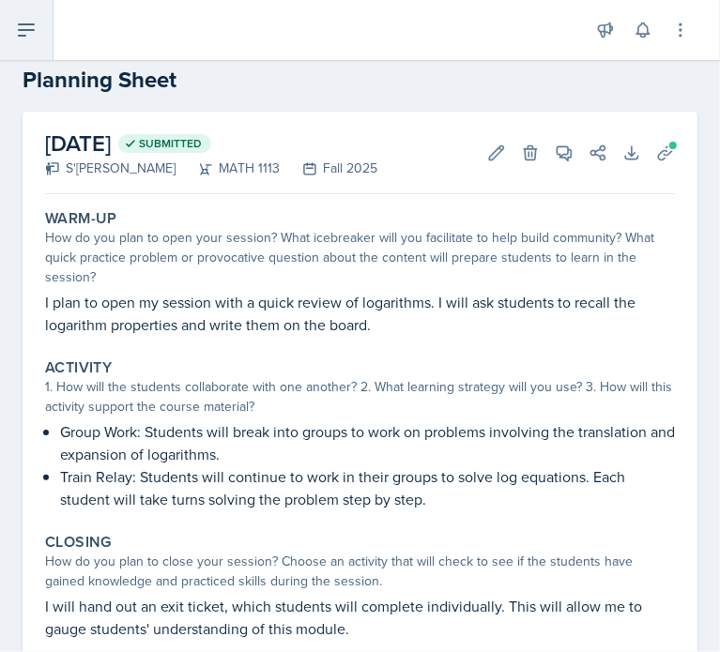
click at [39, 34] on button at bounding box center [26, 30] width 53 height 60
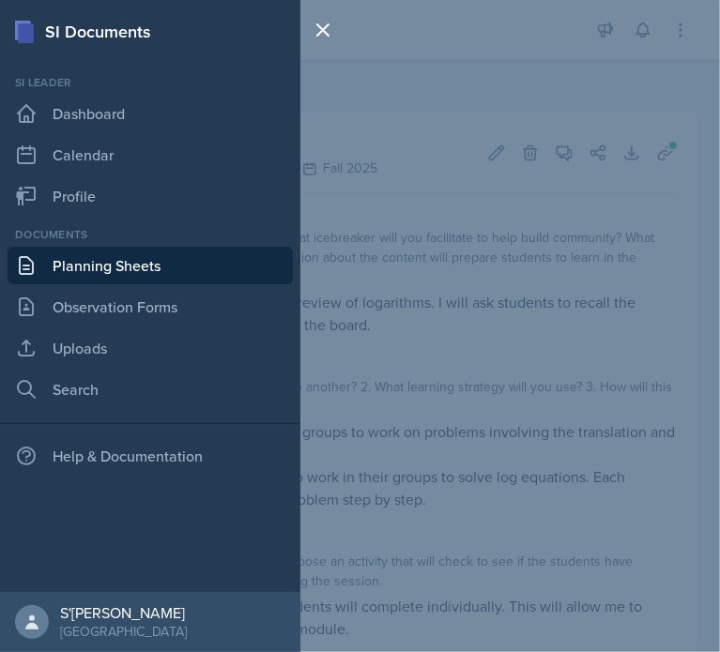
click at [99, 271] on link "Planning Sheets" at bounding box center [150, 266] width 285 height 38
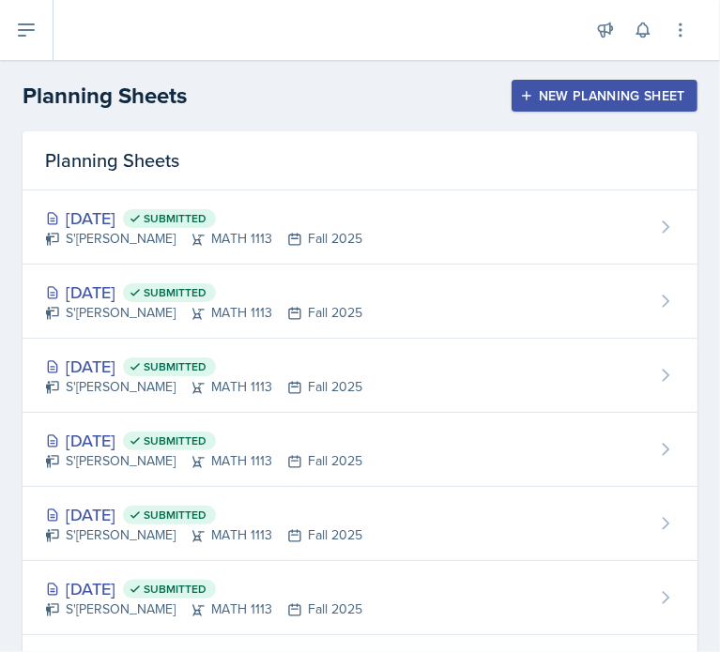
click at [571, 88] on div "New Planning Sheet" at bounding box center [604, 95] width 161 height 15
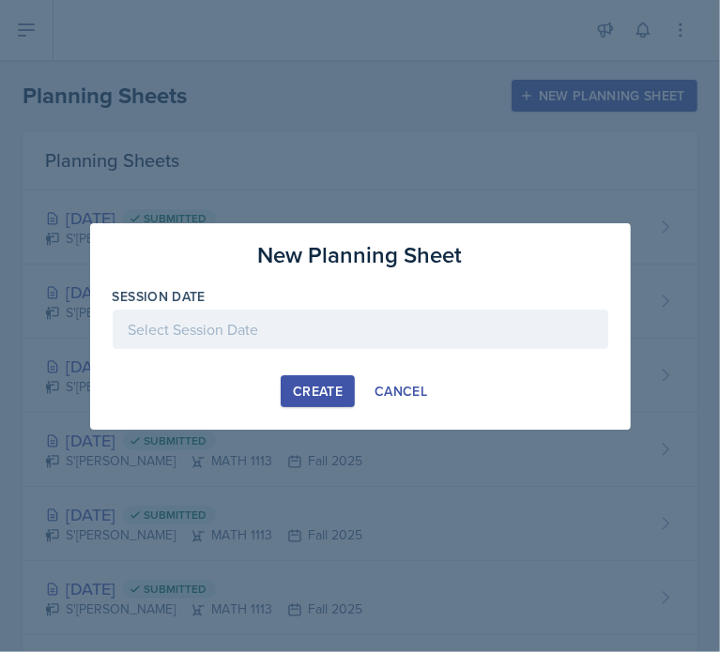
click at [315, 324] on div at bounding box center [361, 329] width 496 height 39
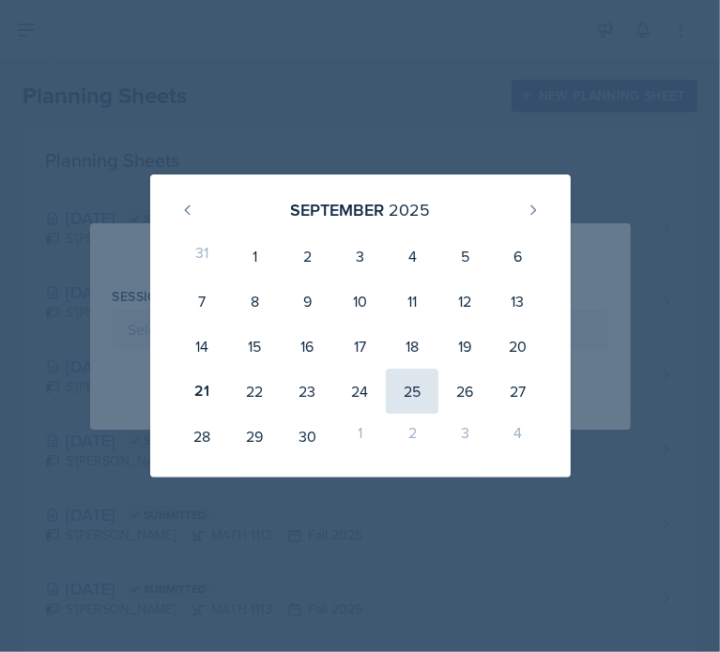
click at [405, 391] on div "25" at bounding box center [412, 391] width 53 height 45
type input "September 25th, 2025"
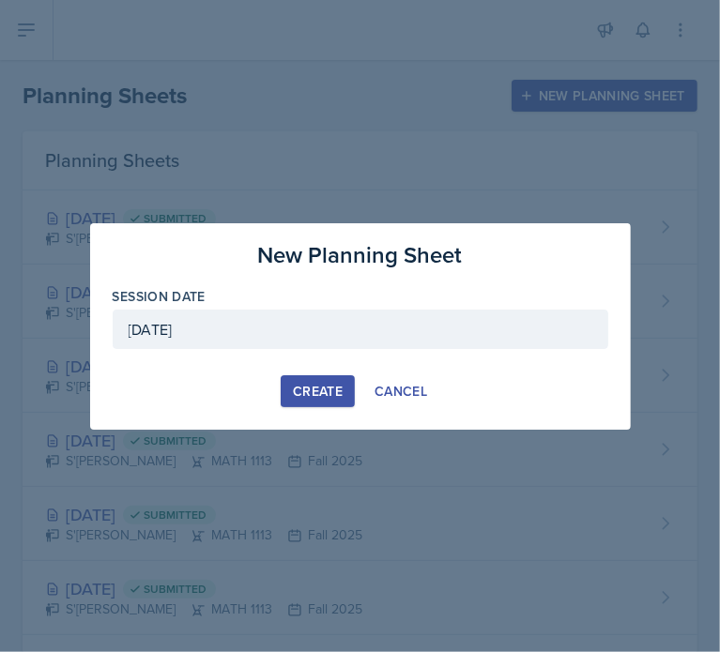
click at [319, 389] on div "Create" at bounding box center [318, 391] width 50 height 15
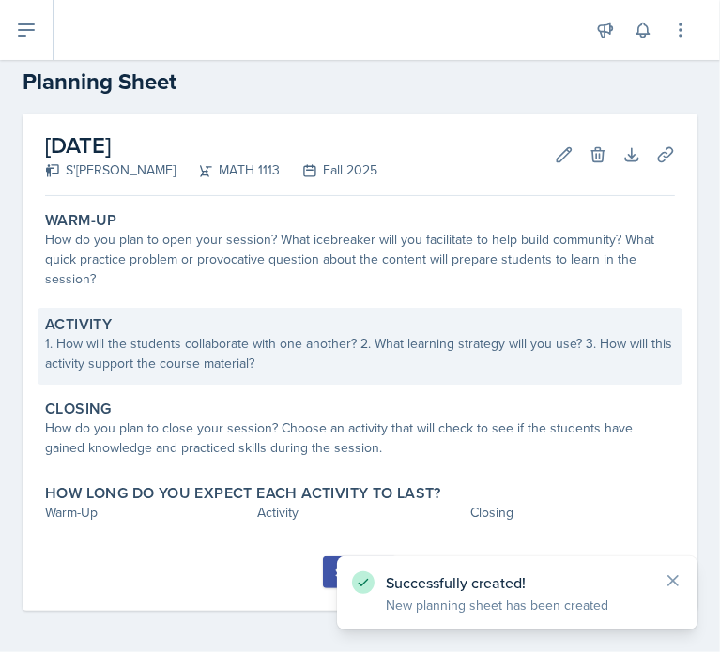
scroll to position [37, 0]
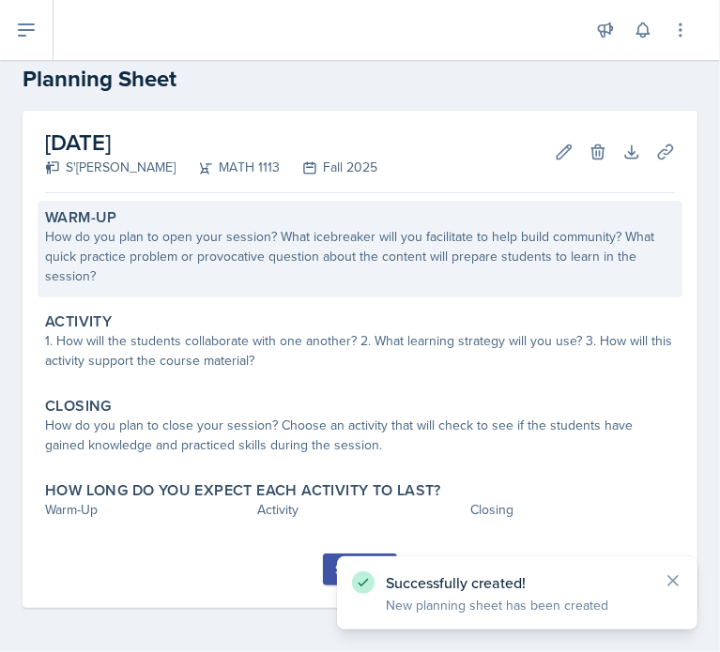
click at [290, 252] on div "How do you plan to open your session? What icebreaker will you facilitate to he…" at bounding box center [360, 256] width 630 height 59
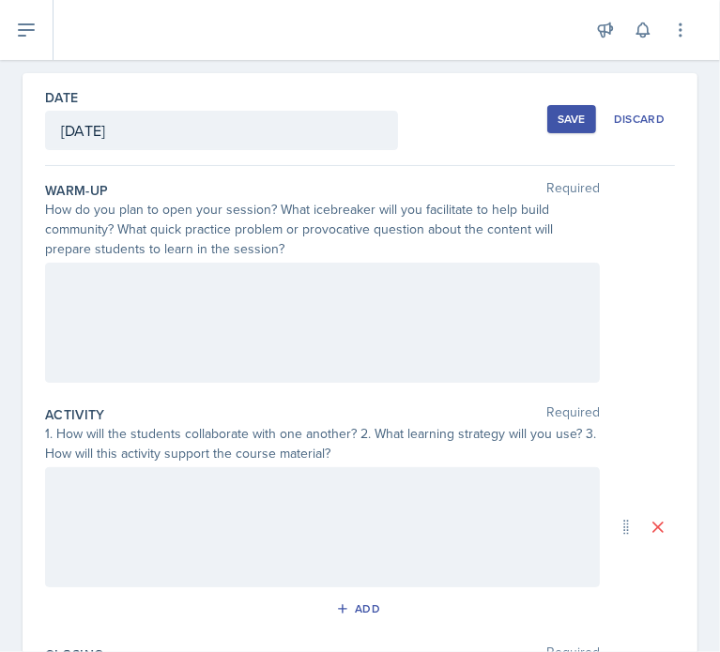
scroll to position [107, 0]
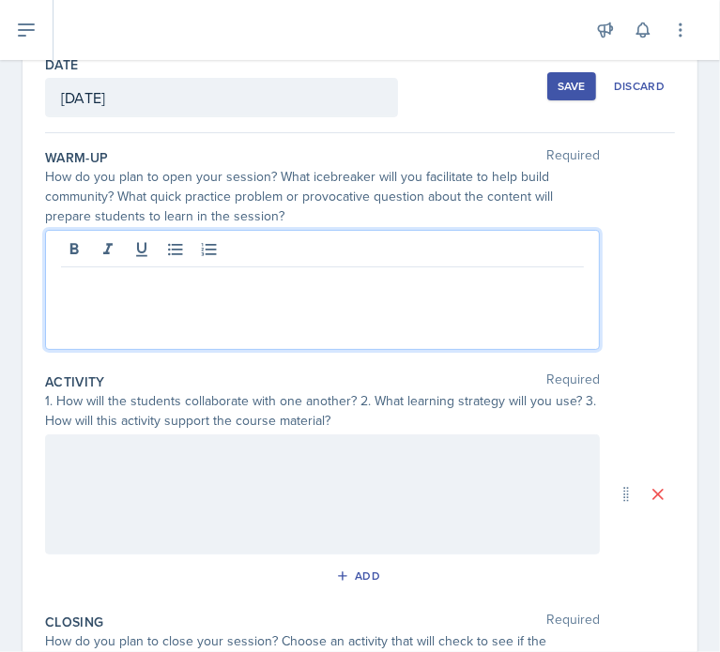
click at [418, 273] on p at bounding box center [322, 282] width 523 height 23
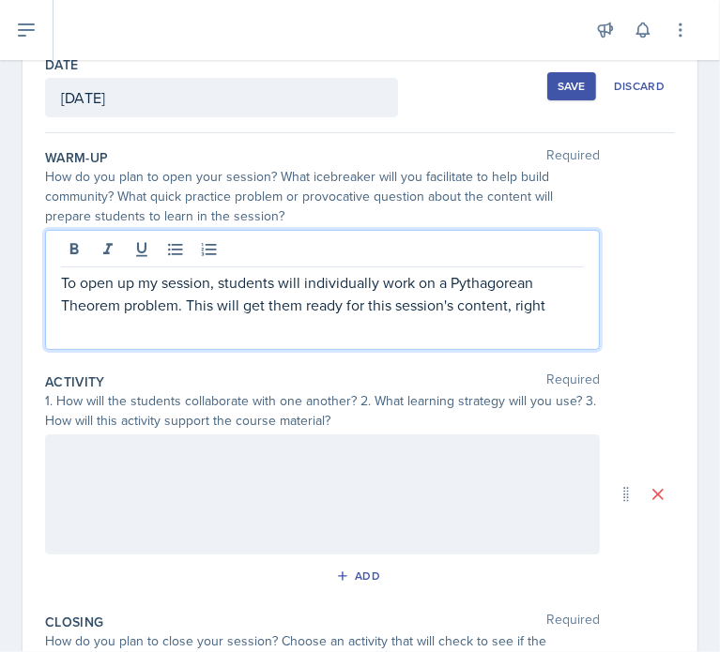
click at [548, 313] on p "To open up my session, students will individually work on a Pythagorean Theorem…" at bounding box center [322, 293] width 523 height 45
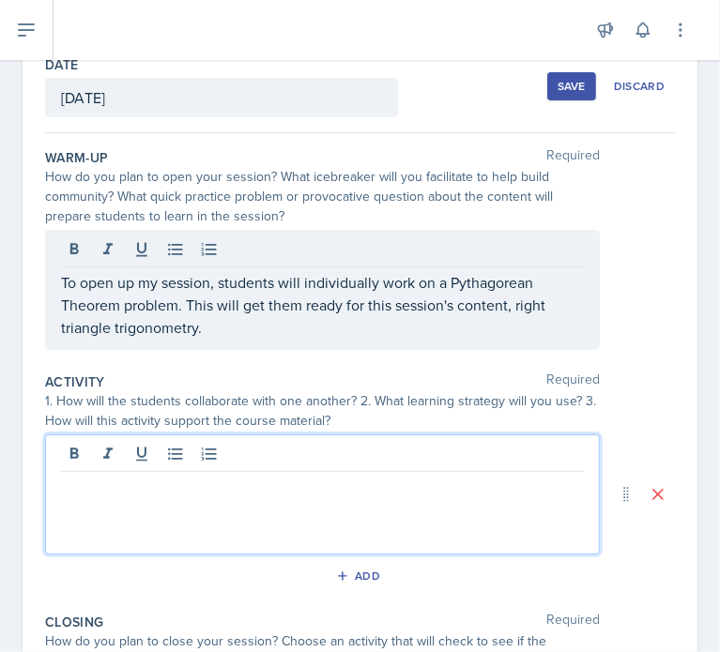
click at [403, 453] on div at bounding box center [322, 495] width 555 height 120
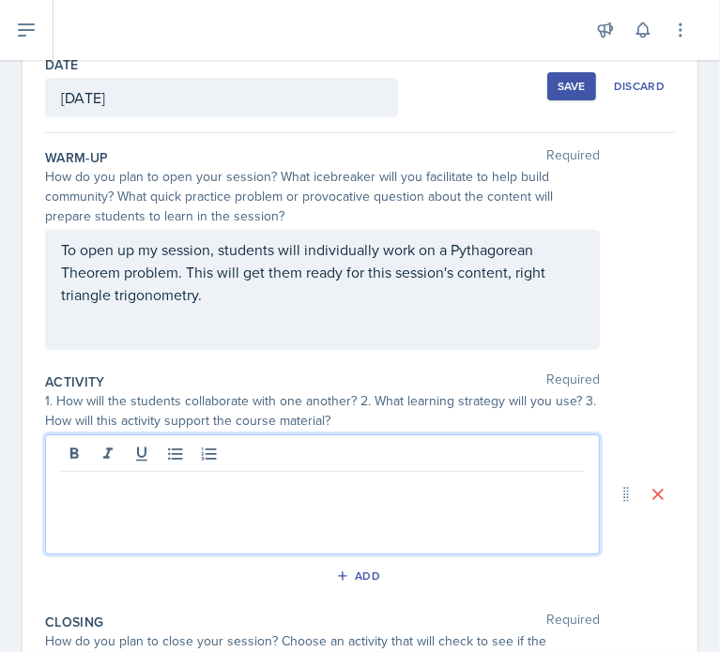
click at [272, 492] on p at bounding box center [322, 487] width 523 height 23
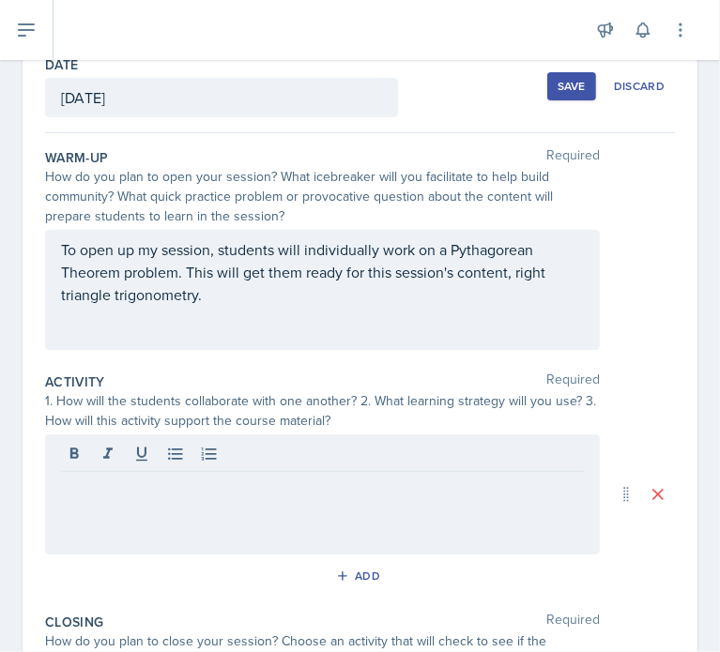
click at [309, 323] on div "To open up my session, students will individually work on a Pythagorean Theorem…" at bounding box center [322, 290] width 555 height 120
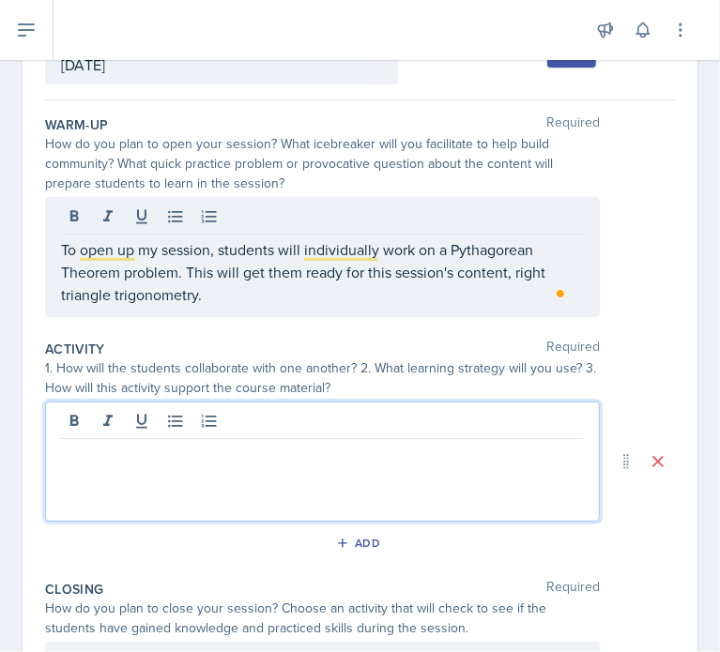
click at [331, 421] on div at bounding box center [322, 462] width 555 height 120
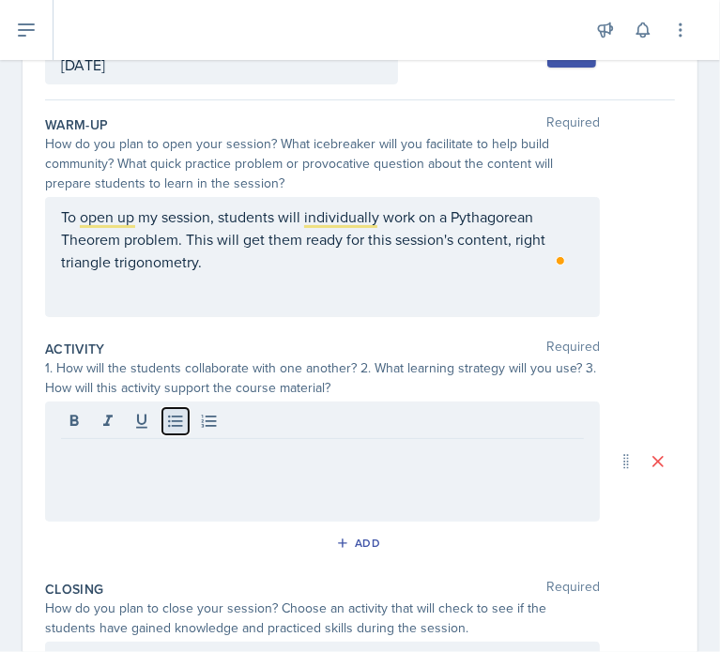
click at [182, 422] on icon at bounding box center [175, 421] width 19 height 19
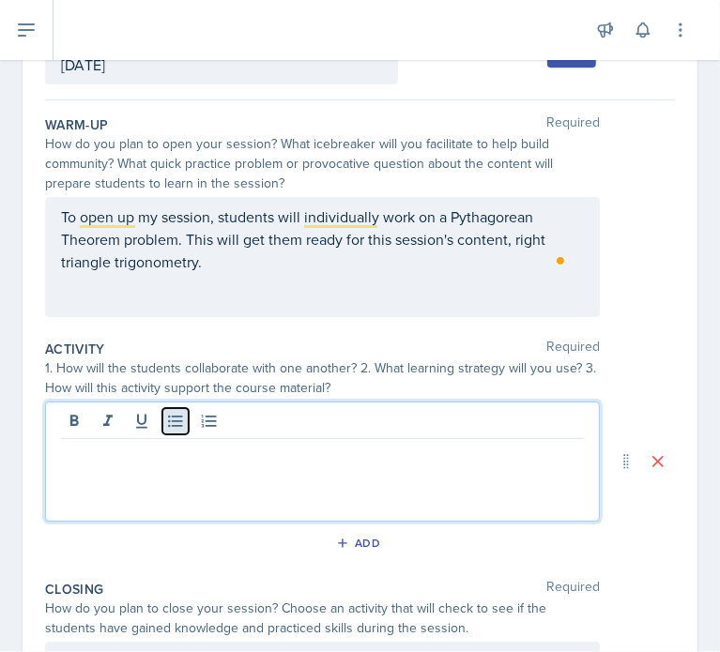
click at [176, 416] on icon at bounding box center [175, 421] width 19 height 19
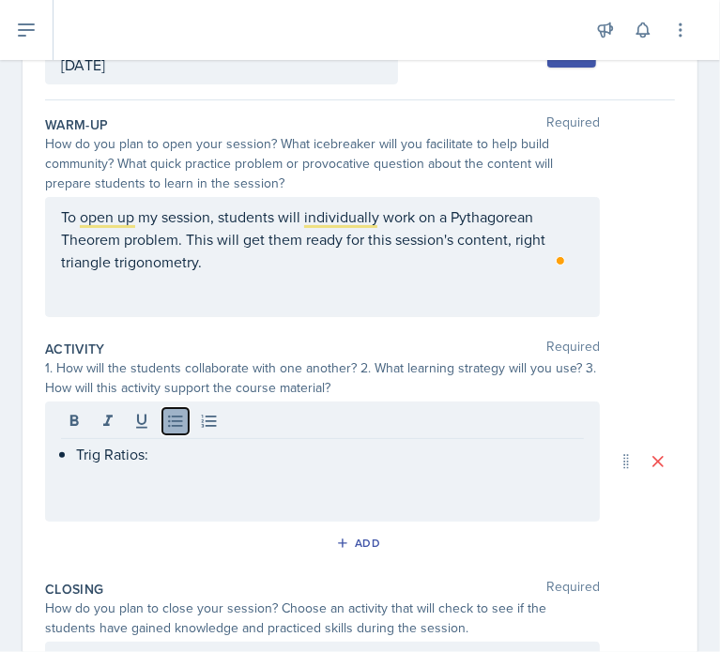
click at [166, 427] on icon at bounding box center [175, 421] width 19 height 19
click at [208, 467] on div "Trig Ratios:" at bounding box center [322, 462] width 555 height 120
click at [168, 423] on icon at bounding box center [175, 421] width 19 height 19
click at [503, 433] on div at bounding box center [322, 423] width 523 height 31
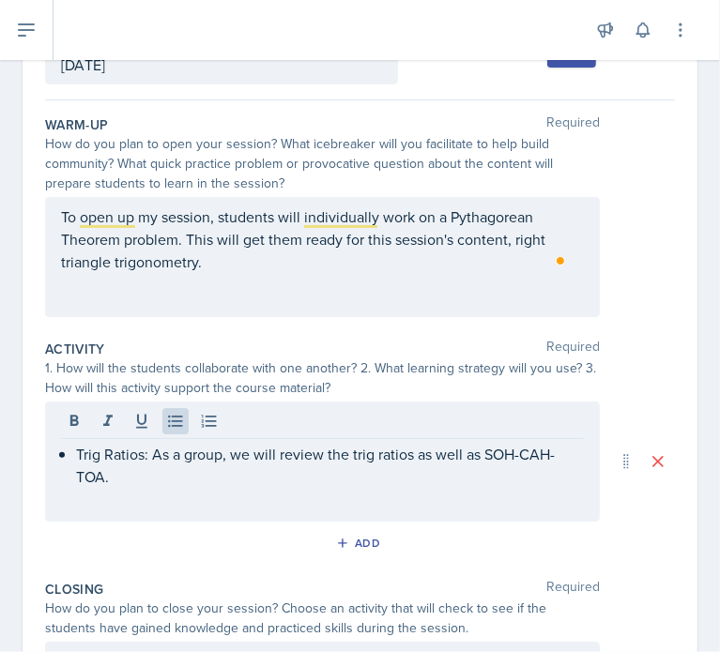
click at [464, 495] on div "Trig Ratios: As a group, we will review the trig ratios as well as SOH-CAH-TOA." at bounding box center [322, 462] width 555 height 120
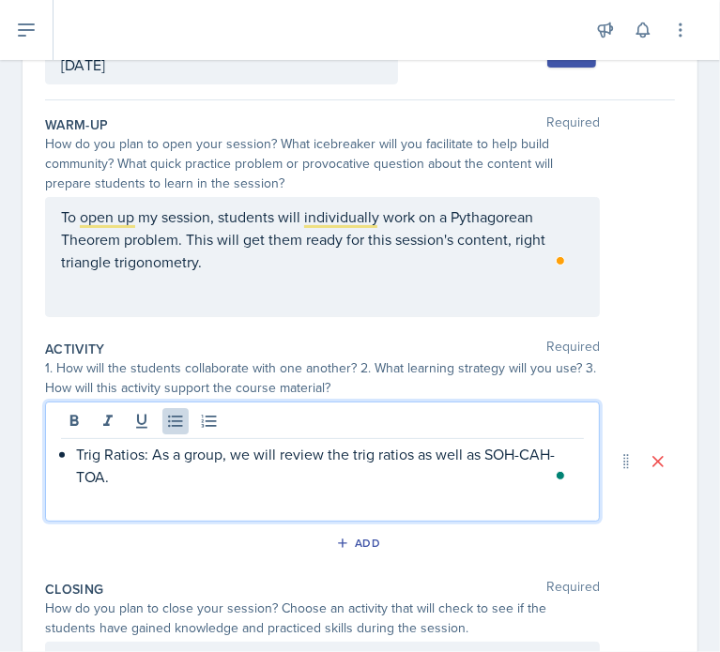
click at [413, 452] on p "Trig Ratios: As a group, we will review the trig ratios as well as SOH-CAH-TOA." at bounding box center [330, 465] width 508 height 45
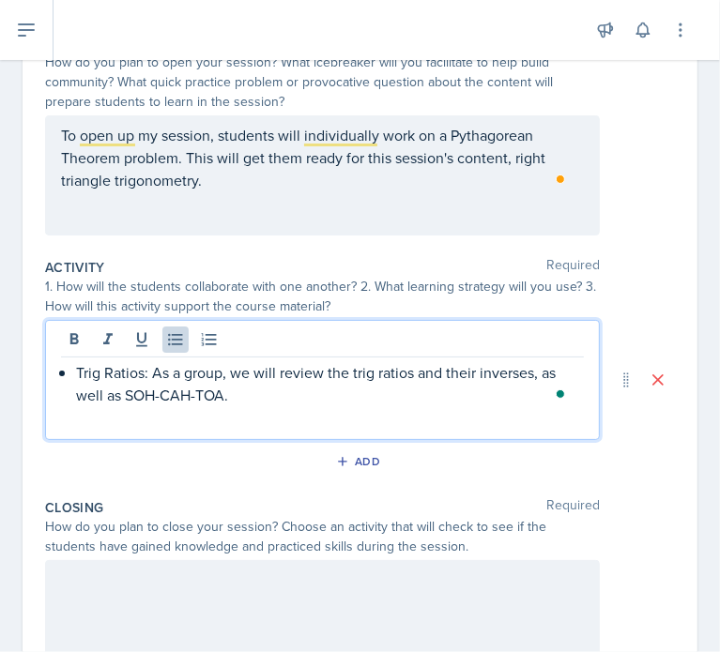
scroll to position [222, 0]
click at [299, 397] on p "Trig Ratios: As a group, we will review the trig ratios and their inverses, as …" at bounding box center [330, 382] width 508 height 45
click at [252, 388] on p "Trig Ratios: As a group, we will review the trig ratios and their inverses, as …" at bounding box center [330, 382] width 508 height 45
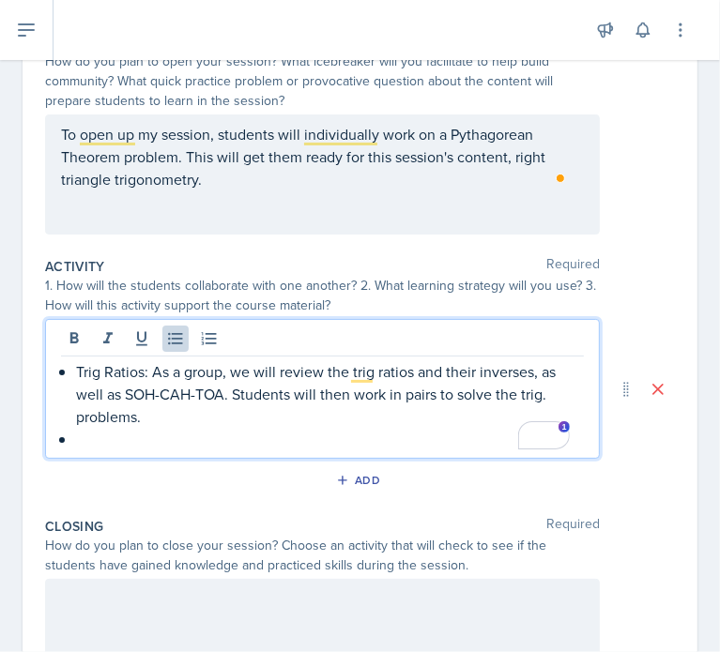
click at [132, 374] on p "Trig Ratios: As a group, we will review the trig ratios and their inverses, as …" at bounding box center [330, 394] width 508 height 68
drag, startPoint x: 142, startPoint y: 374, endPoint x: 76, endPoint y: 371, distance: 65.8
click at [76, 371] on p "Trig Ratios: As a group, we will review the trig ratios and their inverses, as …" at bounding box center [330, 394] width 508 height 68
click at [83, 333] on button at bounding box center [74, 339] width 26 height 26
drag, startPoint x: 111, startPoint y: 446, endPoint x: 142, endPoint y: 441, distance: 31.3
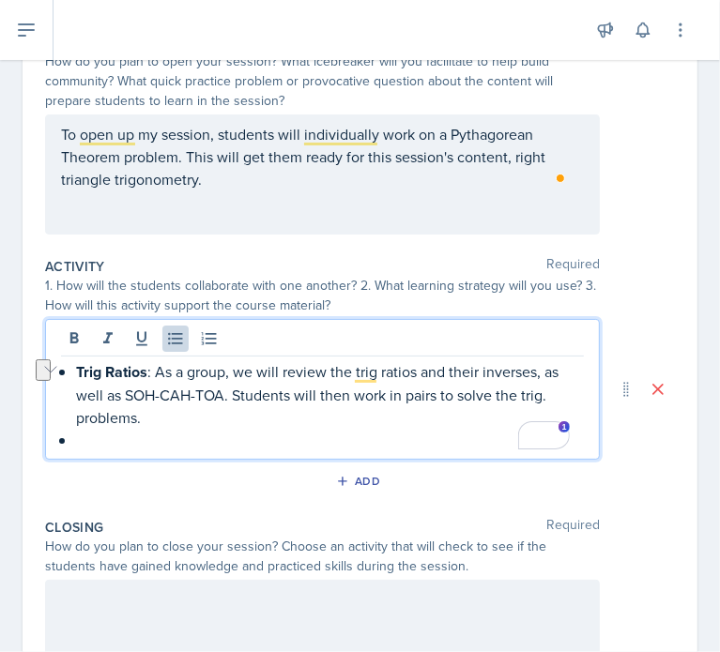
click at [112, 446] on p "To enrich screen reader interactions, please activate Accessibility in Grammarl…" at bounding box center [330, 440] width 508 height 23
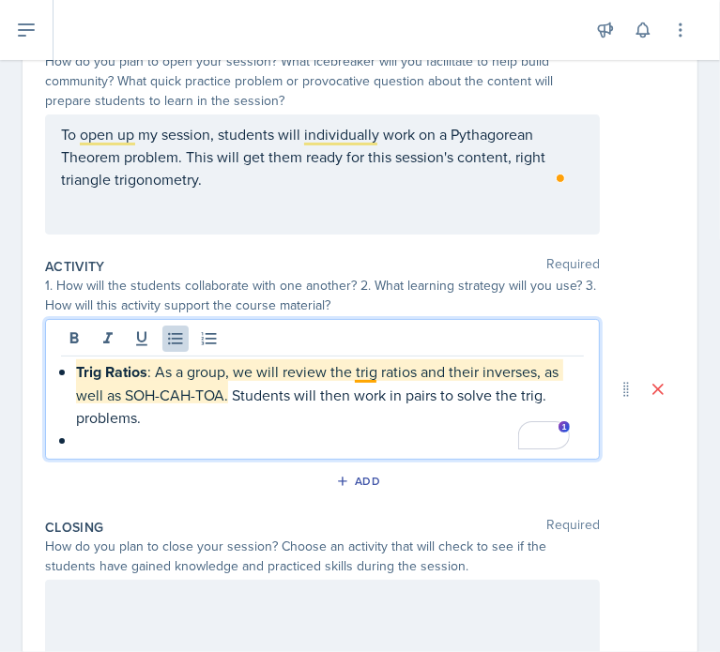
click at [373, 374] on p "Trig Ratios : As a group, we will review the trig ratios and their inverses, as…" at bounding box center [330, 394] width 508 height 69
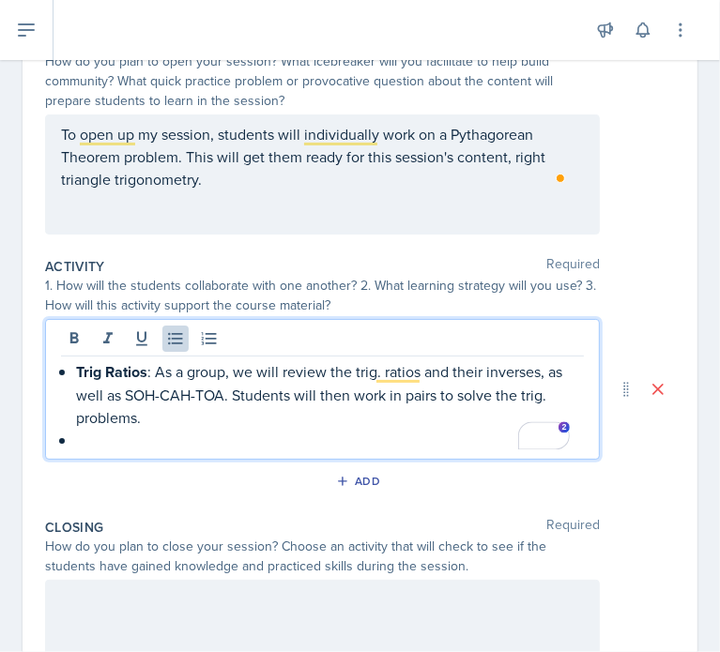
click at [90, 450] on div "Trig Ratios : As a group, we will review the trig. ratios and their inverses, a…" at bounding box center [322, 389] width 555 height 141
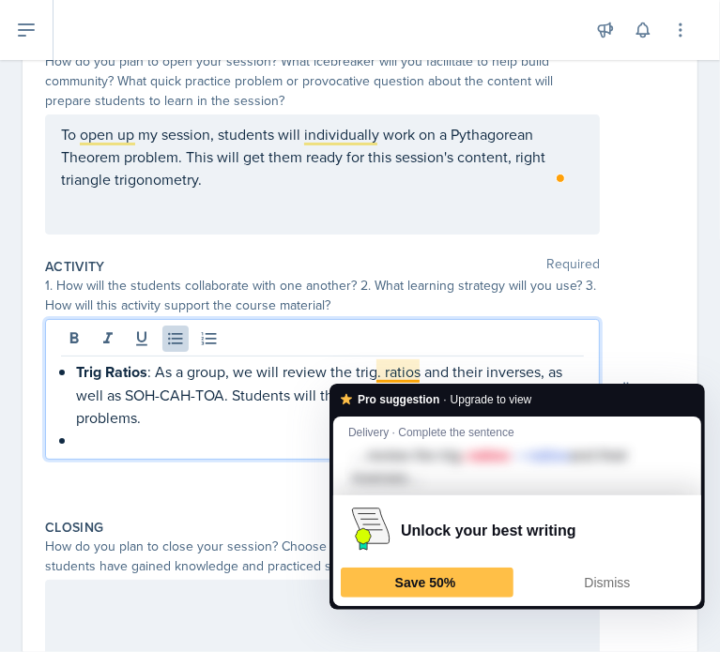
click at [391, 372] on p "Trig Ratios : As a group, we will review the trig. ratios and their inverses, a…" at bounding box center [330, 394] width 508 height 69
click at [183, 445] on p "To enrich screen reader interactions, please activate Accessibility in Grammarl…" at bounding box center [330, 440] width 508 height 23
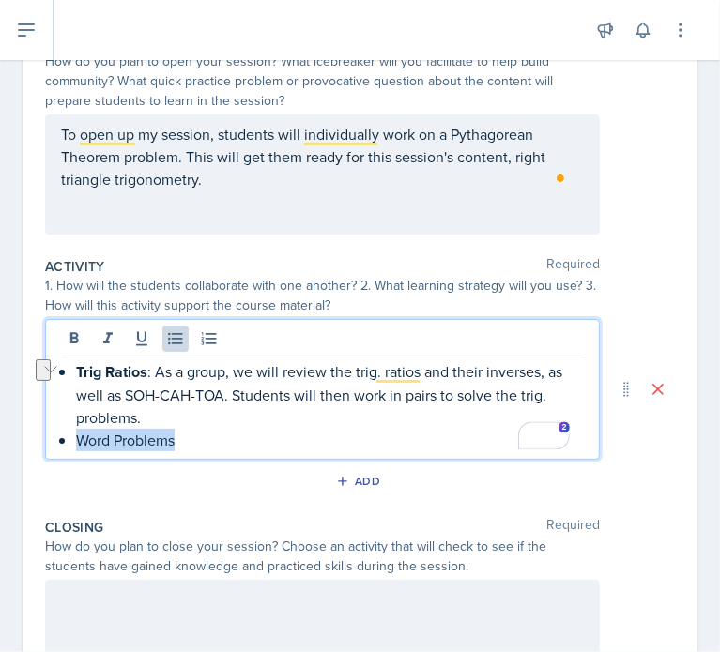
drag, startPoint x: 183, startPoint y: 445, endPoint x: 75, endPoint y: 453, distance: 108.3
click at [75, 453] on div "Trig Ratios : As a group, we will review the trig. ratios and their inverses, a…" at bounding box center [322, 389] width 555 height 141
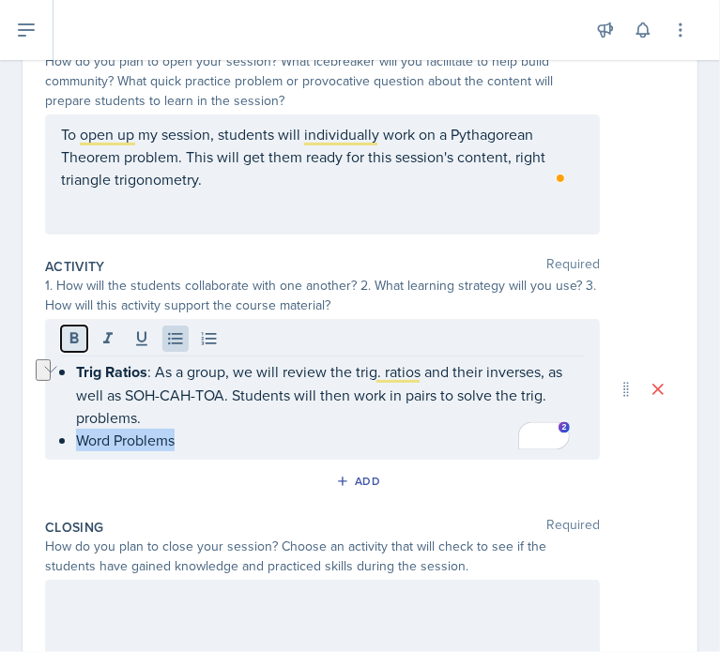
click at [70, 337] on icon at bounding box center [74, 337] width 8 height 11
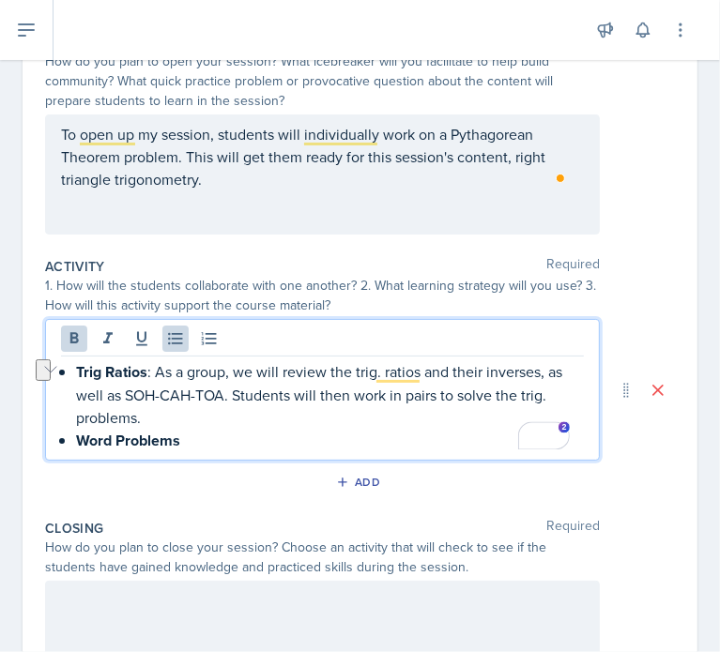
click at [214, 439] on p "Word Problems" at bounding box center [330, 440] width 508 height 23
click at [78, 334] on icon at bounding box center [74, 338] width 19 height 19
click at [375, 438] on p "Word Problems: We will work through guided word problems" at bounding box center [330, 440] width 508 height 23
click at [346, 439] on p "Word Problems: We will work through guided word problems" at bounding box center [330, 440] width 508 height 23
click at [482, 441] on p "Word Problems: We will work through guided word problems" at bounding box center [330, 440] width 508 height 23
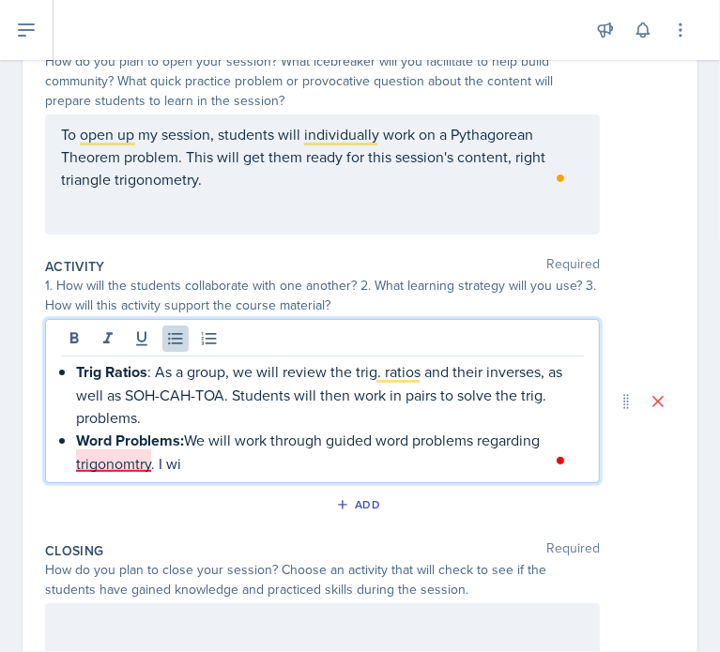
click at [110, 448] on strong "Word Problems:" at bounding box center [130, 441] width 108 height 22
click at [127, 450] on p "Word Problems: We will work through guided word problems regarding trigonomtry.…" at bounding box center [330, 452] width 508 height 46
click at [217, 465] on p "Word Problems: We will work through guided word problems regarding trigonometry…" at bounding box center [330, 452] width 508 height 46
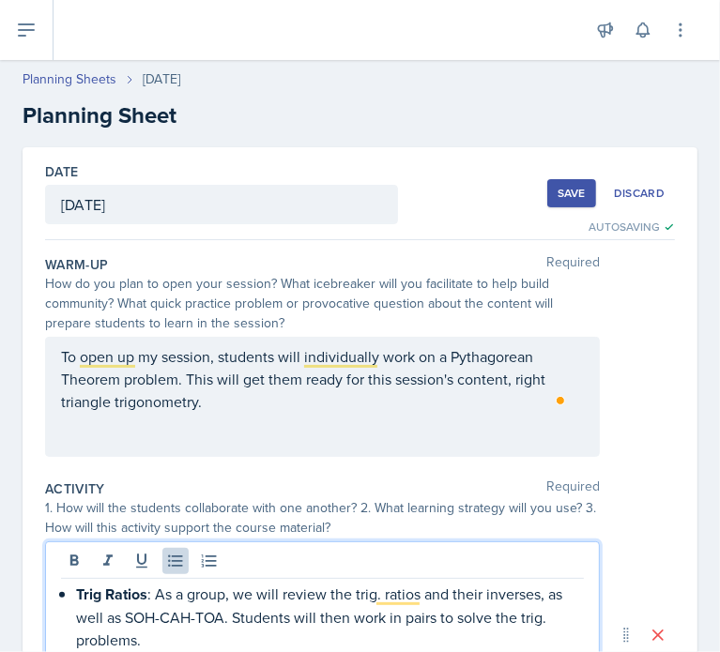
scroll to position [222, 0]
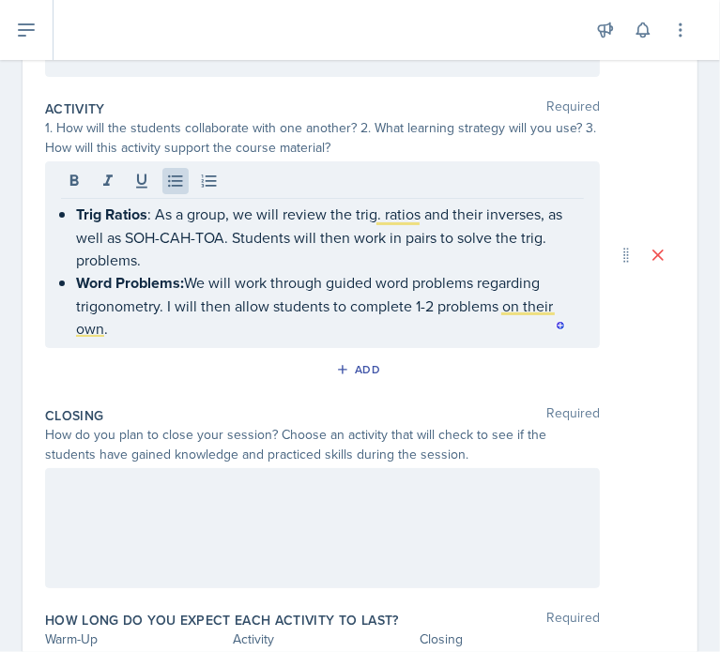
click at [147, 555] on div at bounding box center [322, 528] width 555 height 120
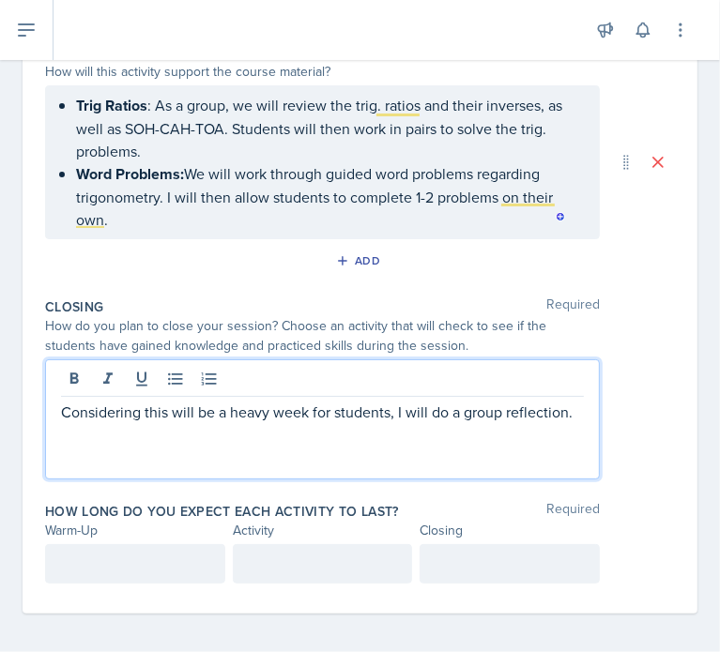
scroll to position [458, 0]
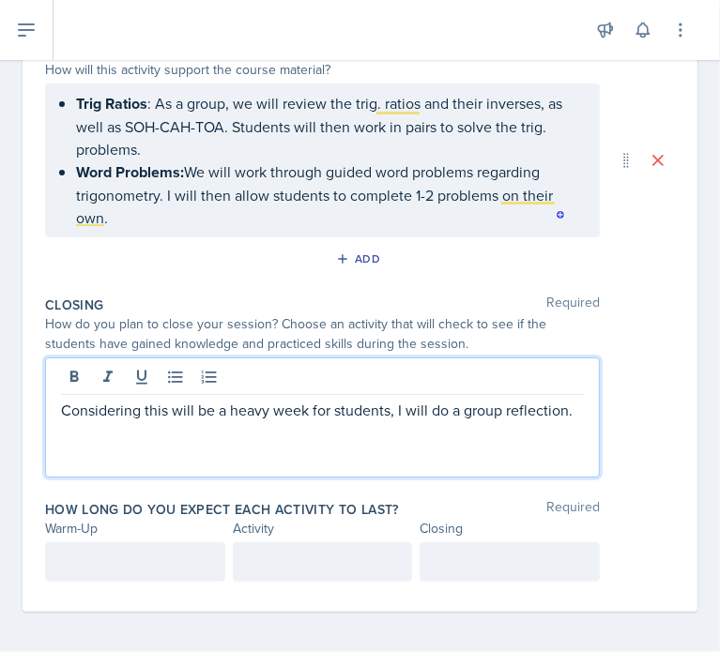
click at [166, 533] on div "Warm-Up" at bounding box center [135, 529] width 180 height 20
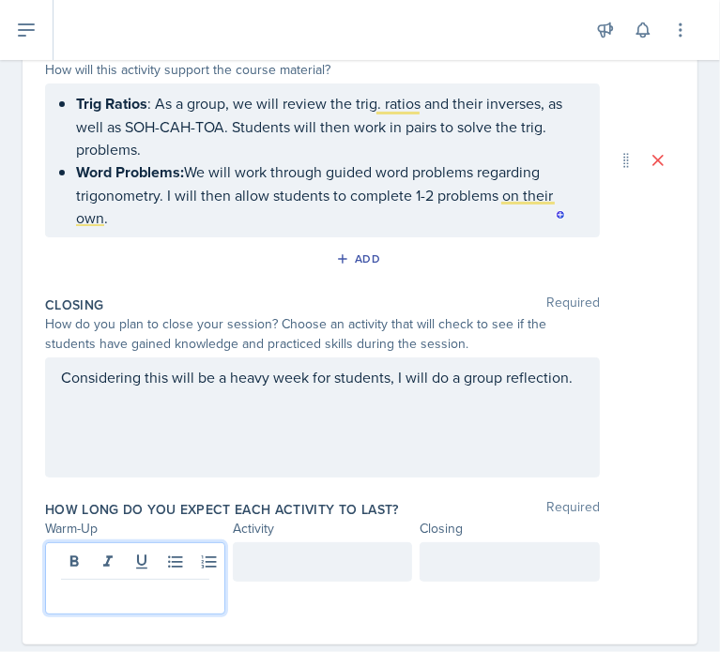
click at [154, 558] on div at bounding box center [135, 578] width 180 height 72
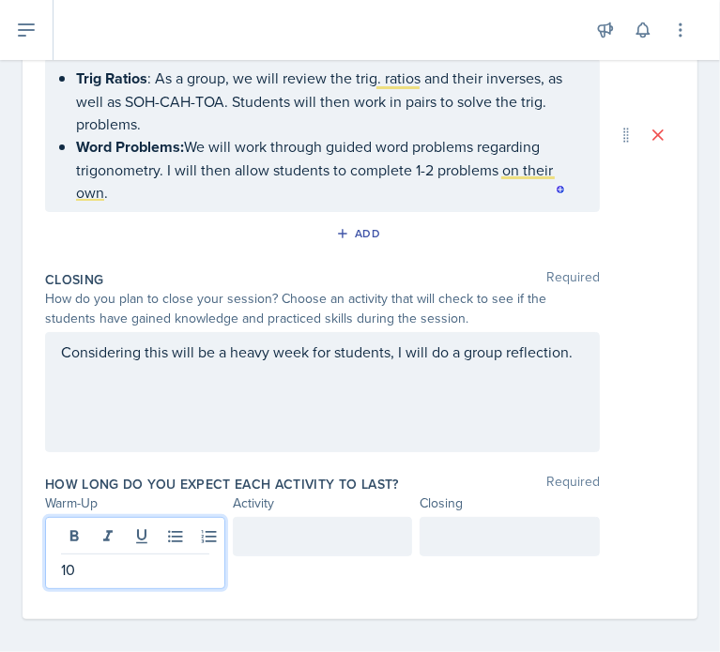
scroll to position [492, 0]
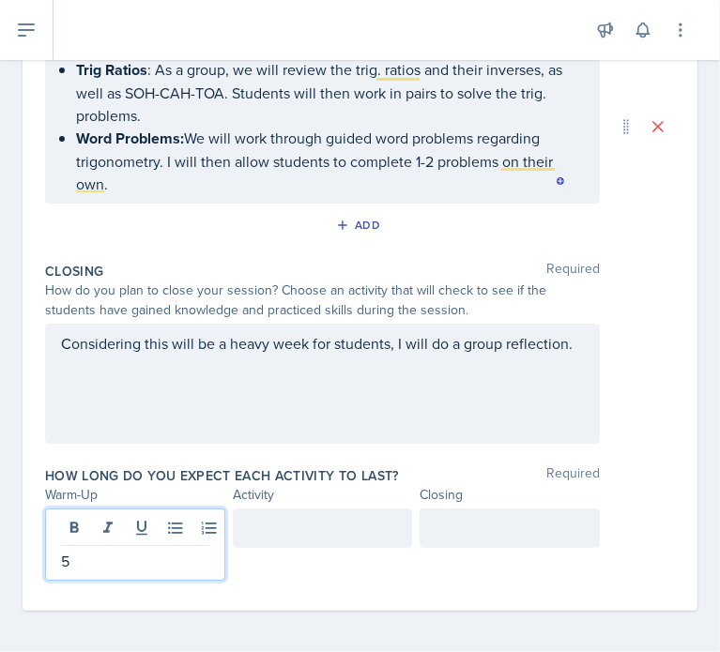
drag, startPoint x: 451, startPoint y: 529, endPoint x: 447, endPoint y: 541, distance: 13.1
click at [450, 543] on div at bounding box center [509, 528] width 180 height 39
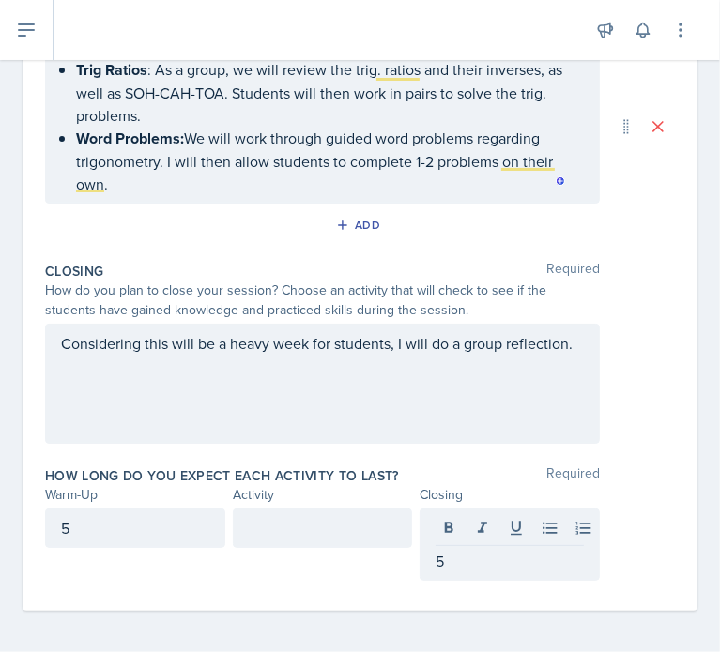
click at [257, 509] on div at bounding box center [323, 528] width 180 height 39
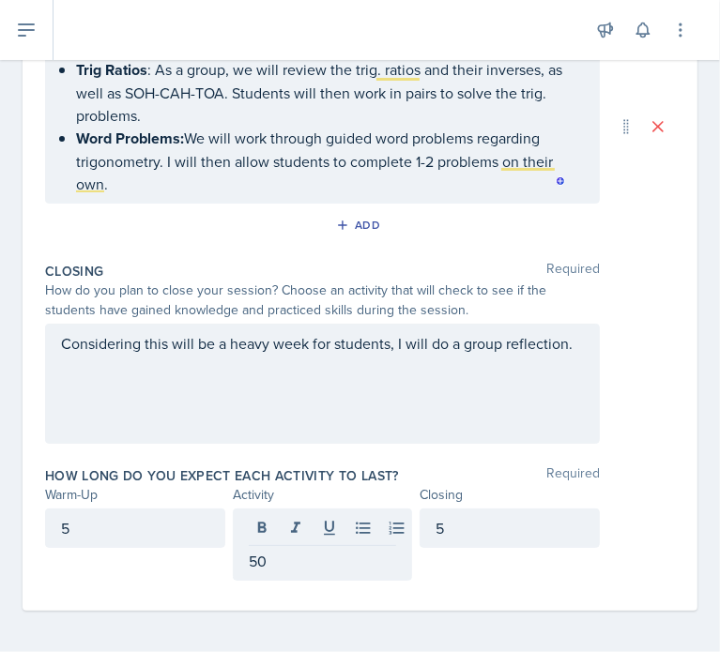
click at [615, 296] on div "How do you plan to close your session? Choose an activity that will check to se…" at bounding box center [360, 300] width 630 height 39
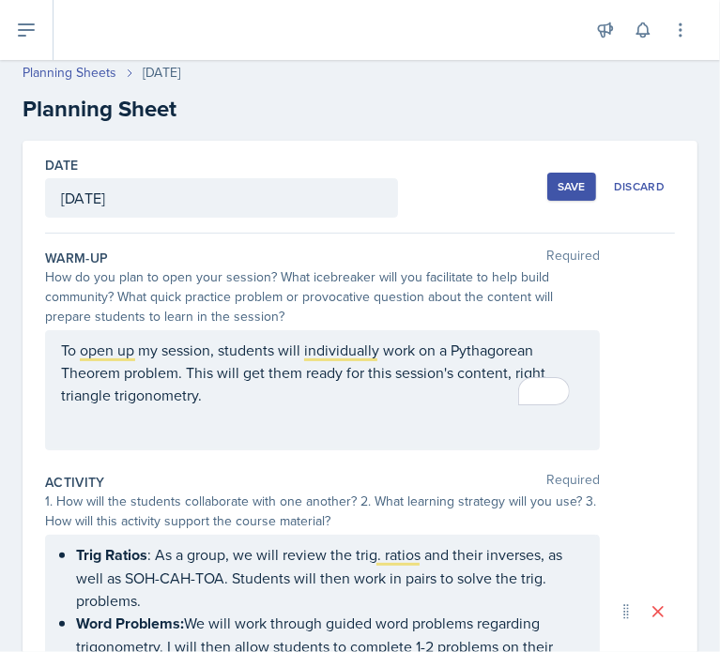
scroll to position [0, 0]
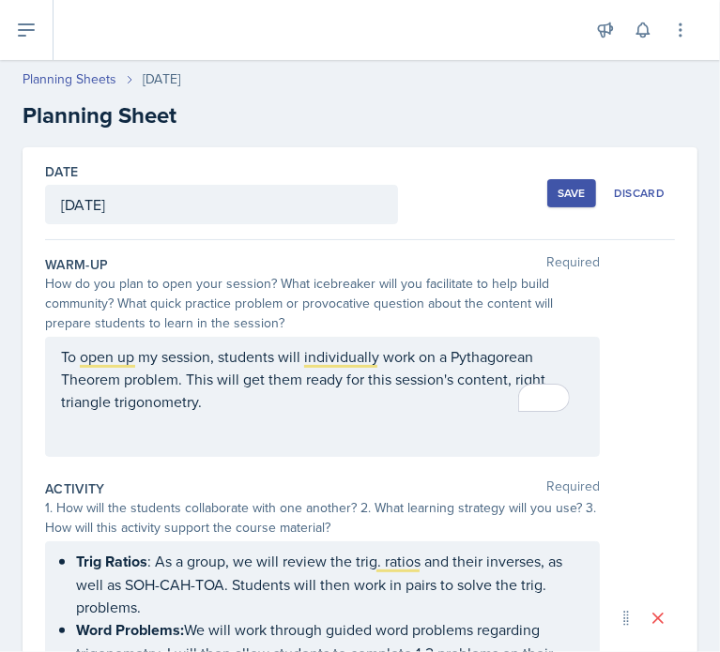
click at [569, 199] on div "Save" at bounding box center [571, 193] width 28 height 15
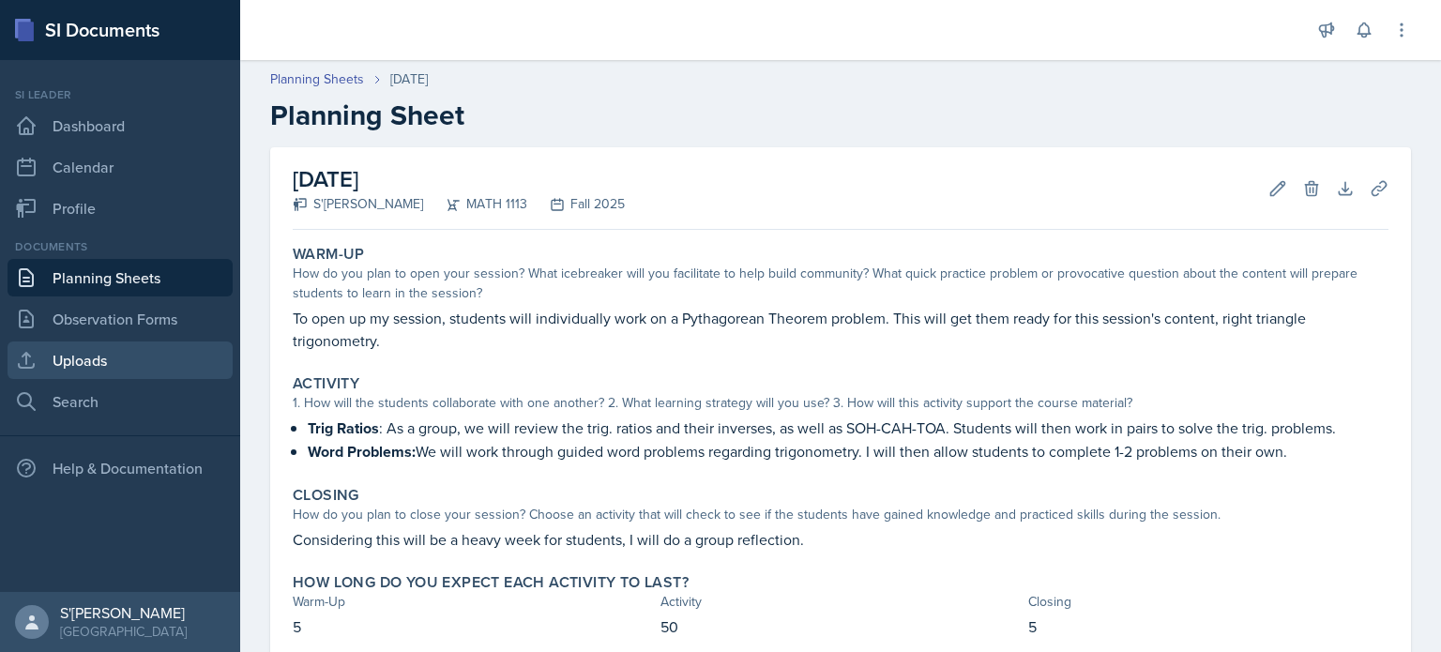
click at [106, 374] on link "Uploads" at bounding box center [120, 361] width 225 height 38
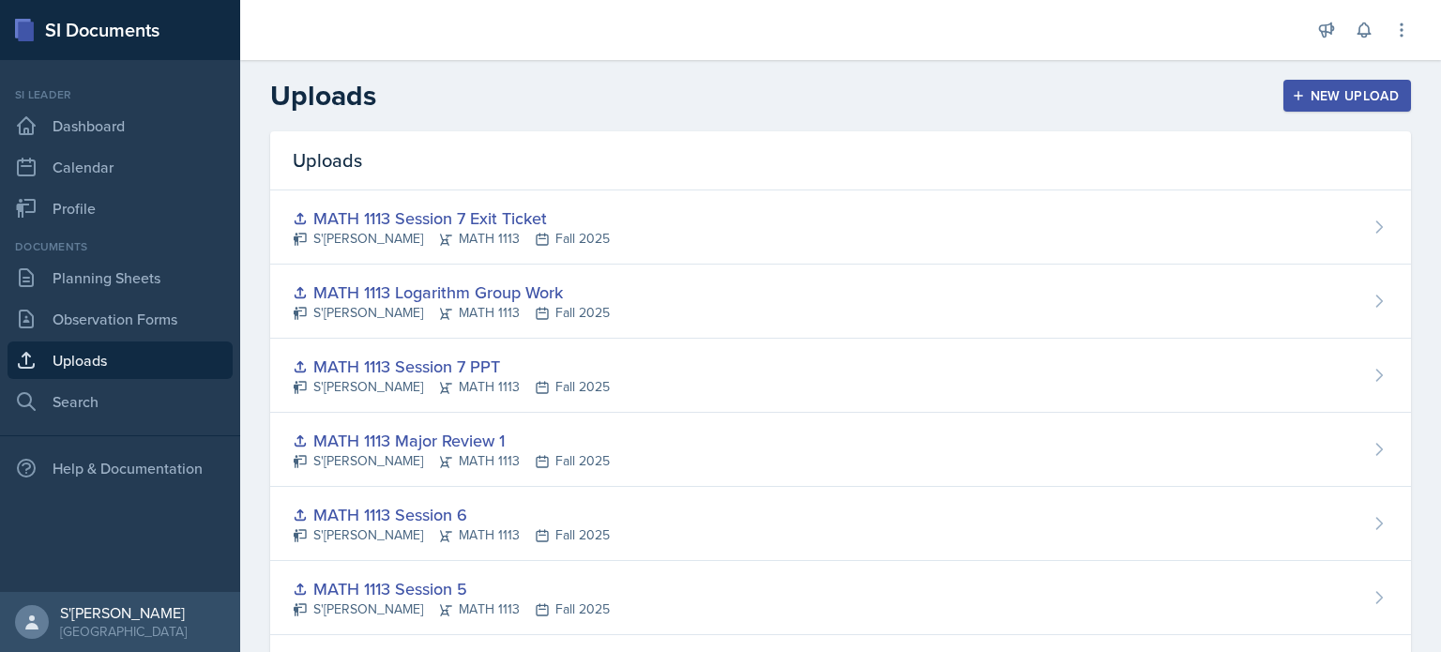
click at [719, 98] on div "New Upload" at bounding box center [1348, 95] width 104 height 15
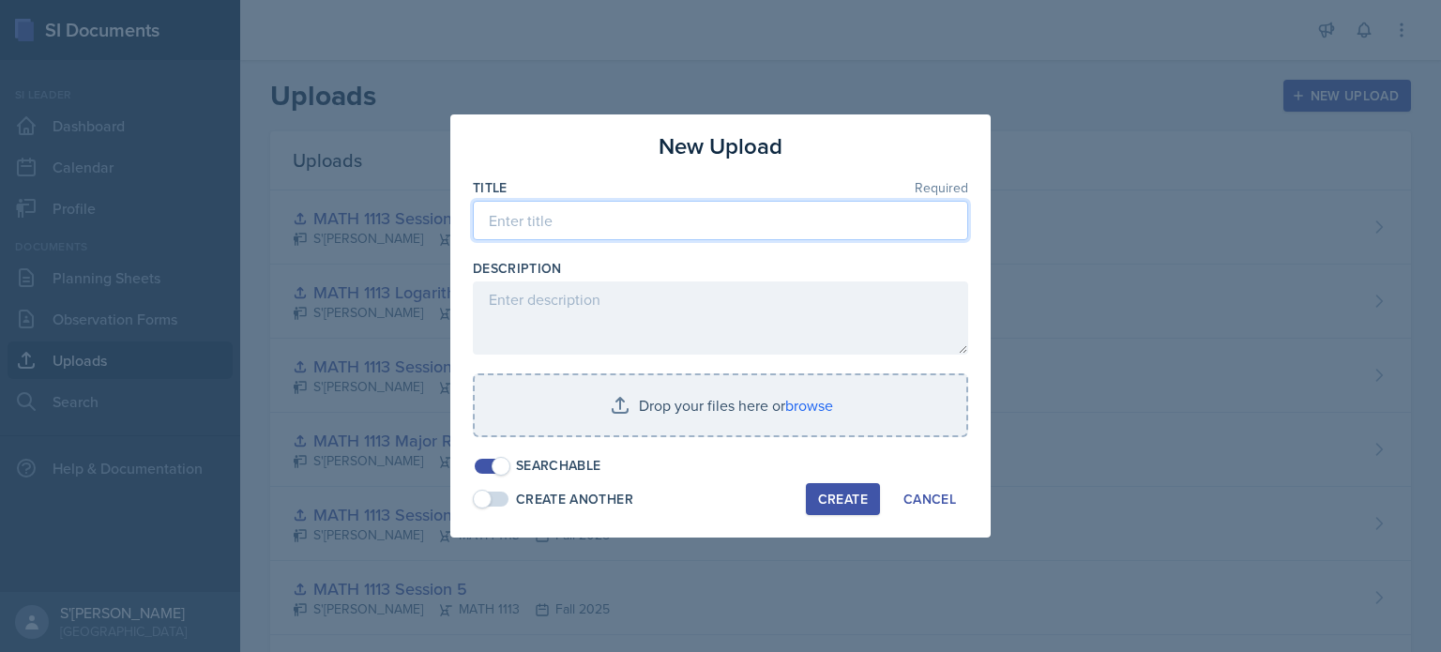
click at [579, 231] on input at bounding box center [721, 220] width 496 height 39
type input "MATH 1113 Session 8"
click at [719, 498] on div "Create" at bounding box center [843, 499] width 50 height 15
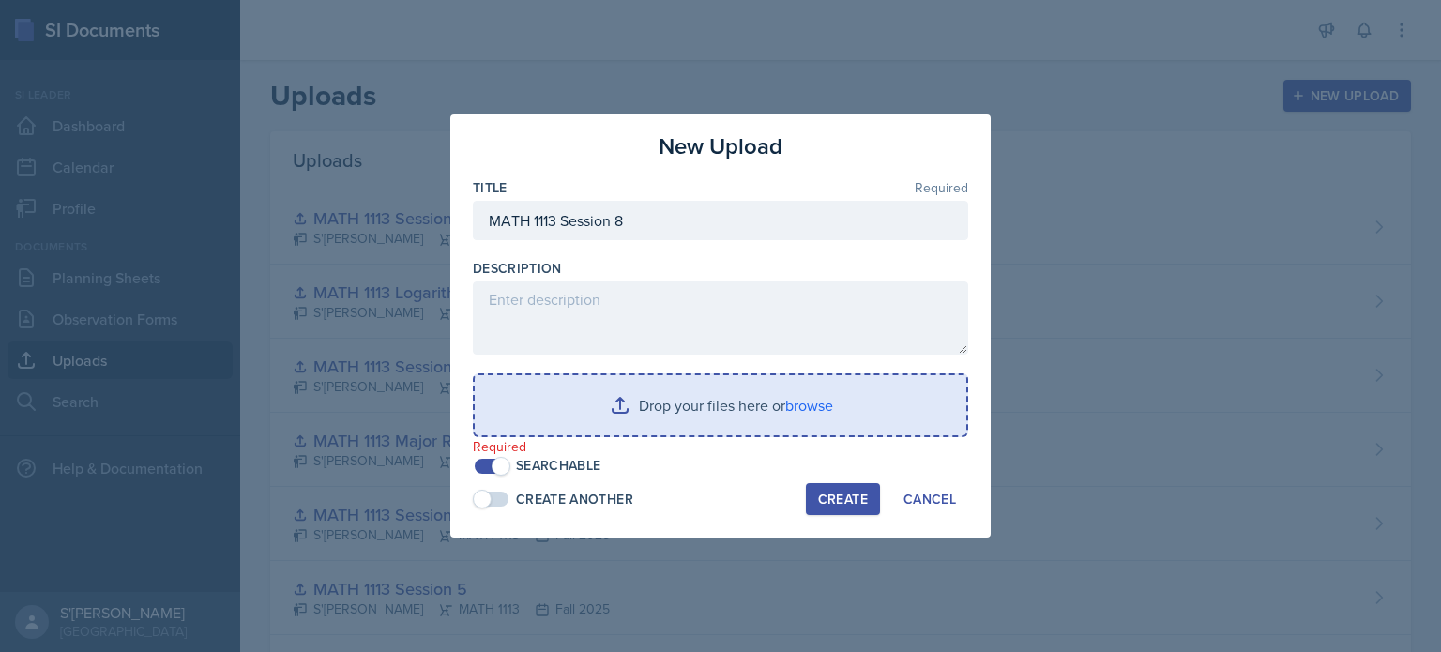
click at [719, 409] on input "file" at bounding box center [721, 405] width 492 height 60
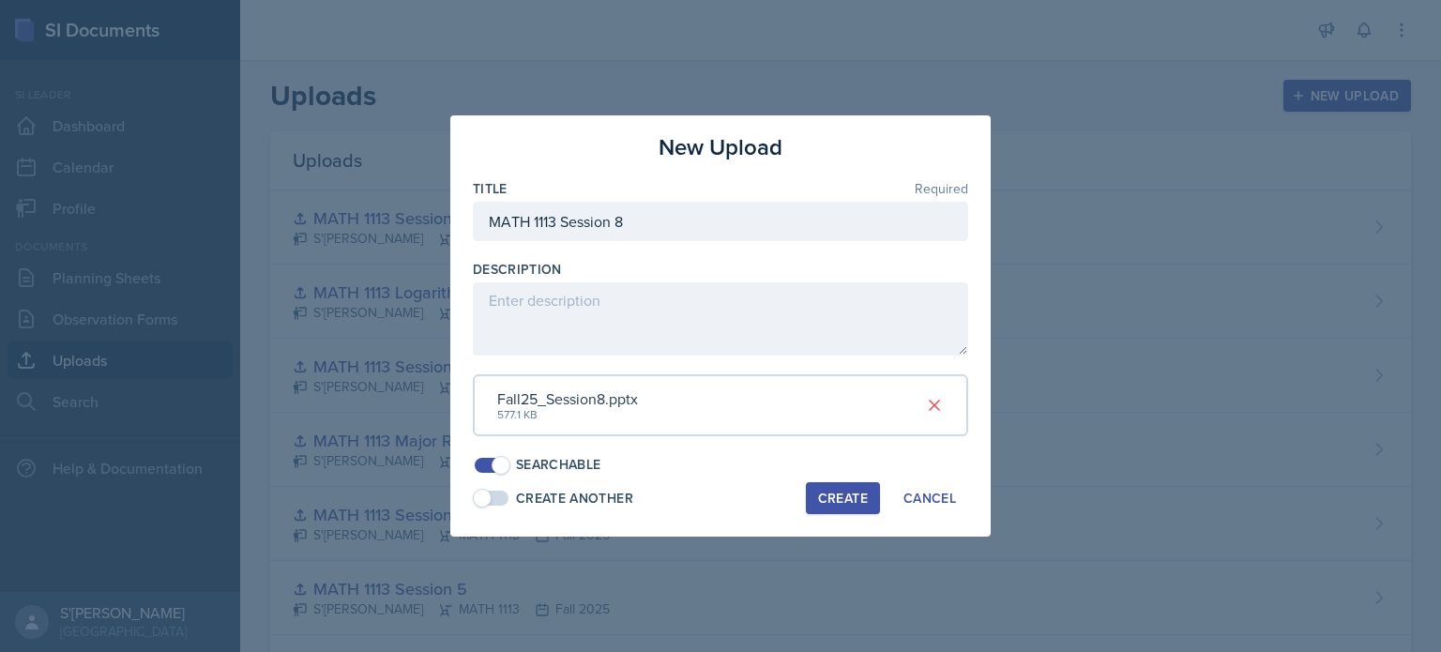
click at [719, 494] on div "Create" at bounding box center [843, 498] width 50 height 15
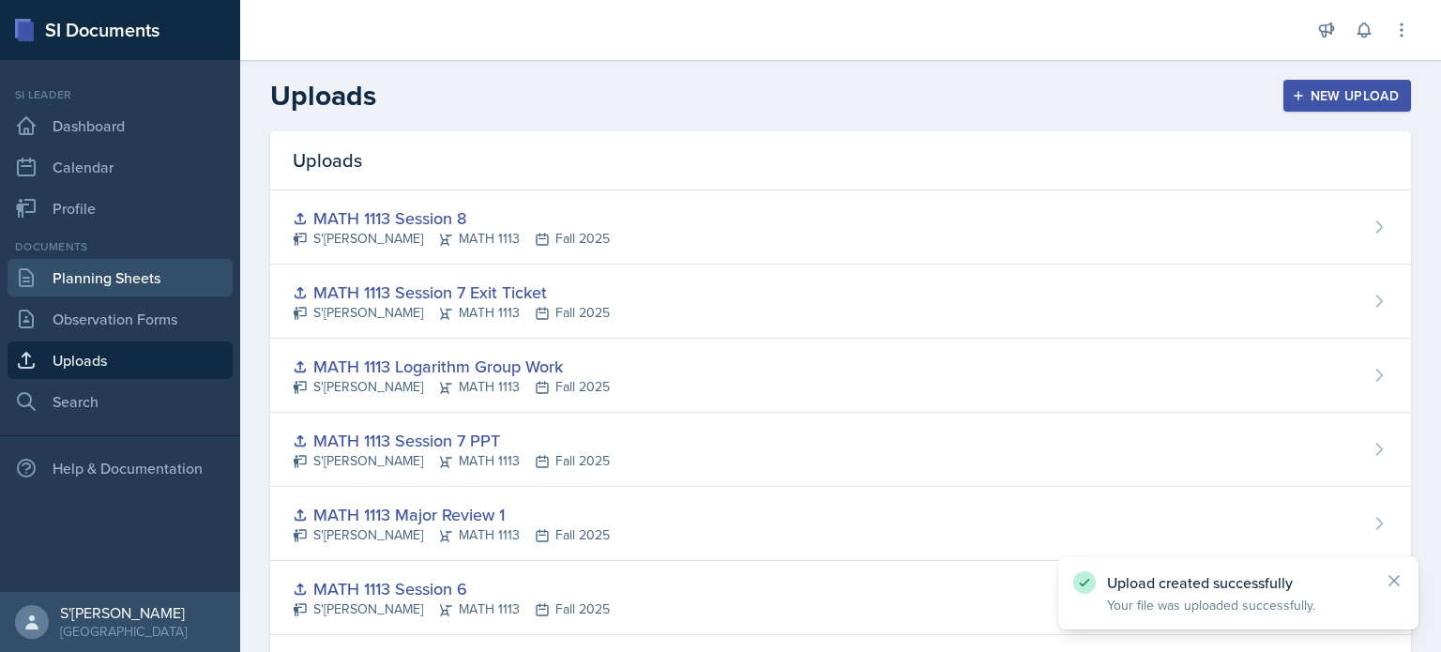
click at [116, 289] on link "Planning Sheets" at bounding box center [120, 278] width 225 height 38
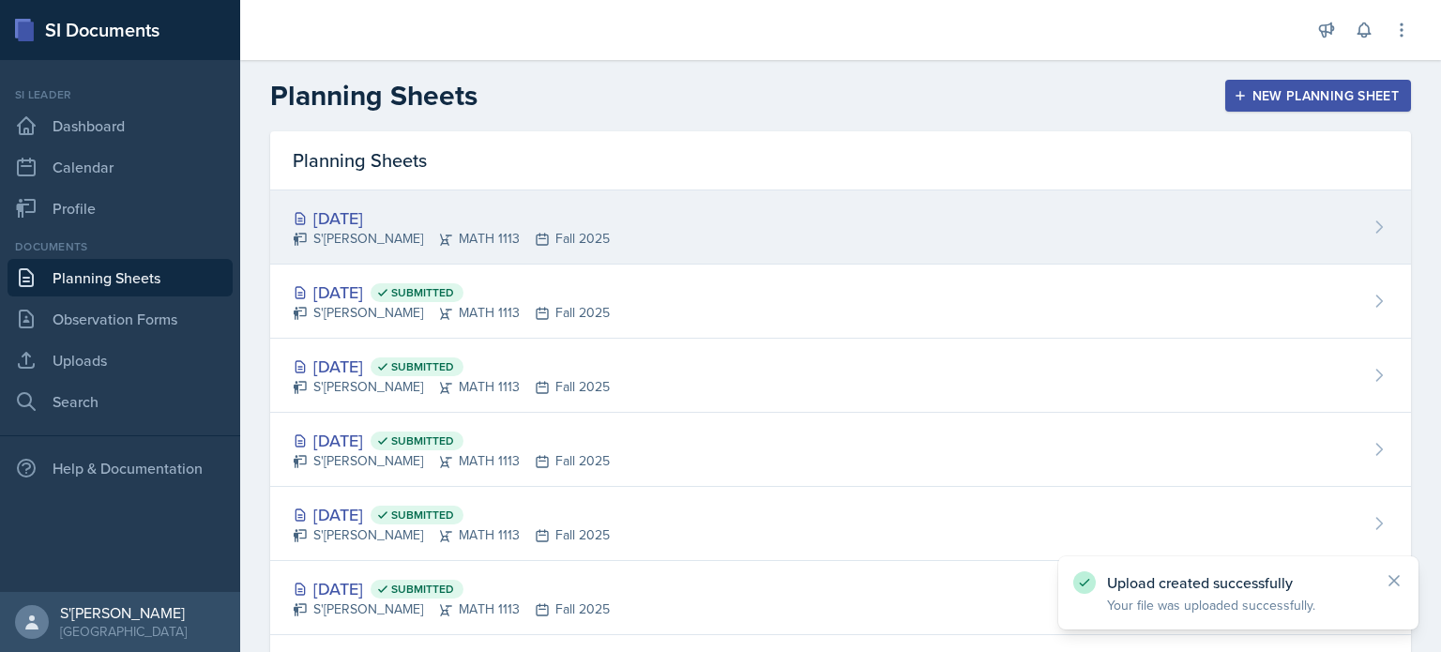
click at [636, 252] on div "Sep 25th, 2025 S'dhari Hardy MATH 1113 Fall 2025" at bounding box center [840, 228] width 1141 height 74
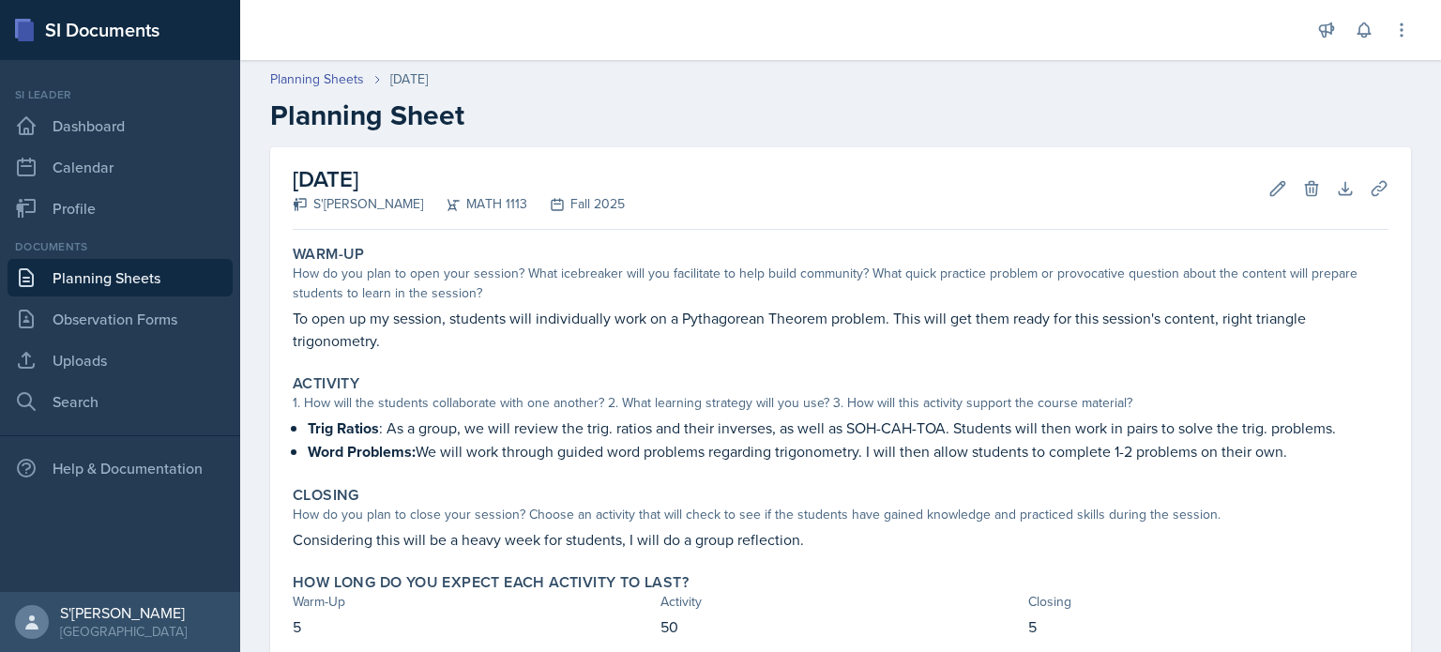
click at [719, 179] on div "September 25th, 2025 S'dhari Hardy MATH 1113 Fall 2025 Edit Delete Download Upl…" at bounding box center [840, 434] width 1141 height 575
click at [719, 185] on icon at bounding box center [1379, 188] width 14 height 14
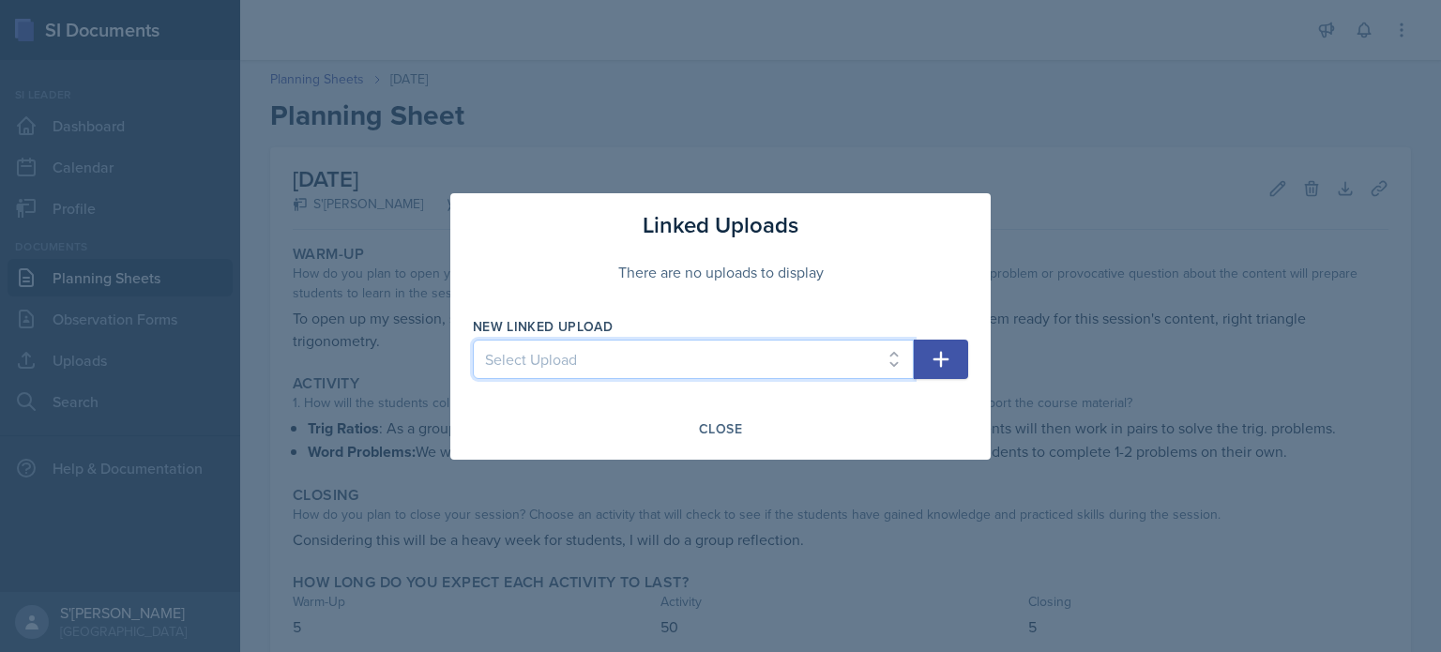
click at [719, 348] on select "Select Upload MATH 1113 Session 1 MATH 1113 Session 2 MATH 1113 Session 3 MATH …" at bounding box center [693, 359] width 441 height 39
select select "ba82457a-d750-42ef-9674-eae707d1c7f3"
click at [473, 340] on select "Select Upload MATH 1113 Session 1 MATH 1113 Session 2 MATH 1113 Session 3 MATH …" at bounding box center [693, 359] width 441 height 39
click at [719, 361] on icon "button" at bounding box center [941, 359] width 23 height 23
select select
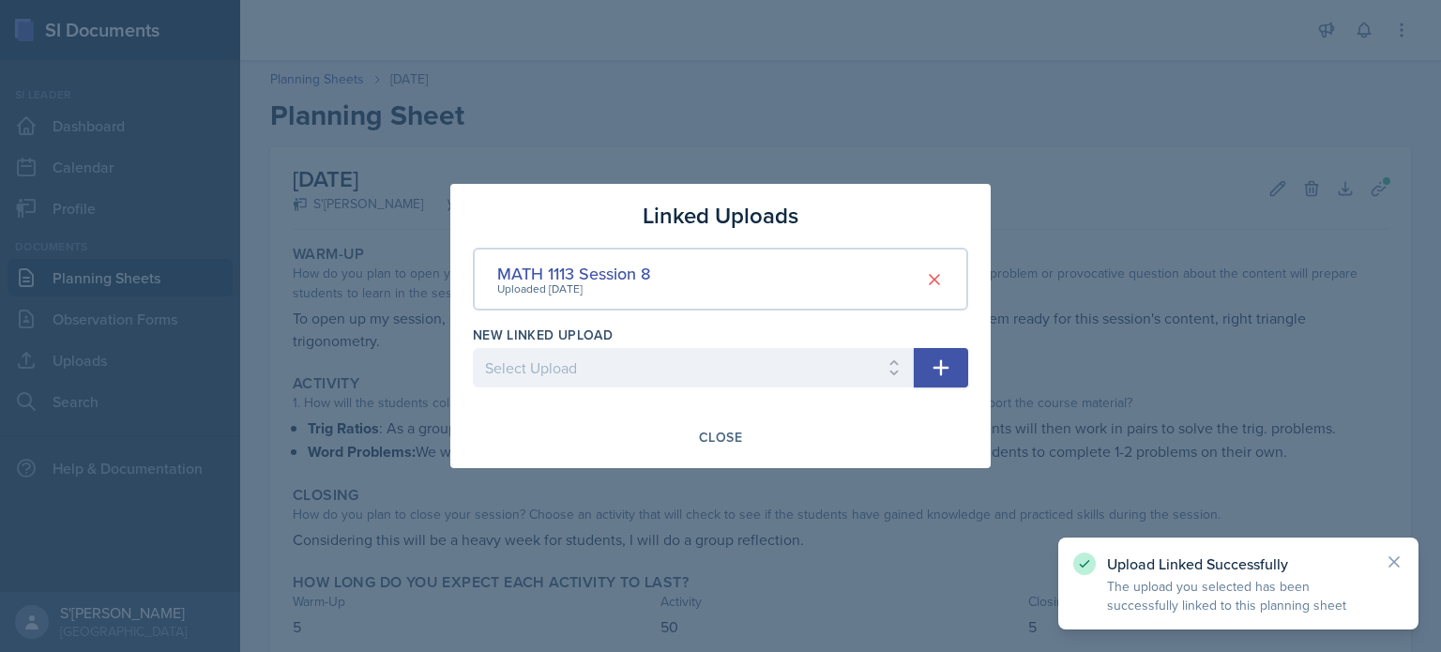
click at [719, 495] on div at bounding box center [720, 326] width 1441 height 652
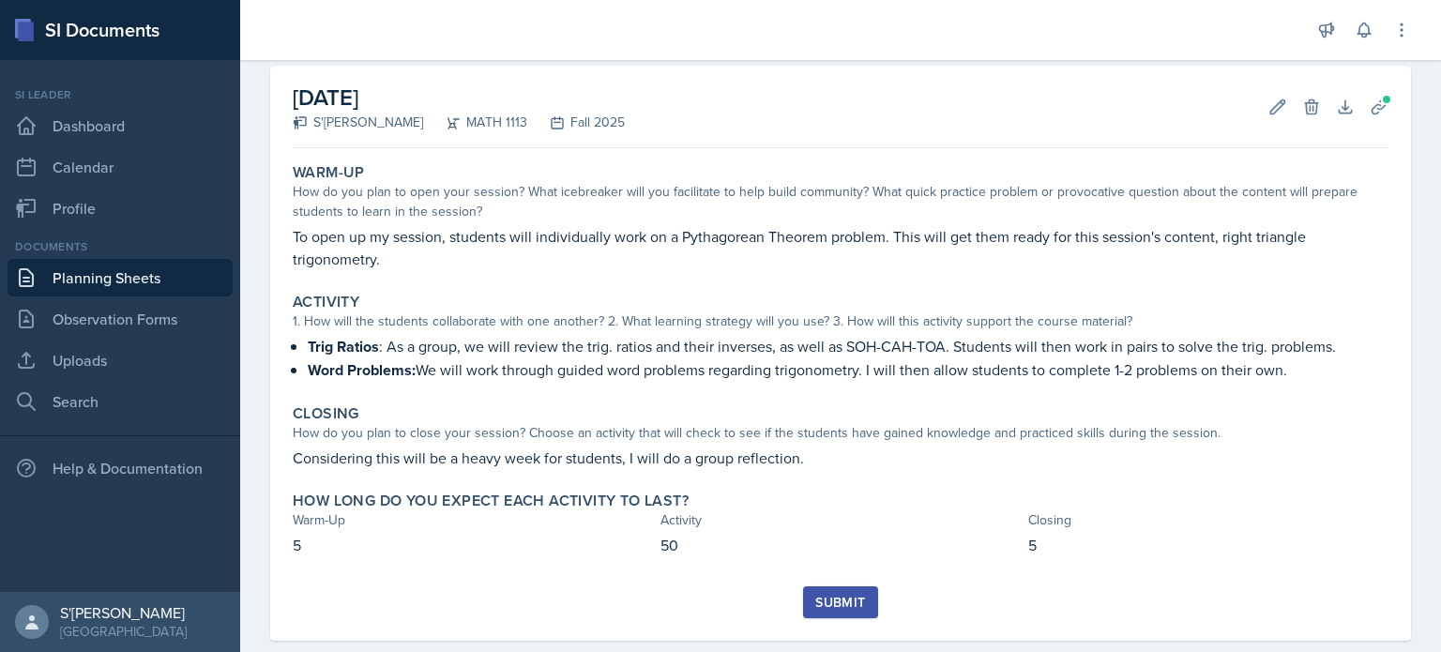
scroll to position [113, 0]
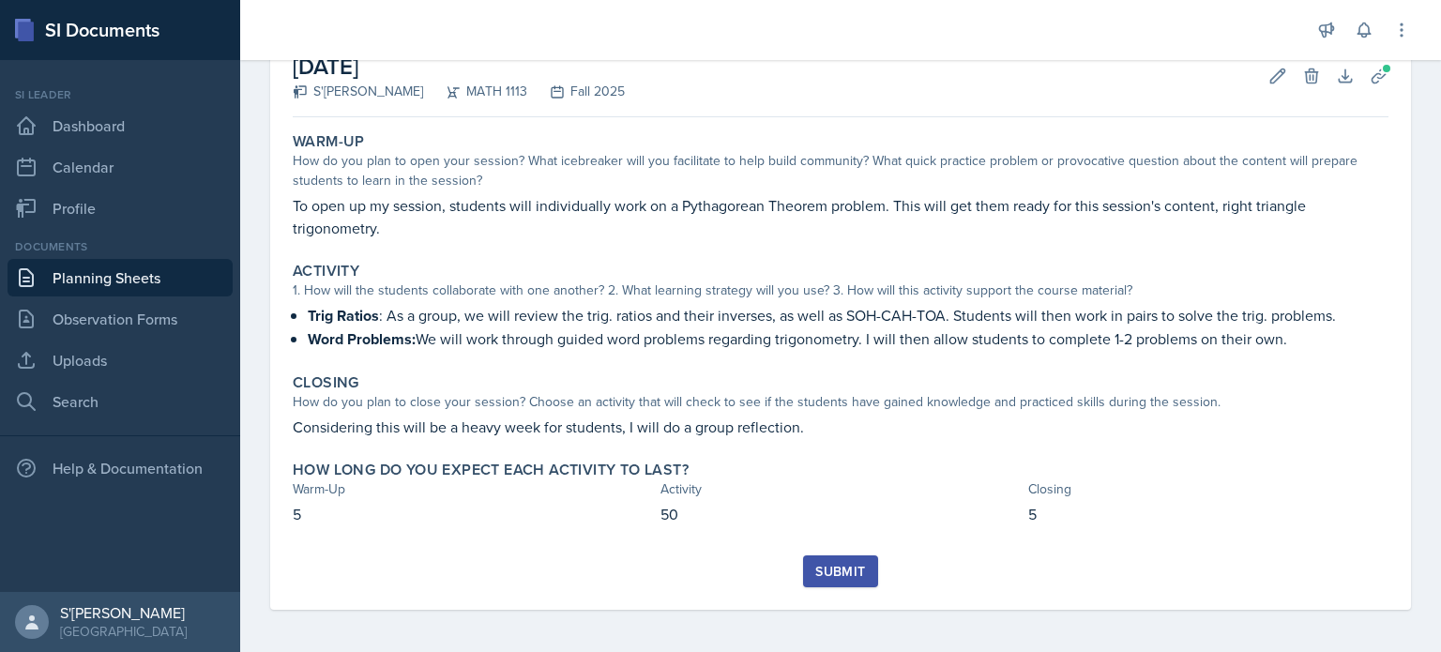
click at [719, 564] on div "Submit" at bounding box center [841, 571] width 50 height 15
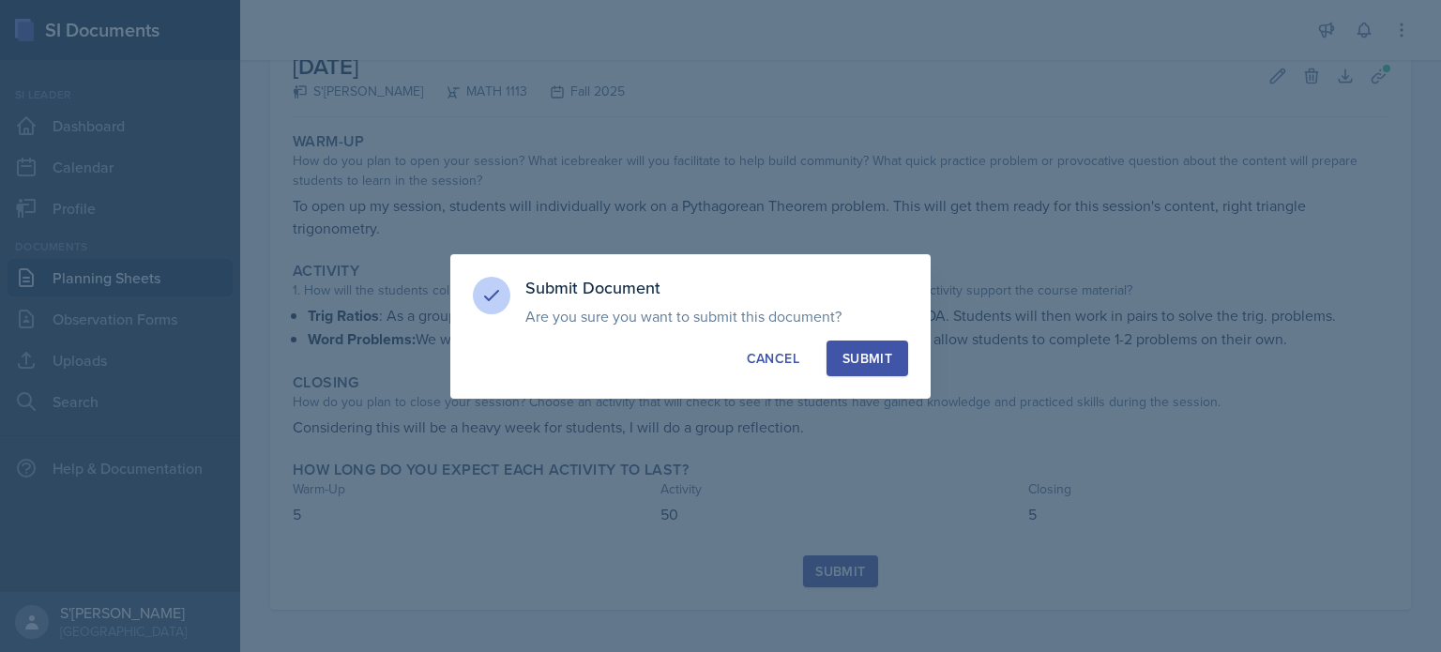
click at [719, 355] on div "Submit" at bounding box center [868, 358] width 50 height 19
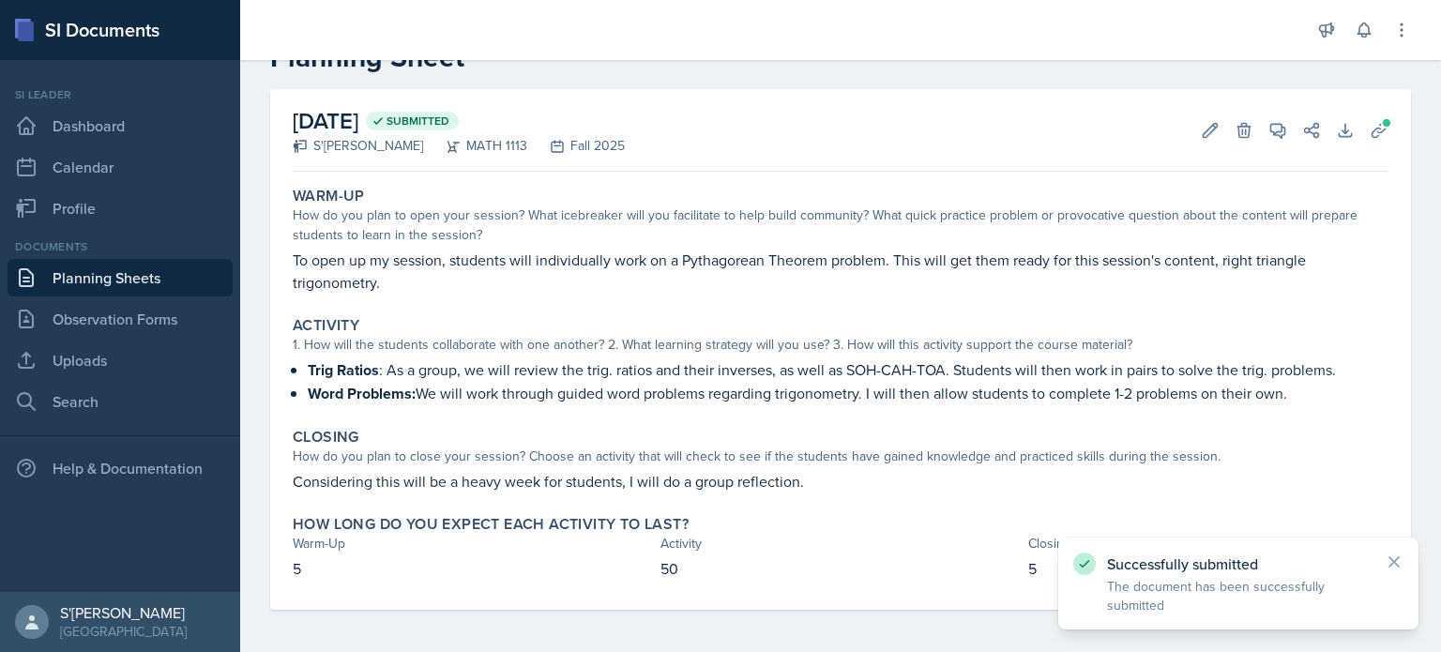
click at [106, 281] on link "Planning Sheets" at bounding box center [120, 278] width 225 height 38
